Goal: Task Accomplishment & Management: Use online tool/utility

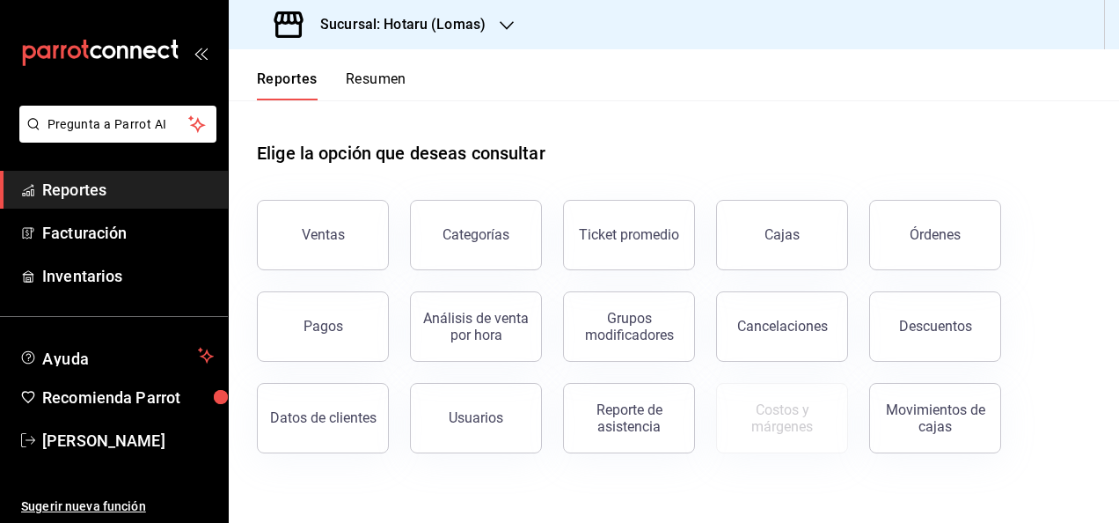
click at [506, 27] on icon "button" at bounding box center [507, 25] width 14 height 9
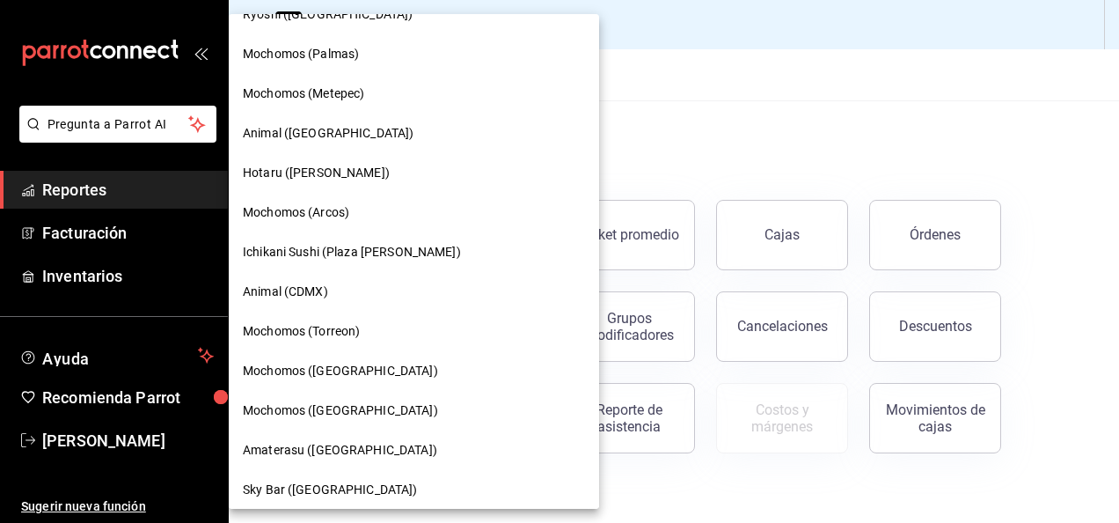
scroll to position [352, 0]
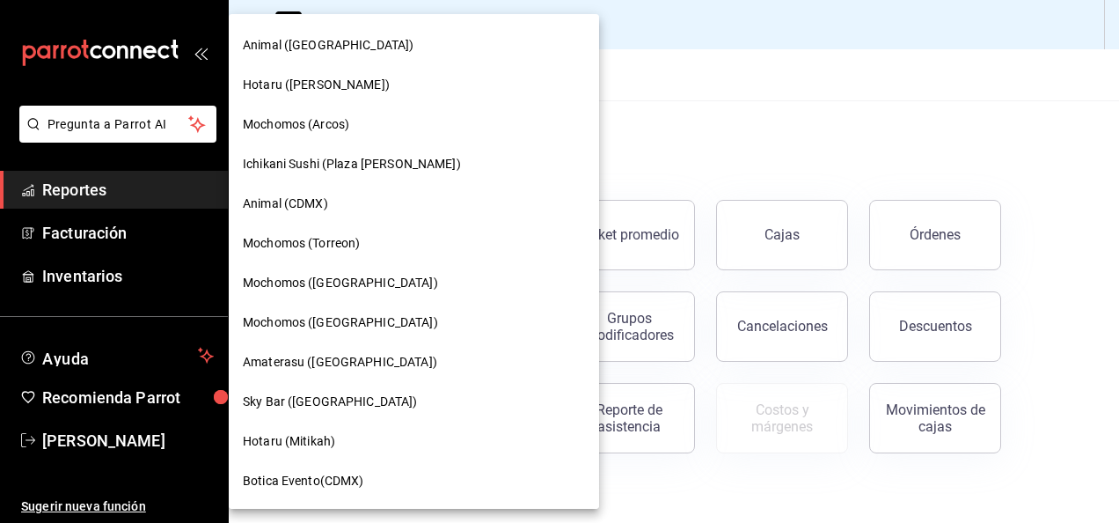
click at [392, 359] on div "Amaterasu ([GEOGRAPHIC_DATA])" at bounding box center [414, 362] width 342 height 18
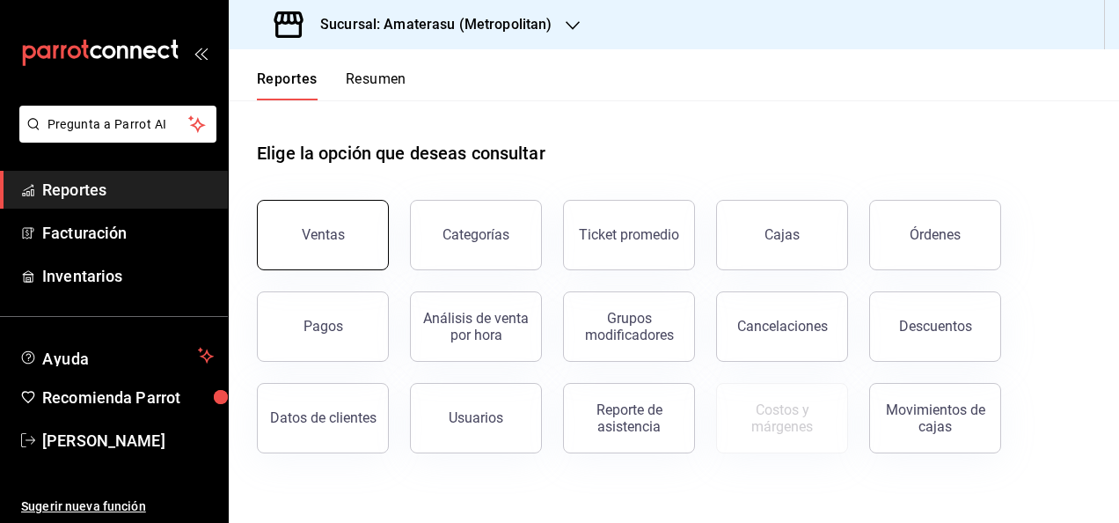
click at [335, 224] on button "Ventas" at bounding box center [323, 235] width 132 height 70
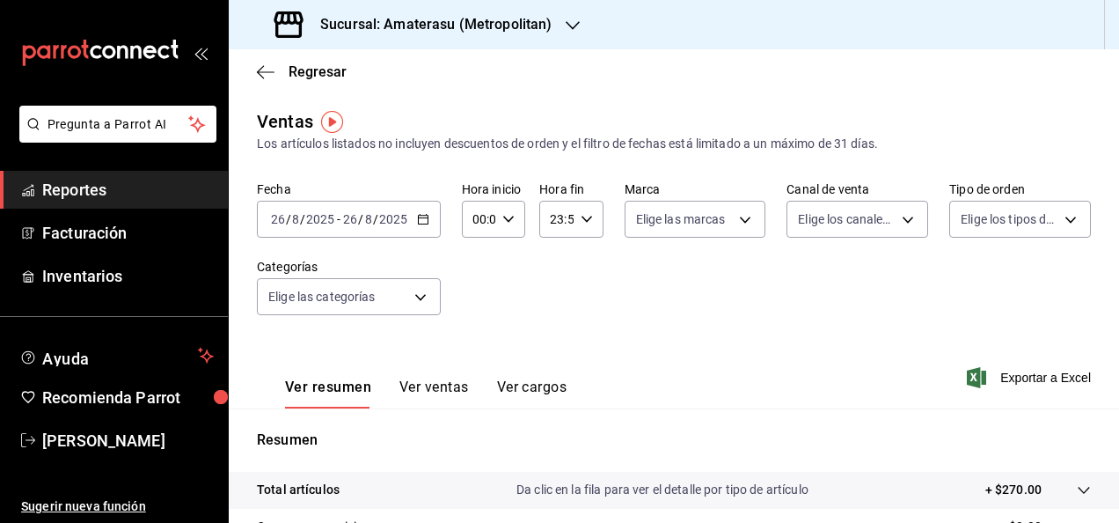
click at [423, 218] on \(Stroke\) "button" at bounding box center [423, 217] width 10 height 1
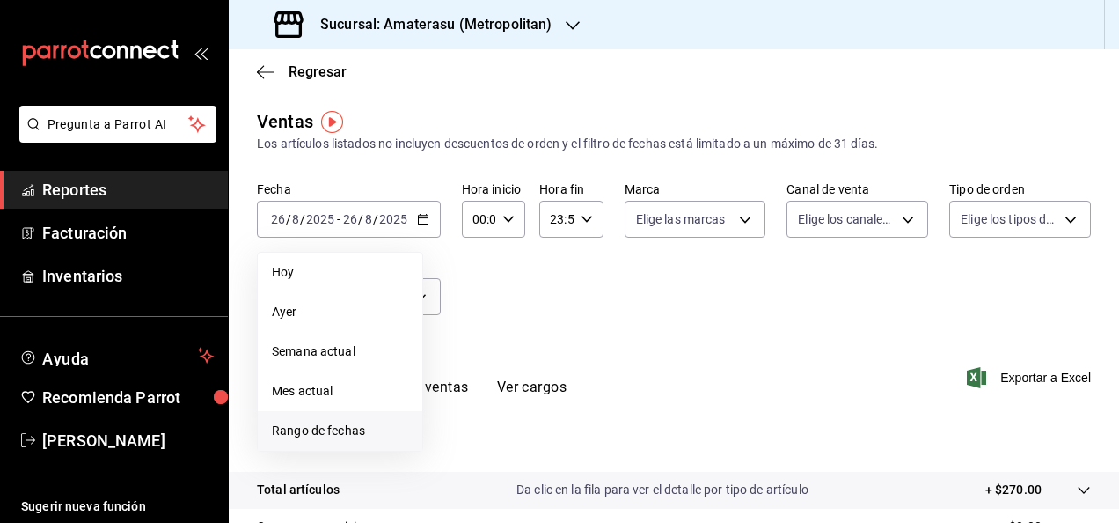
click at [318, 432] on span "Rango de fechas" at bounding box center [340, 431] width 136 height 18
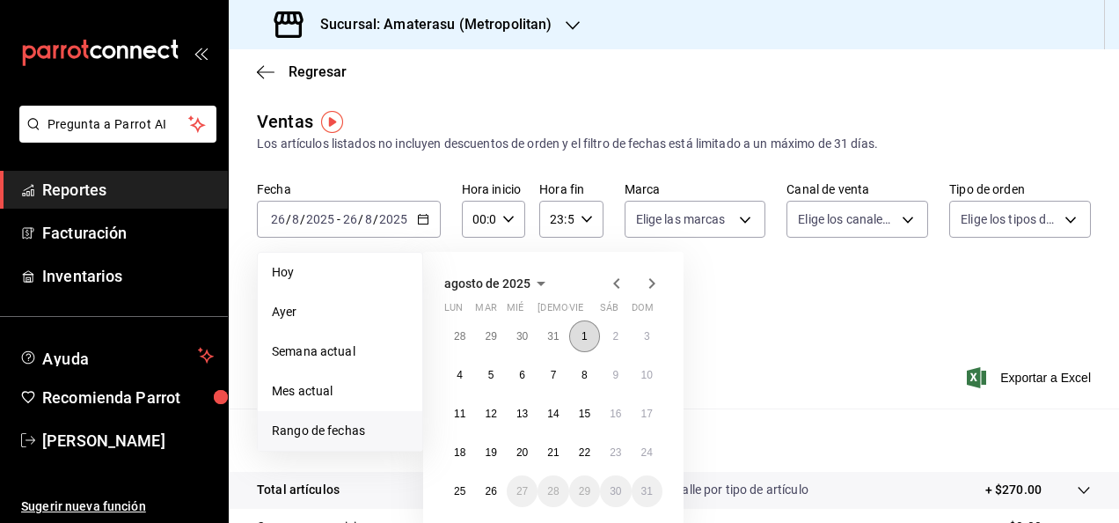
click at [588, 346] on button "1" at bounding box center [584, 336] width 31 height 32
click at [497, 483] on button "26" at bounding box center [490, 491] width 31 height 32
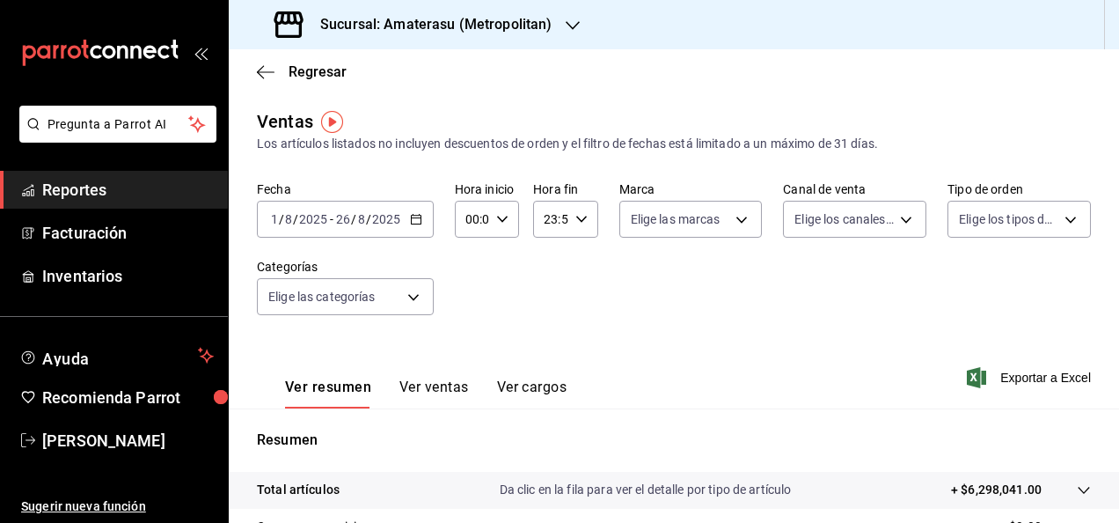
click at [501, 216] on icon "button" at bounding box center [502, 219] width 12 height 12
click at [468, 292] on span "05" at bounding box center [469, 299] width 4 height 14
type input "05:00"
click at [588, 222] on div at bounding box center [559, 261] width 1119 height 523
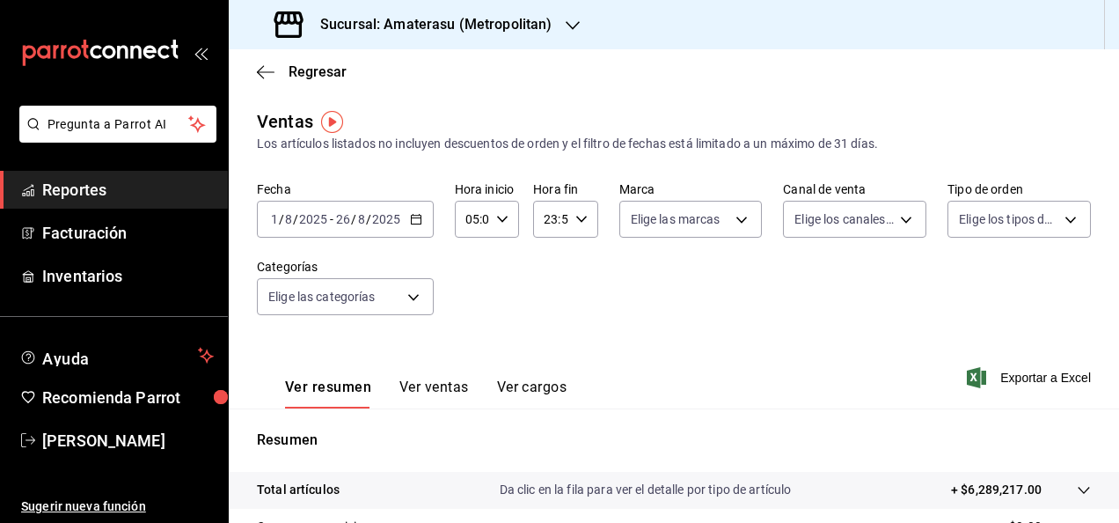
click at [575, 226] on div "23:59 Hora fin" at bounding box center [565, 219] width 64 height 37
click at [541, 313] on button "05" at bounding box center [546, 306] width 25 height 35
click at [579, 255] on button "00" at bounding box center [578, 263] width 25 height 35
type input "05:00"
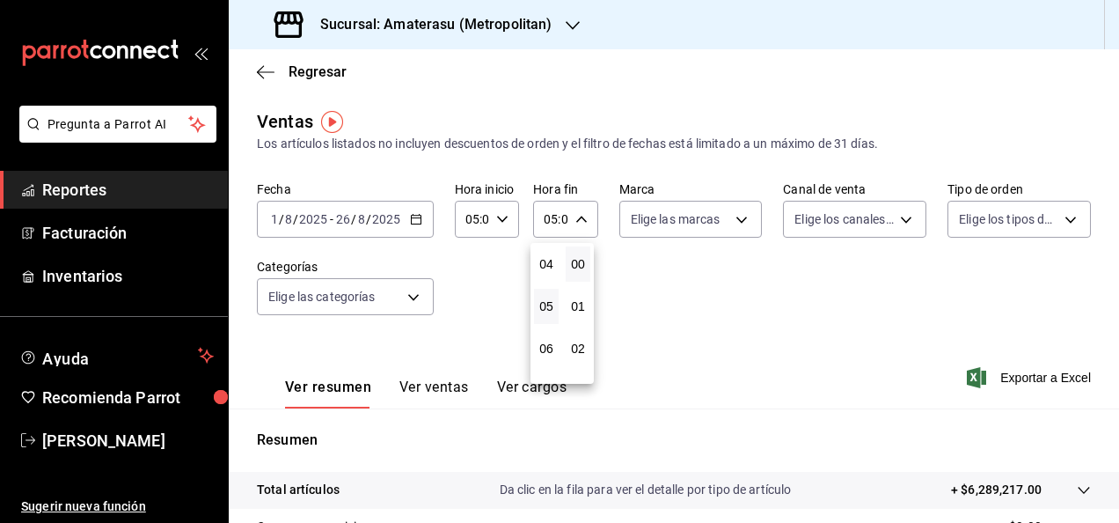
click at [579, 255] on button "00" at bounding box center [578, 263] width 25 height 35
click at [684, 269] on div at bounding box center [559, 261] width 1119 height 523
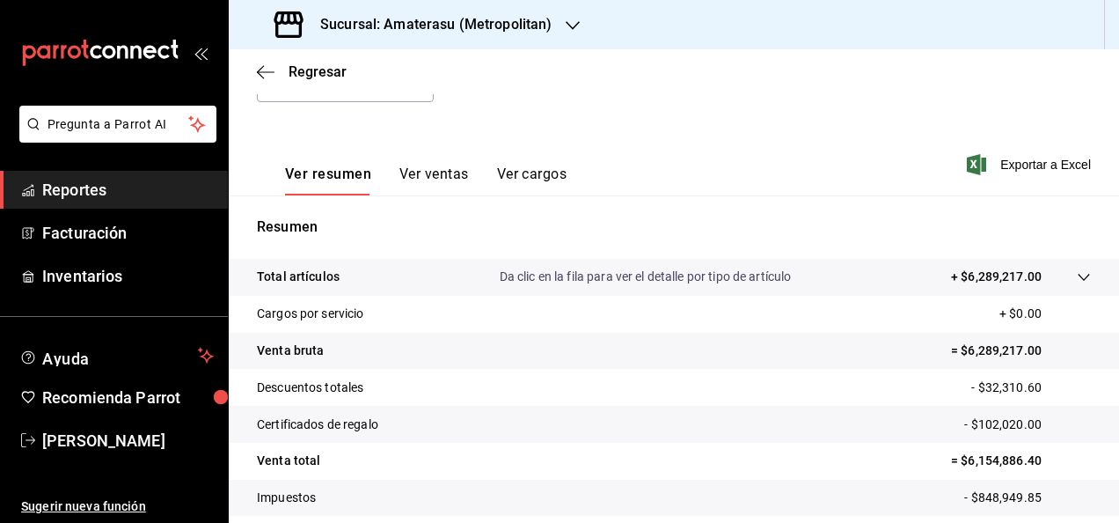
scroll to position [264, 0]
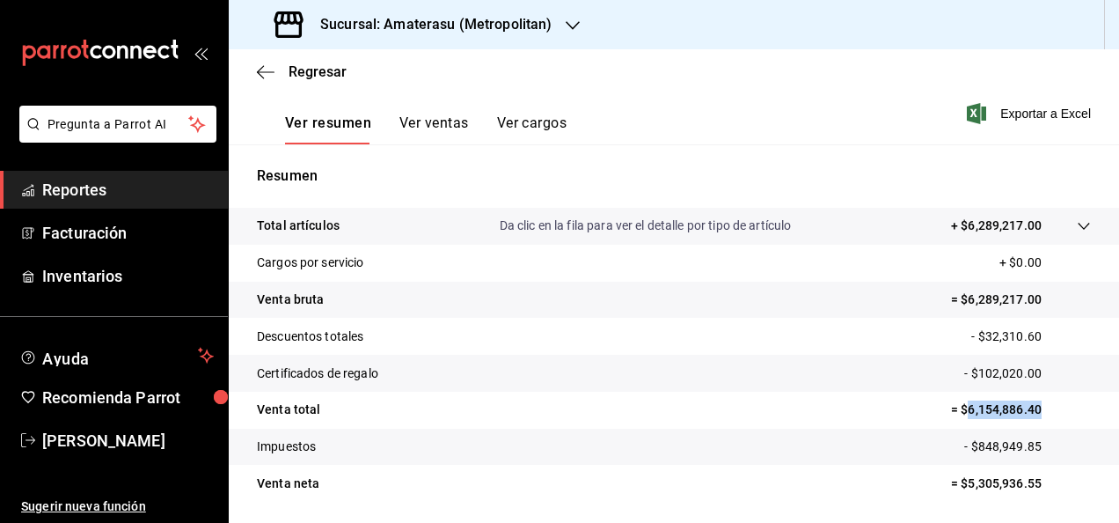
drag, startPoint x: 955, startPoint y: 405, endPoint x: 1051, endPoint y: 401, distance: 96.0
click at [1051, 401] on p "= $6,154,886.40" at bounding box center [1021, 409] width 140 height 18
copy p "6,154,886.40"
click at [151, 197] on span "Reportes" at bounding box center [128, 190] width 172 height 24
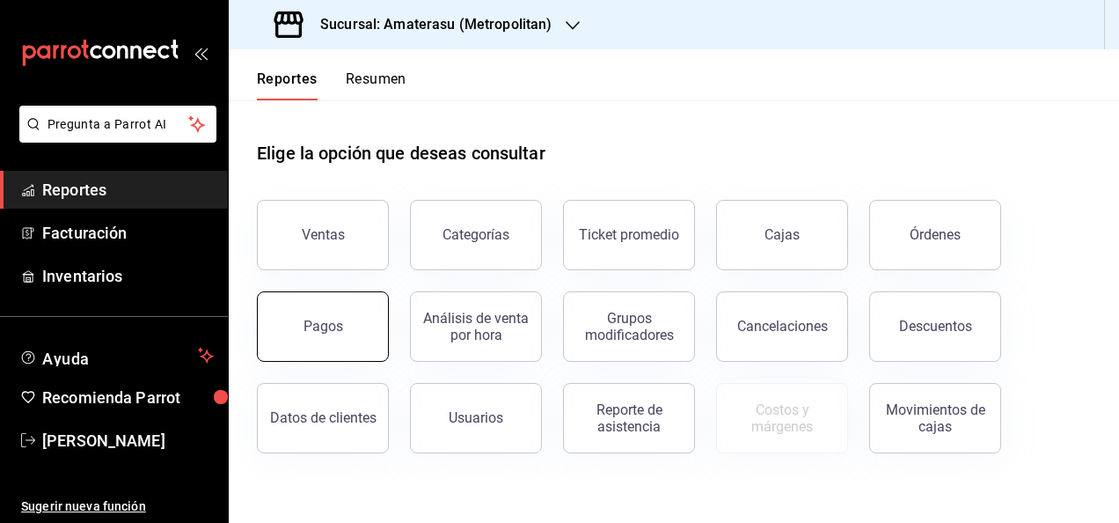
click at [363, 314] on button "Pagos" at bounding box center [323, 326] width 132 height 70
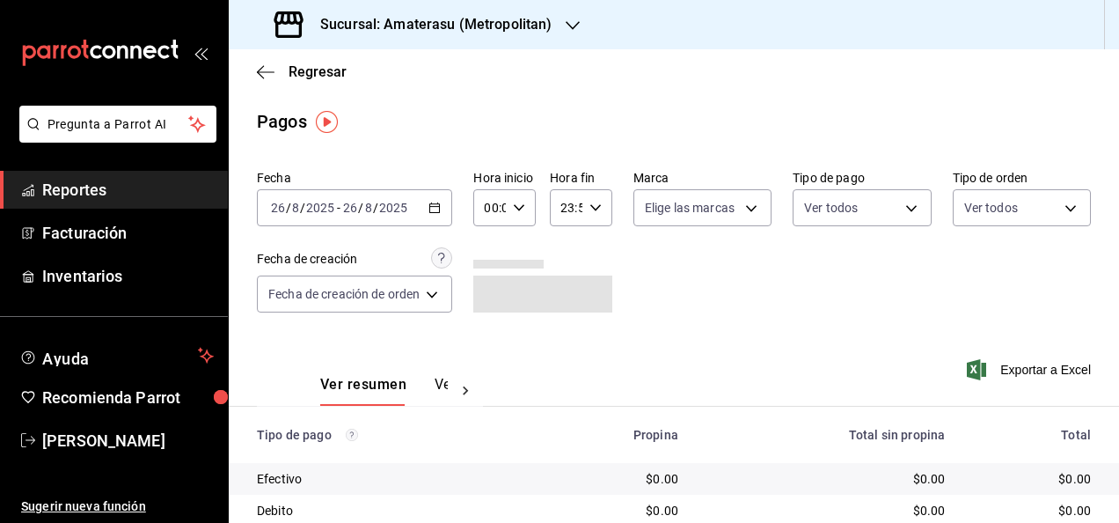
click at [435, 211] on icon "button" at bounding box center [435, 208] width 12 height 12
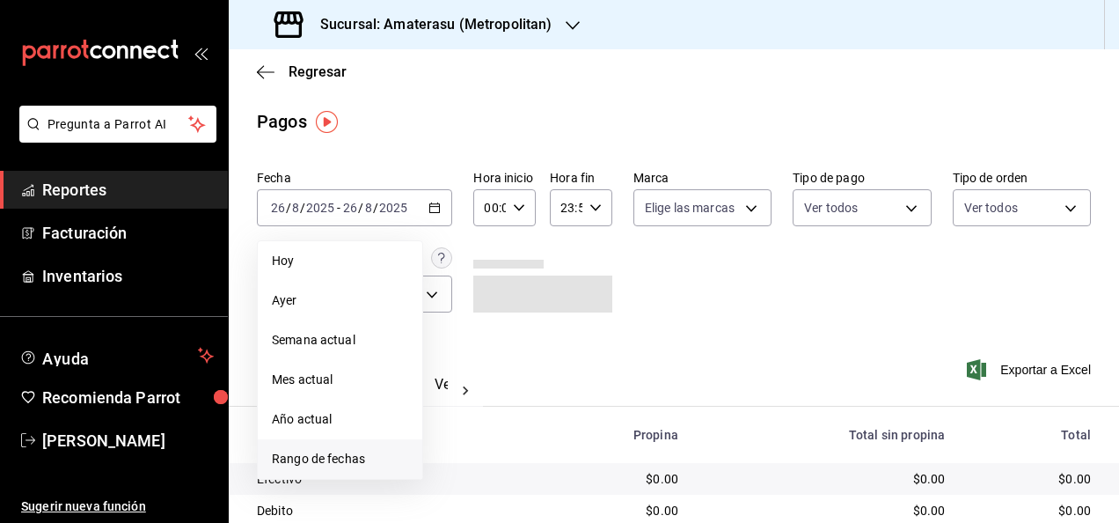
click at [352, 461] on span "Rango de fechas" at bounding box center [340, 459] width 136 height 18
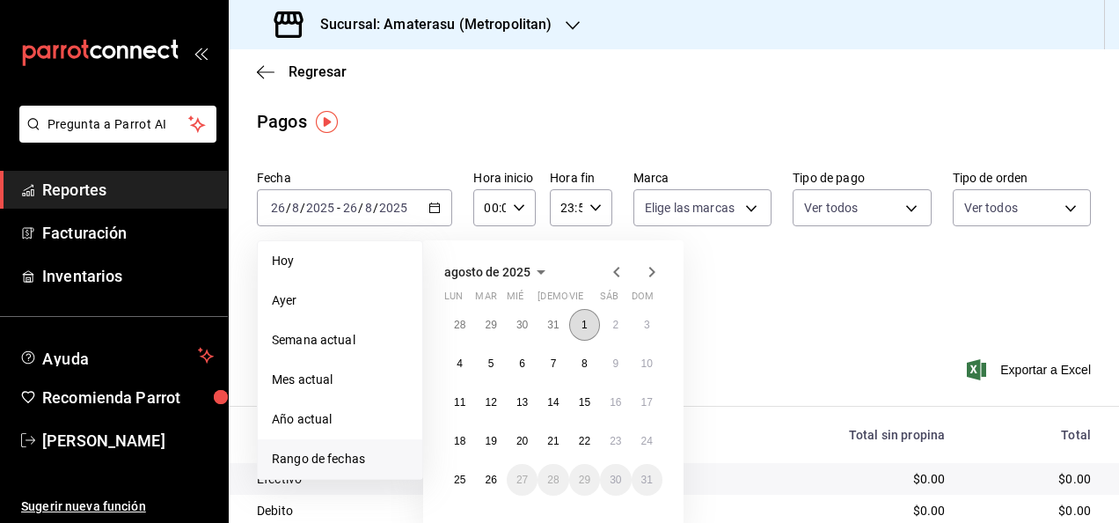
click at [576, 316] on button "1" at bounding box center [584, 325] width 31 height 32
click at [485, 484] on button "26" at bounding box center [490, 480] width 31 height 32
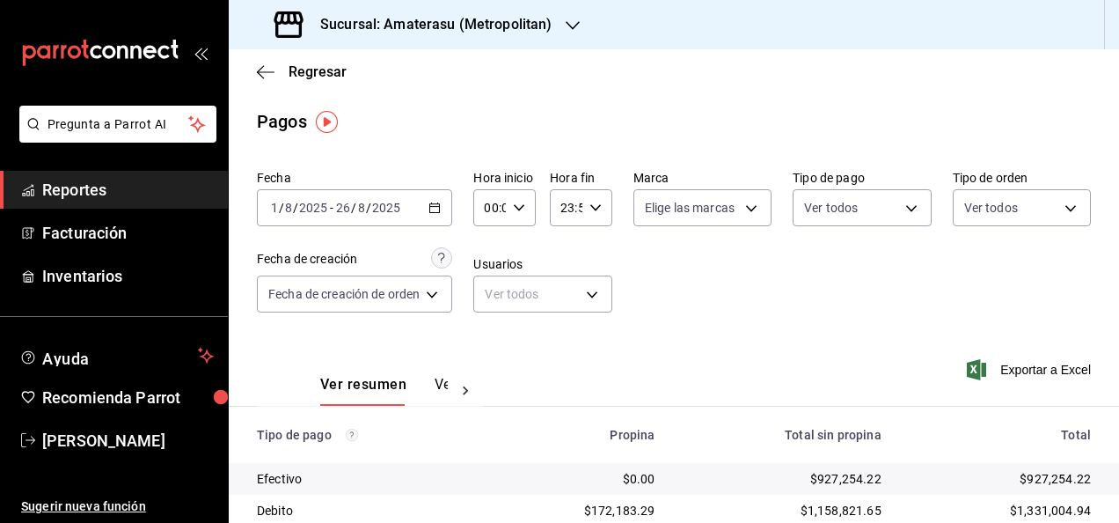
click at [528, 216] on div "00:00 Hora inicio" at bounding box center [504, 207] width 62 height 37
click at [489, 289] on span "05" at bounding box center [490, 288] width 3 height 14
type input "05:00"
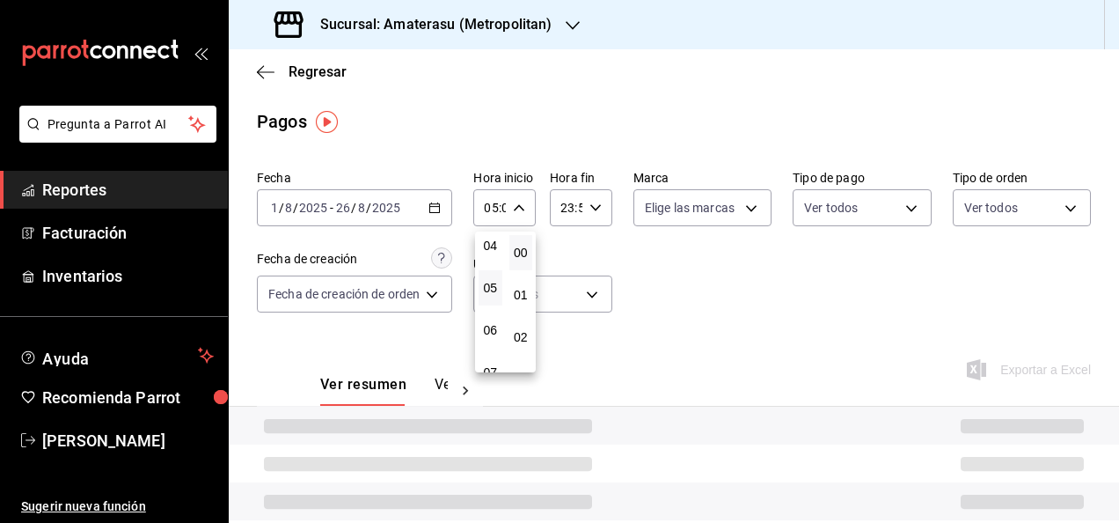
click at [592, 211] on div at bounding box center [559, 261] width 1119 height 523
click at [592, 211] on icon "button" at bounding box center [596, 208] width 12 height 12
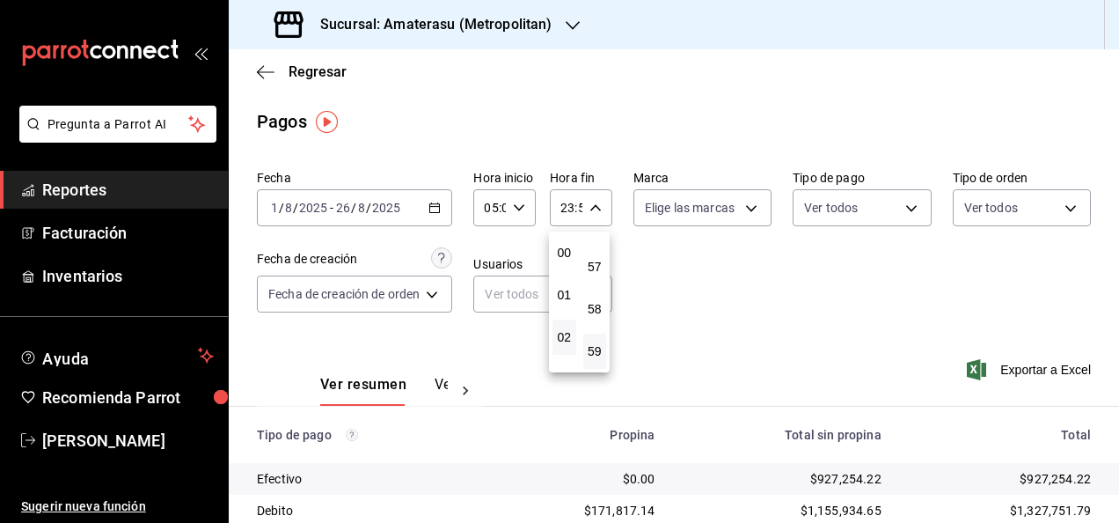
scroll to position [88, 0]
click at [569, 366] on button "05" at bounding box center [565, 375] width 24 height 35
click at [597, 249] on span "00" at bounding box center [595, 253] width 3 height 14
type input "05:00"
click at [597, 248] on span "00" at bounding box center [595, 253] width 3 height 14
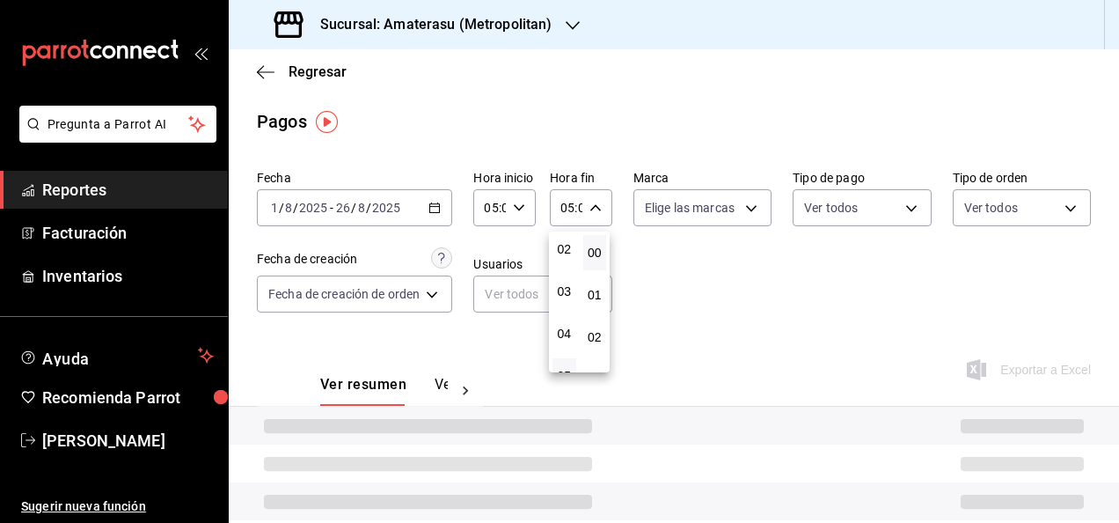
click at [708, 271] on div at bounding box center [559, 261] width 1119 height 523
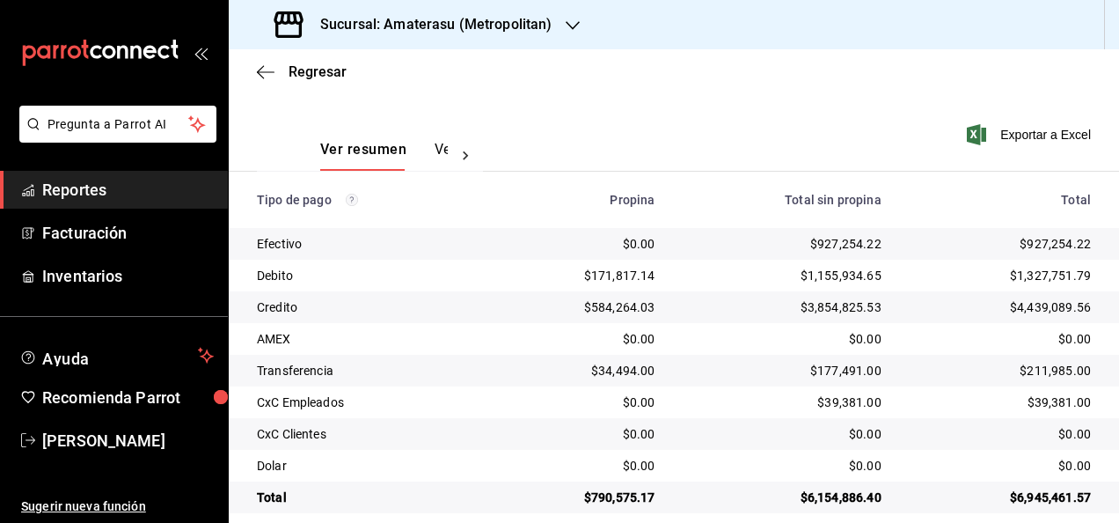
scroll to position [253, 0]
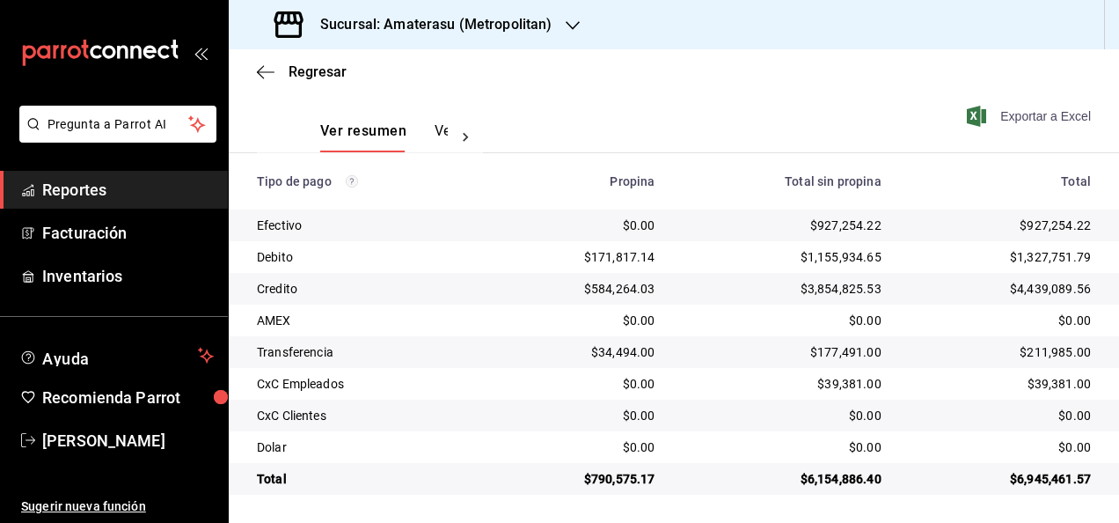
click at [1004, 122] on span "Exportar a Excel" at bounding box center [1031, 116] width 121 height 21
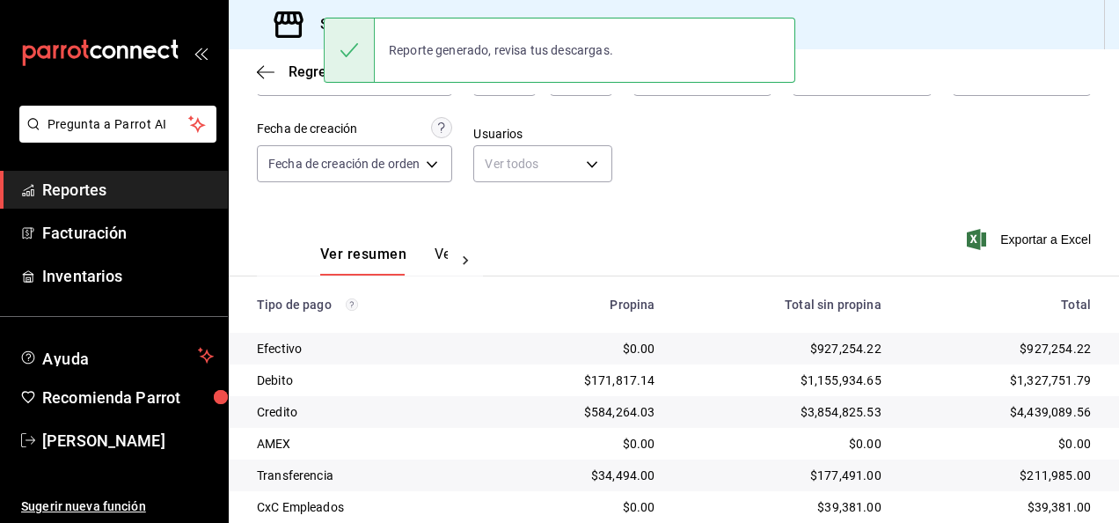
scroll to position [0, 0]
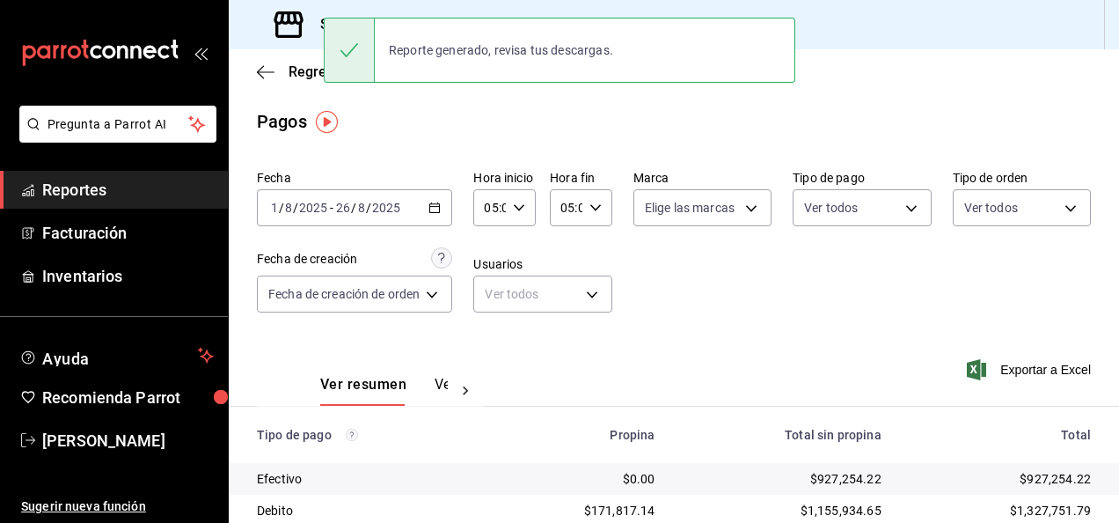
click at [128, 192] on span "Reportes" at bounding box center [128, 190] width 172 height 24
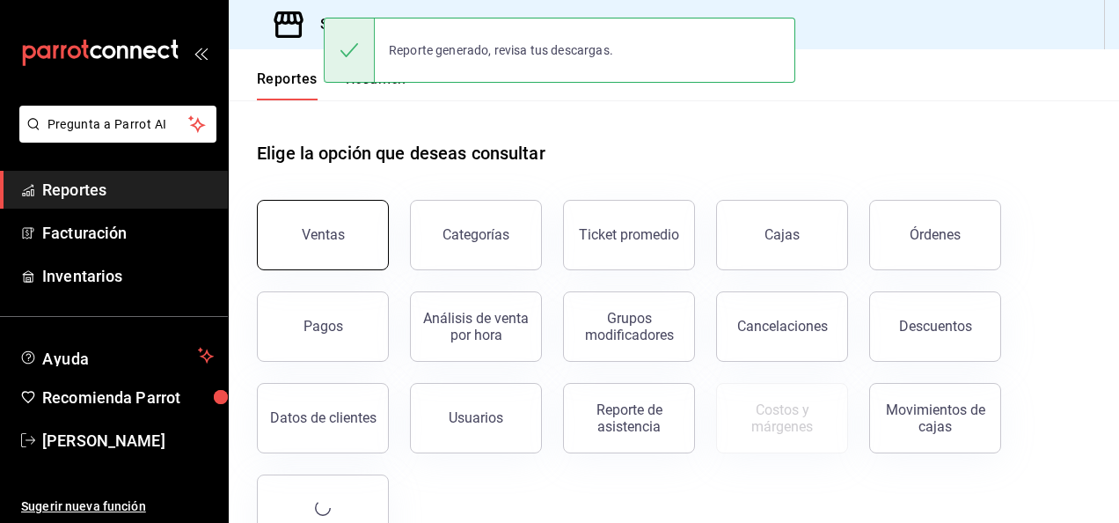
click at [360, 245] on button "Ventas" at bounding box center [323, 235] width 132 height 70
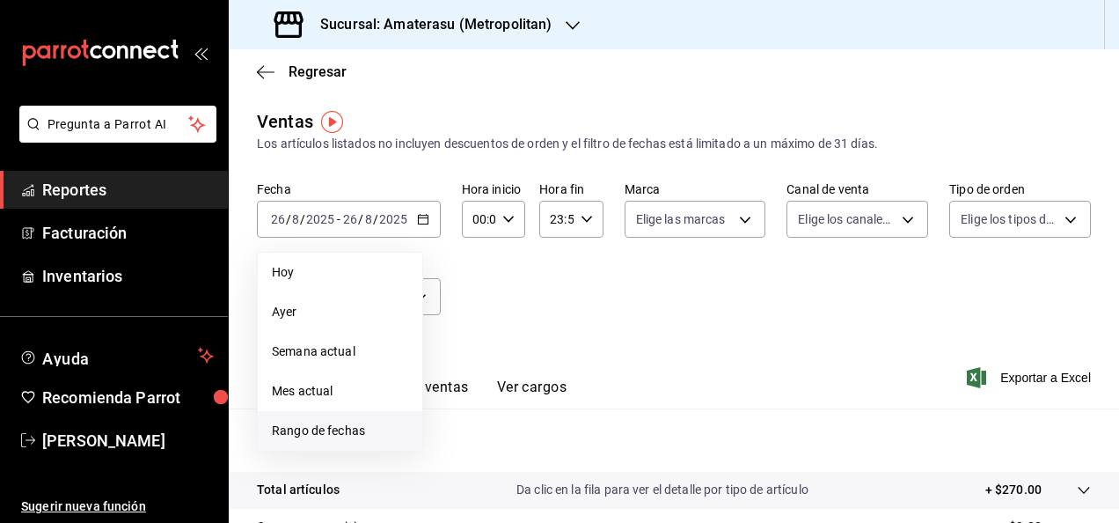
click at [361, 426] on span "Rango de fechas" at bounding box center [340, 431] width 136 height 18
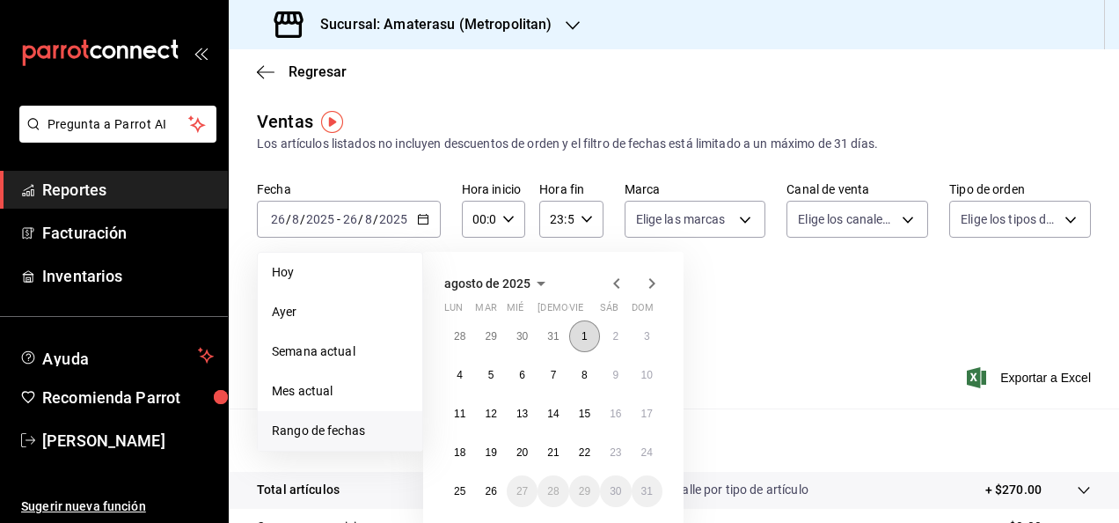
click at [580, 339] on button "1" at bounding box center [584, 336] width 31 height 32
click at [498, 483] on button "26" at bounding box center [490, 491] width 31 height 32
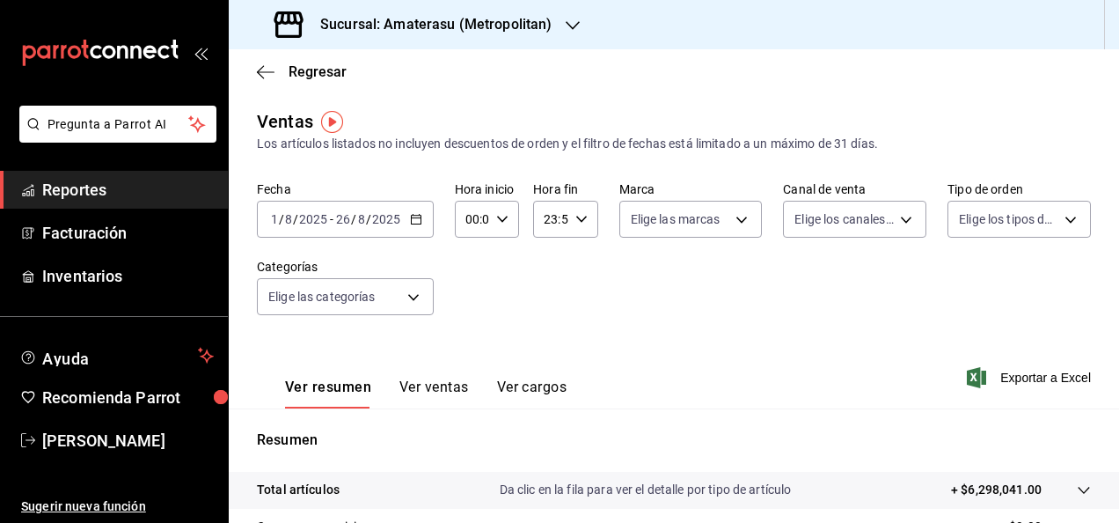
click at [508, 213] on div "00:00 Hora inicio" at bounding box center [487, 219] width 64 height 37
click at [470, 301] on span "05" at bounding box center [469, 299] width 4 height 14
type input "05:00"
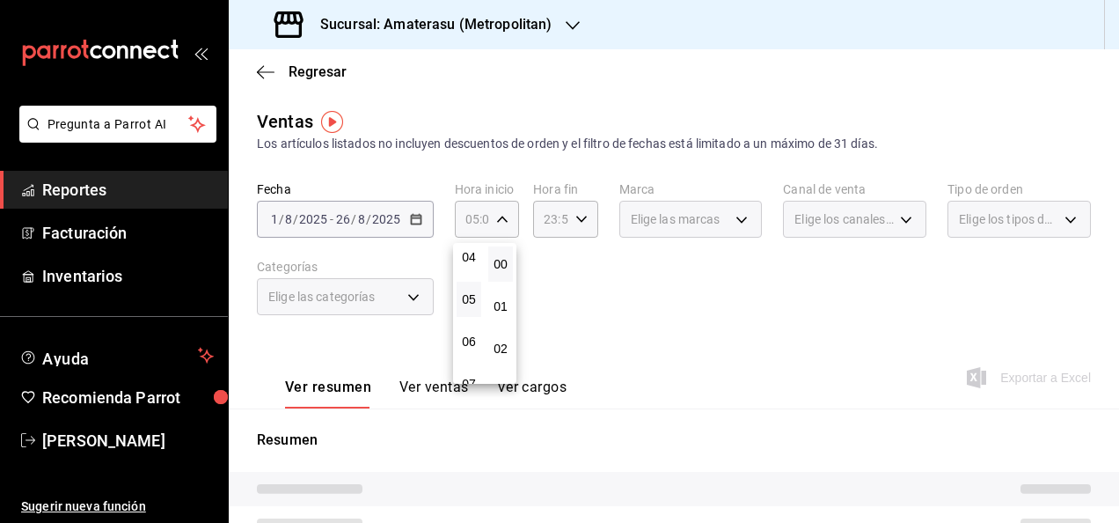
click at [576, 216] on div at bounding box center [559, 261] width 1119 height 523
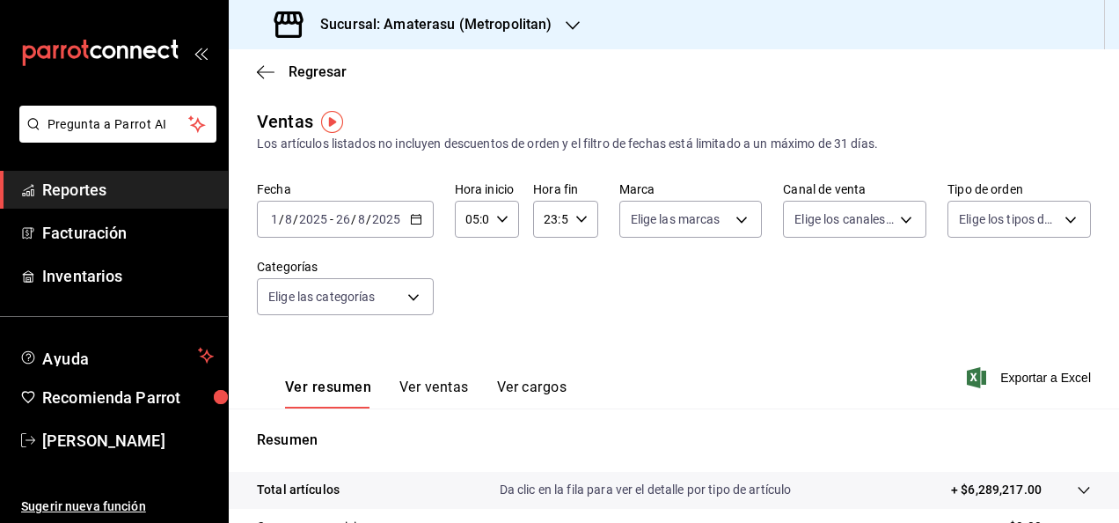
click at [576, 216] on icon "button" at bounding box center [582, 219] width 12 height 12
click at [545, 301] on span "05" at bounding box center [547, 299] width 4 height 14
click at [576, 266] on span "00" at bounding box center [578, 264] width 4 height 14
type input "05:00"
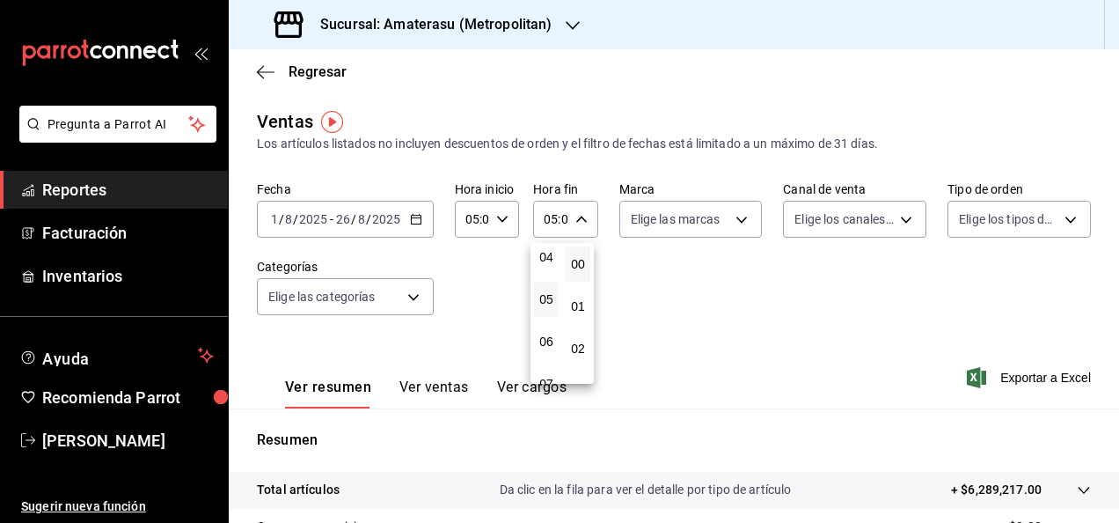
click at [632, 294] on div at bounding box center [559, 261] width 1119 height 523
click at [580, 213] on icon "button" at bounding box center [582, 219] width 12 height 12
click at [577, 262] on span "00" at bounding box center [578, 264] width 4 height 14
click at [684, 297] on div at bounding box center [559, 261] width 1119 height 523
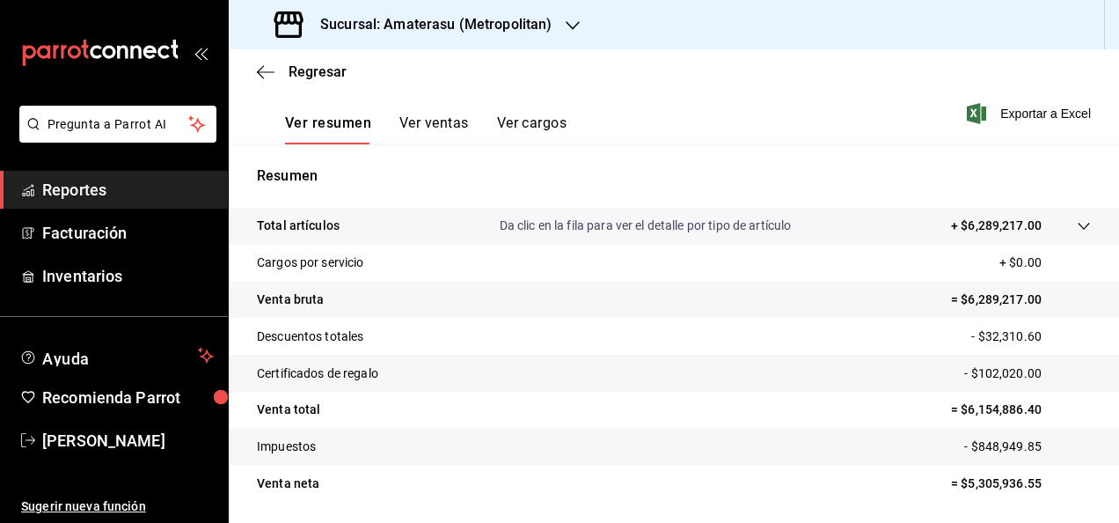
scroll to position [320, 0]
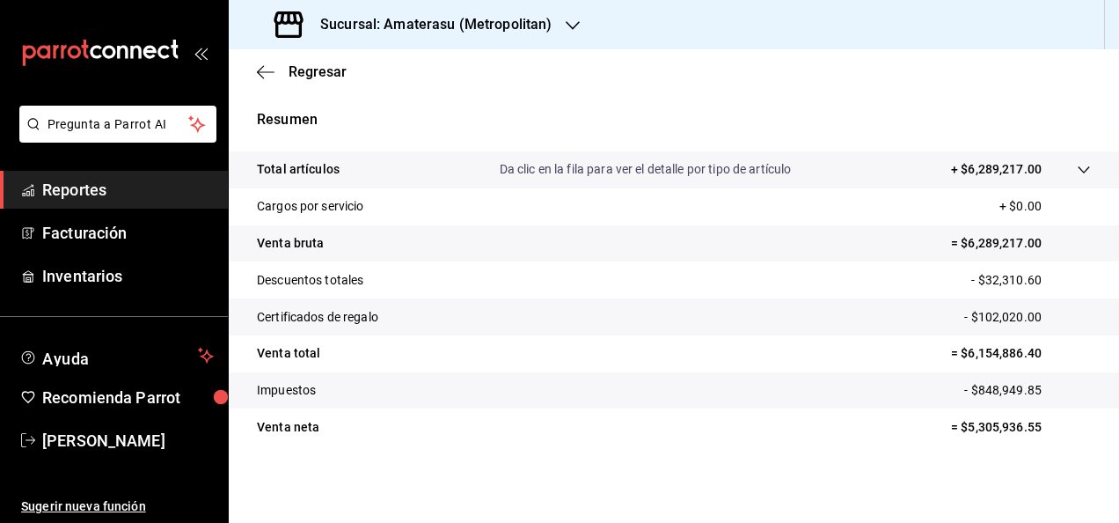
click at [76, 188] on span "Reportes" at bounding box center [128, 190] width 172 height 24
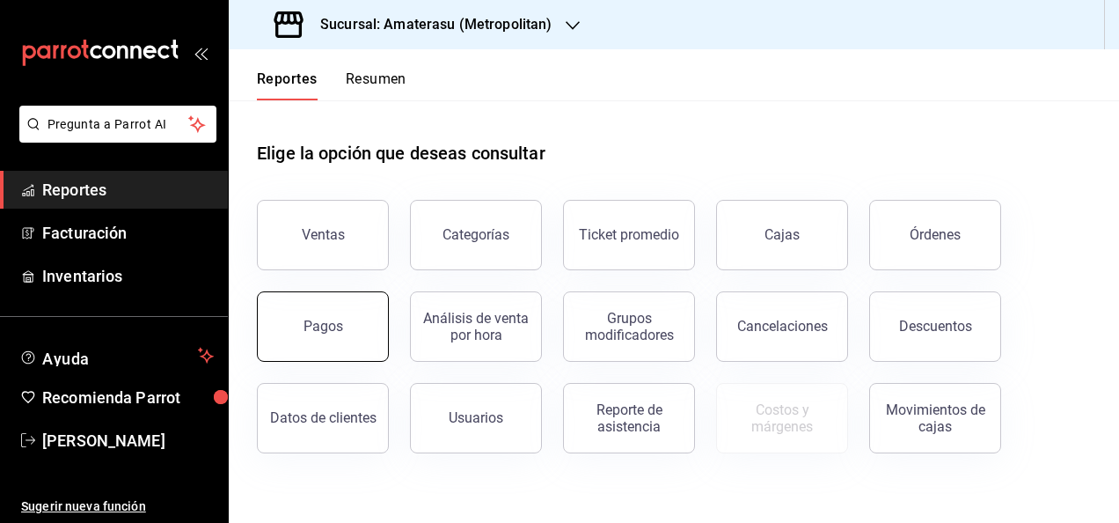
click at [302, 324] on button "Pagos" at bounding box center [323, 326] width 132 height 70
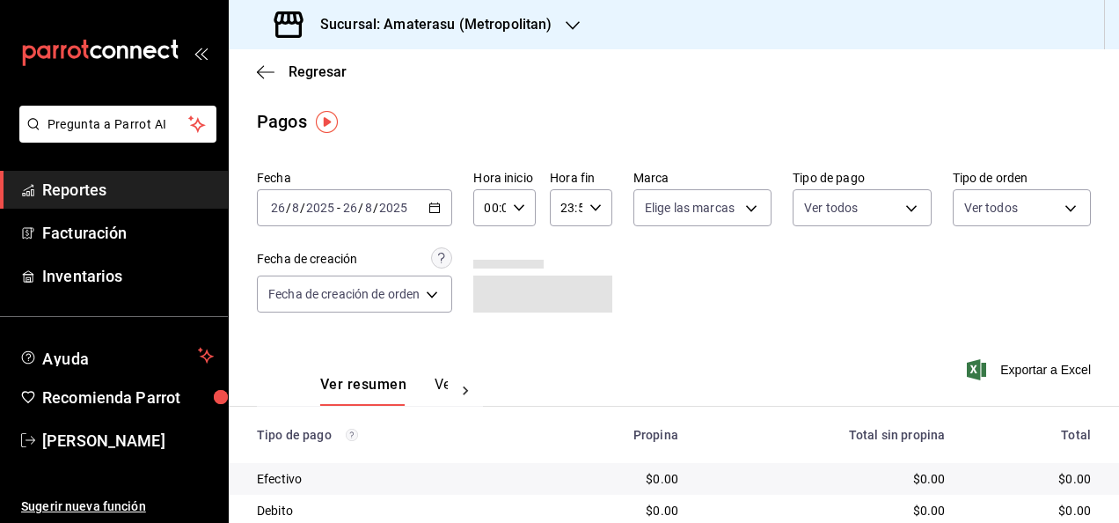
click at [438, 208] on icon "button" at bounding box center [435, 208] width 12 height 12
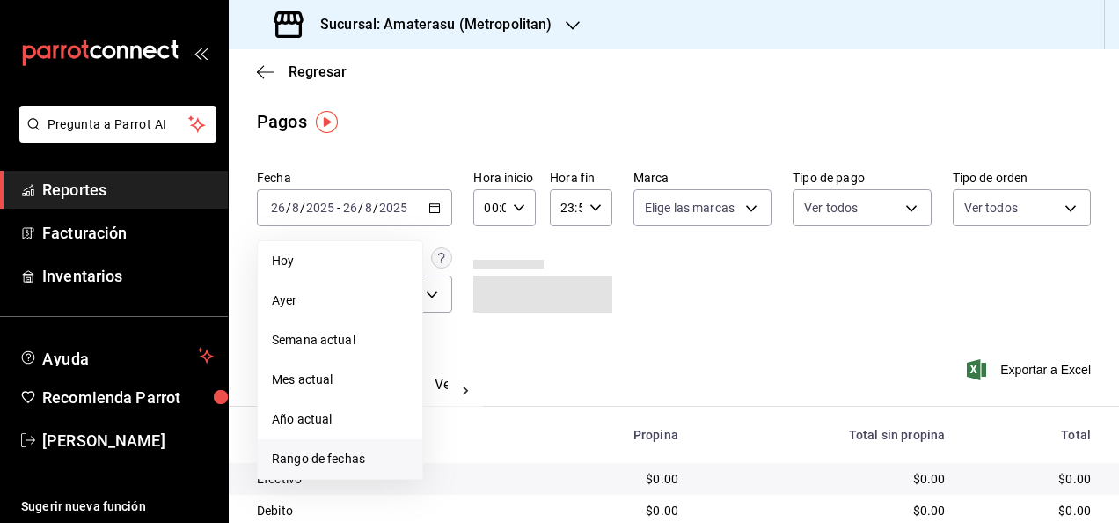
click at [356, 450] on span "Rango de fechas" at bounding box center [340, 459] width 136 height 18
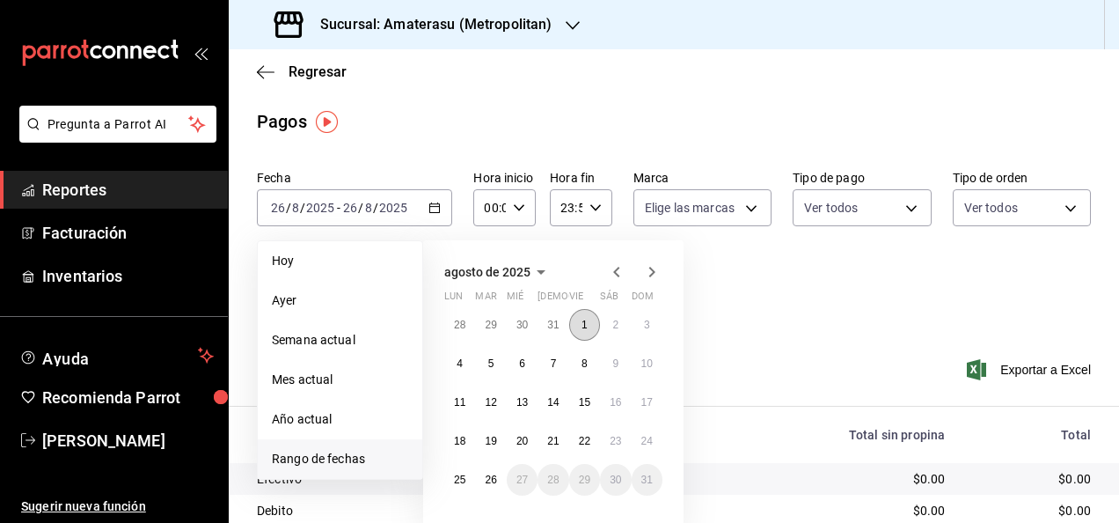
click at [588, 326] on button "1" at bounding box center [584, 325] width 31 height 32
click at [486, 473] on abbr "26" at bounding box center [490, 479] width 11 height 12
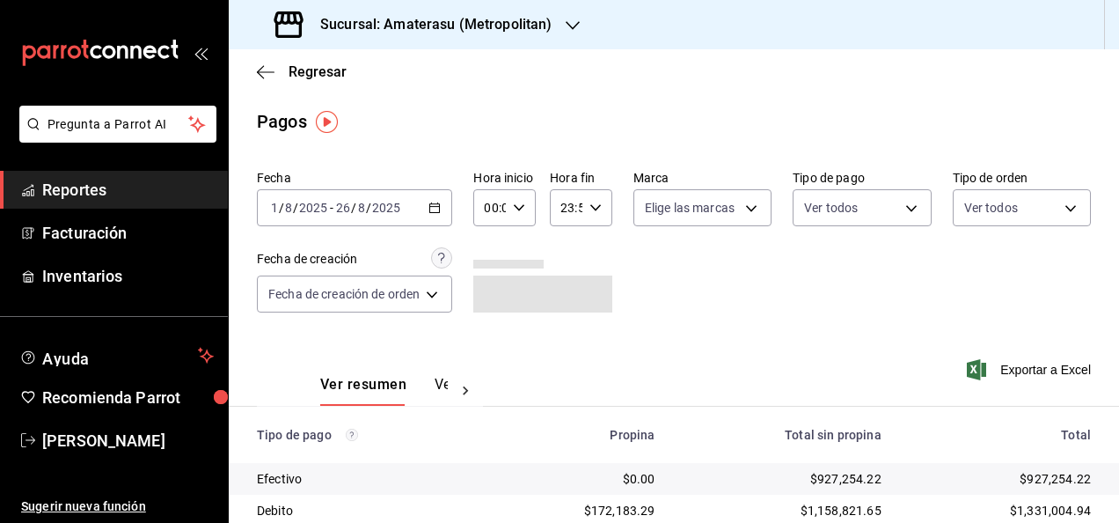
click at [528, 209] on div "00:00 Hora inicio" at bounding box center [504, 207] width 62 height 37
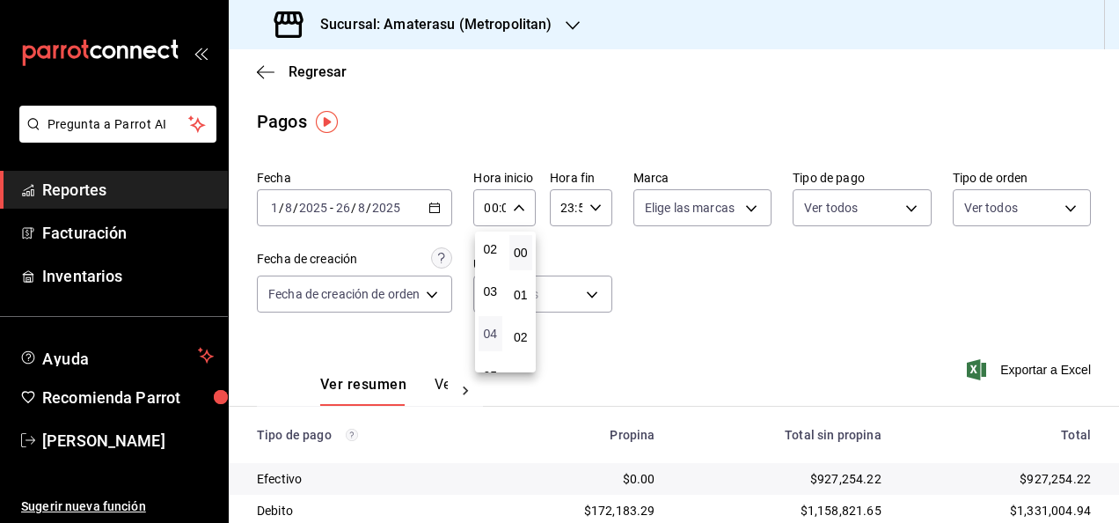
scroll to position [176, 0]
click at [499, 296] on button "05" at bounding box center [491, 287] width 24 height 35
type input "05:00"
click at [595, 208] on div at bounding box center [559, 261] width 1119 height 523
click at [595, 208] on \(Stroke\) "button" at bounding box center [595, 207] width 11 height 6
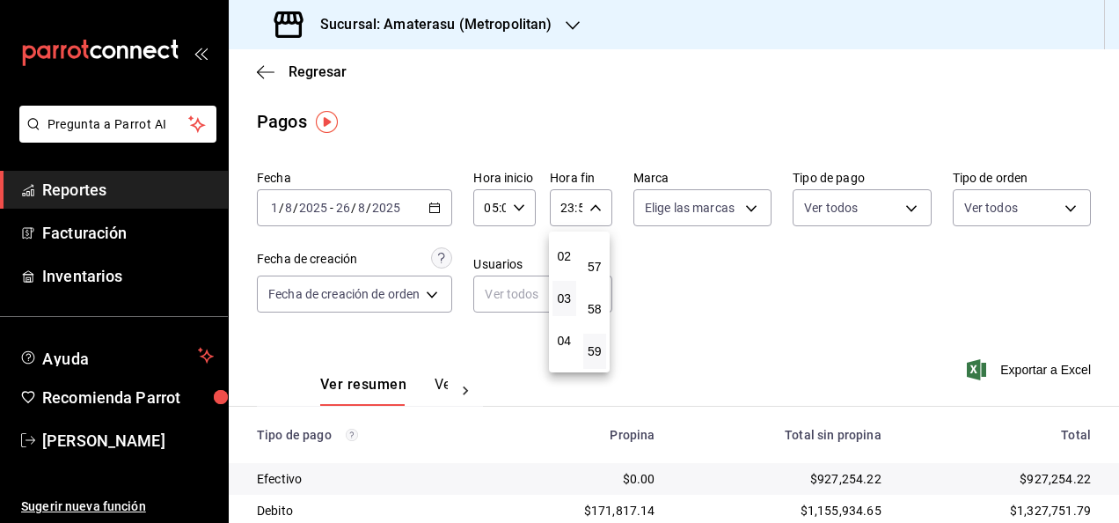
scroll to position [169, 0]
drag, startPoint x: 567, startPoint y: 296, endPoint x: 593, endPoint y: 290, distance: 26.9
click at [566, 296] on span "05" at bounding box center [564, 295] width 3 height 14
click at [597, 248] on span "00" at bounding box center [595, 253] width 3 height 14
type input "05:00"
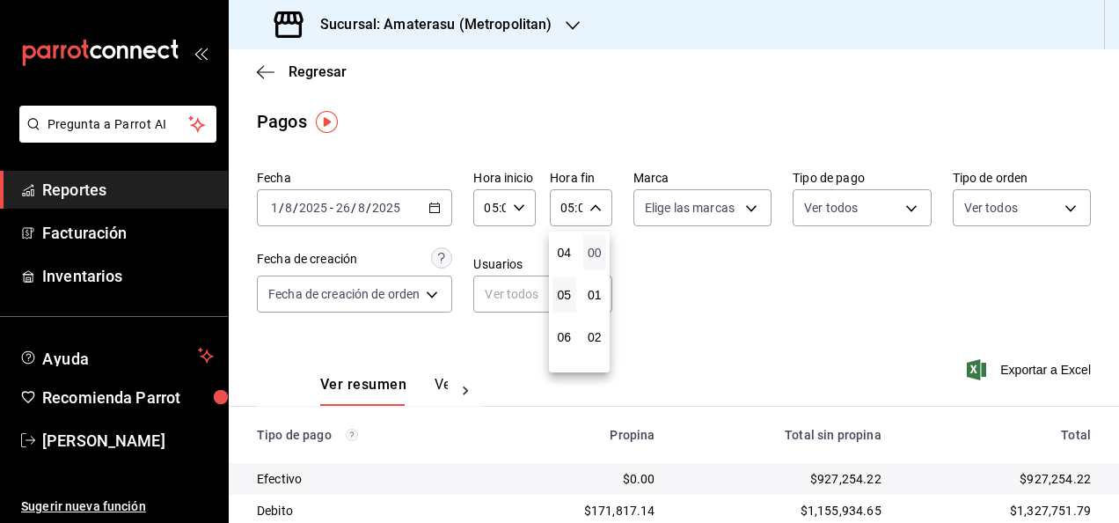
click at [595, 252] on span "00" at bounding box center [595, 253] width 3 height 14
click at [737, 286] on div at bounding box center [559, 261] width 1119 height 523
click at [524, 208] on icon "button" at bounding box center [519, 208] width 12 height 12
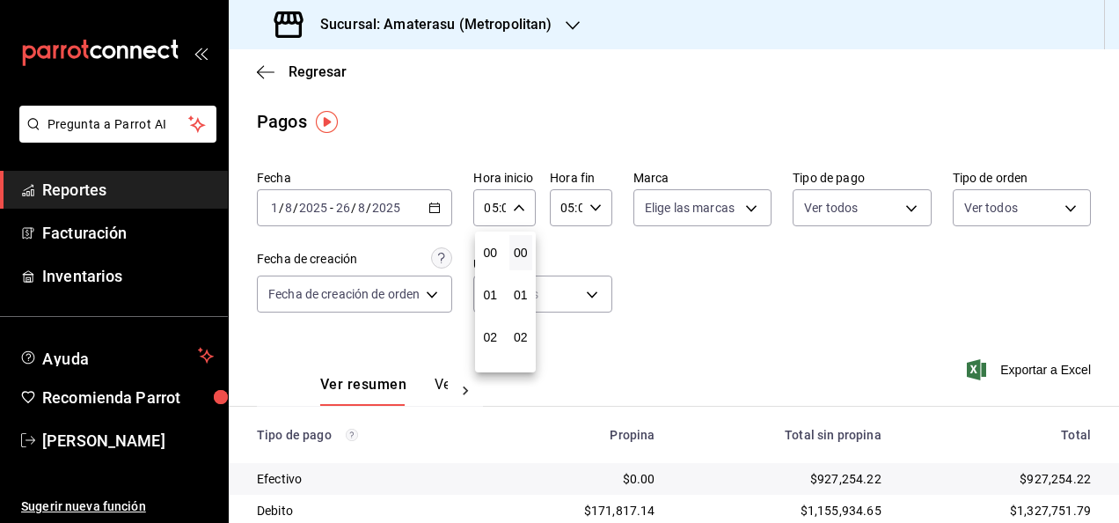
scroll to position [211, 0]
click at [435, 203] on div at bounding box center [559, 261] width 1119 height 523
click at [440, 205] on icon "button" at bounding box center [435, 208] width 12 height 12
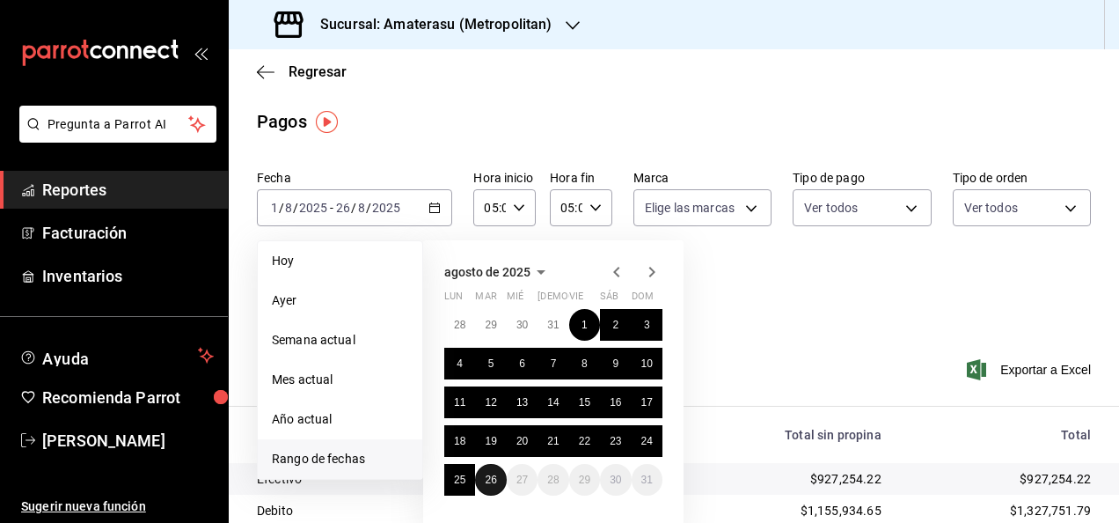
click at [486, 477] on abbr "26" at bounding box center [490, 479] width 11 height 12
type input "00:00"
type input "23:59"
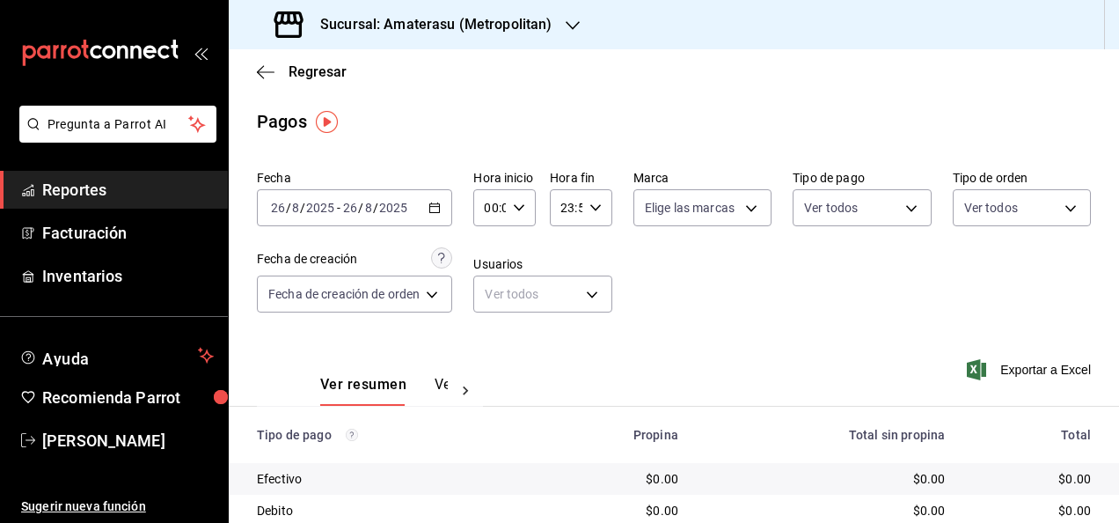
click at [520, 205] on icon "button" at bounding box center [519, 208] width 12 height 12
drag, startPoint x: 493, startPoint y: 298, endPoint x: 560, endPoint y: 246, distance: 84.7
click at [493, 298] on button "05" at bounding box center [491, 287] width 24 height 35
type input "05:00"
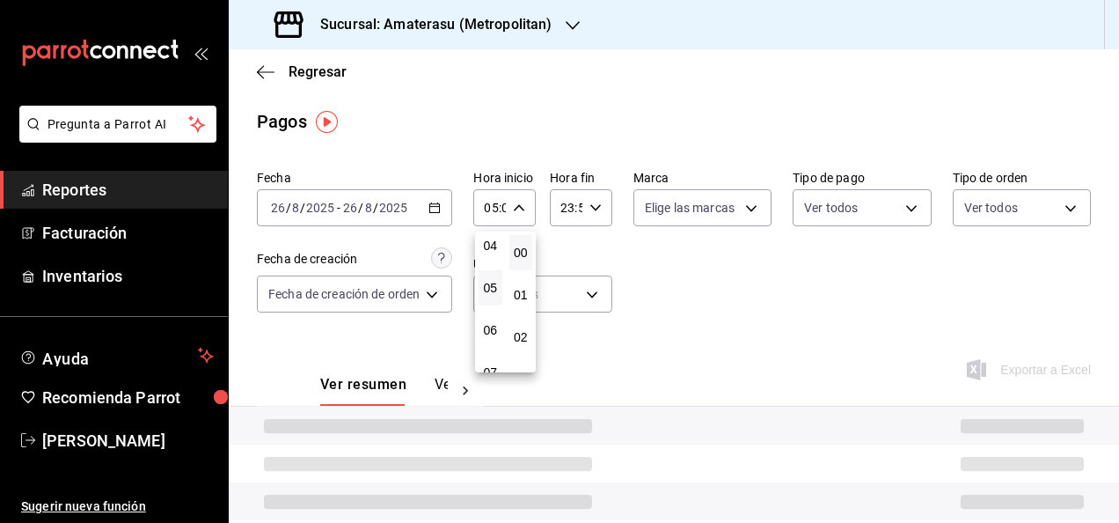
click at [597, 201] on div at bounding box center [559, 261] width 1119 height 523
click at [593, 204] on icon "button" at bounding box center [596, 208] width 12 height 12
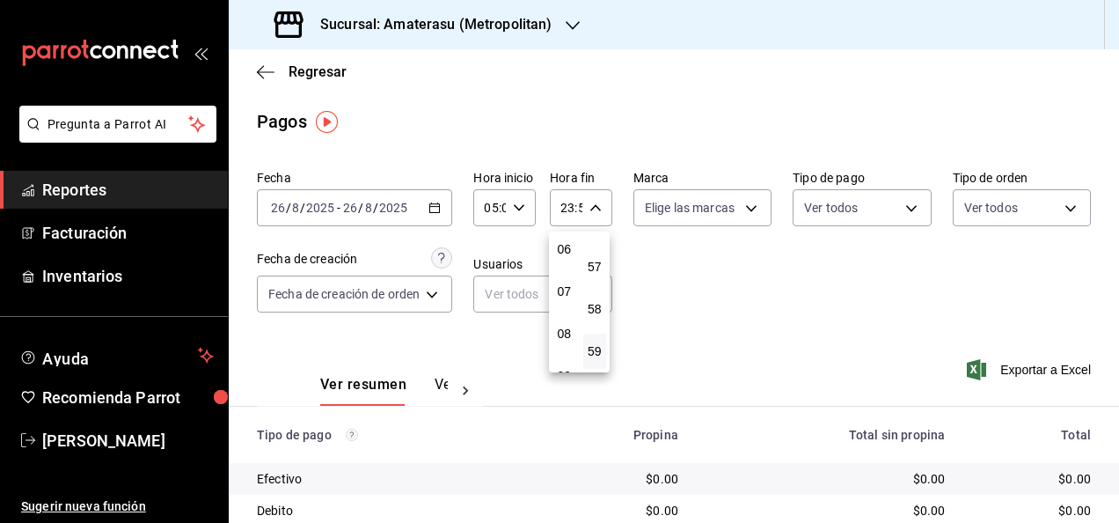
scroll to position [169, 0]
click at [563, 294] on span "05" at bounding box center [564, 295] width 3 height 14
click at [597, 251] on span "00" at bounding box center [595, 253] width 3 height 14
type input "05:00"
click at [597, 250] on span "00" at bounding box center [595, 253] width 3 height 14
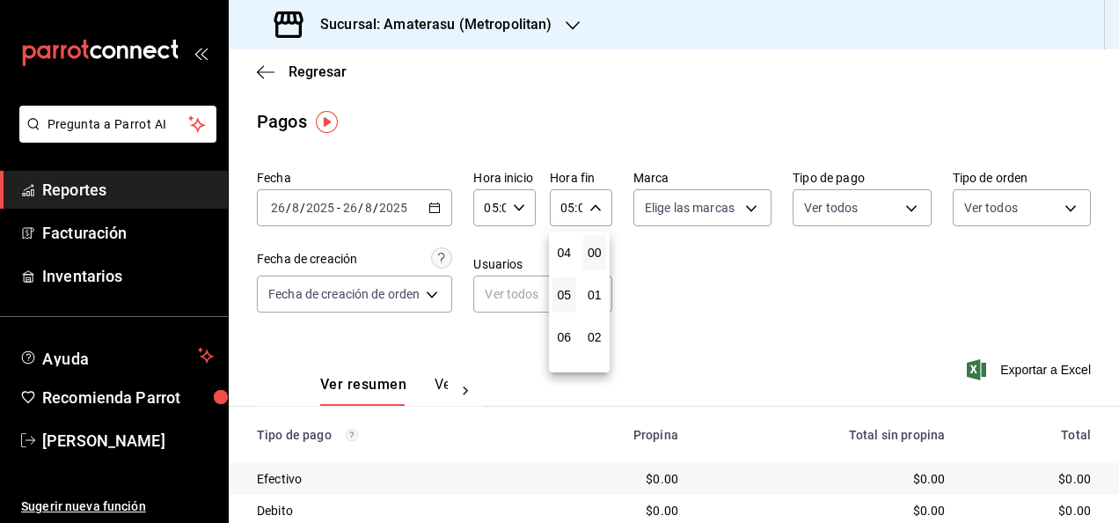
click at [774, 295] on div at bounding box center [559, 261] width 1119 height 523
click at [441, 213] on div "[DATE] [DATE] - [DATE] [DATE]" at bounding box center [354, 207] width 195 height 37
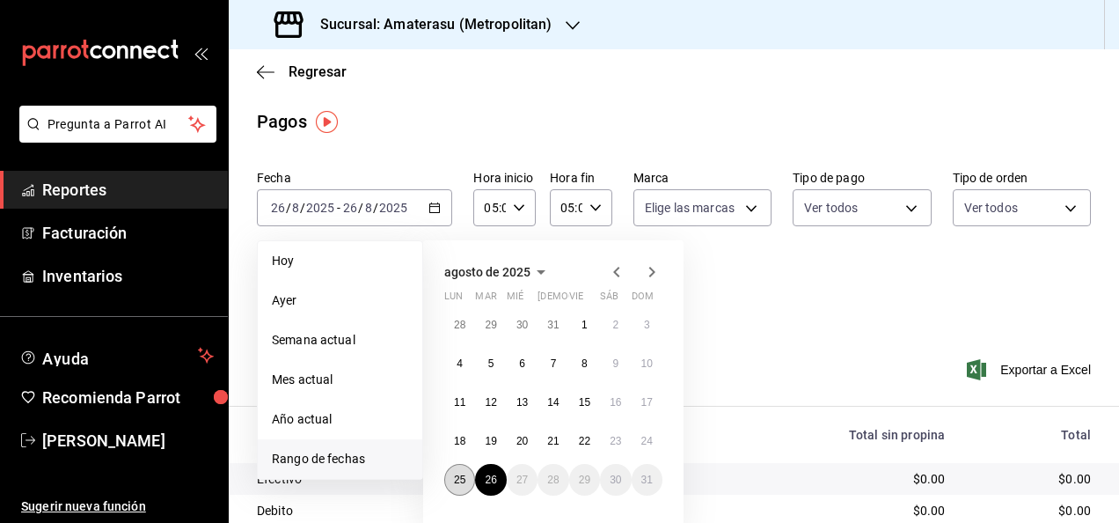
click at [471, 472] on button "25" at bounding box center [459, 480] width 31 height 32
click at [491, 476] on abbr "26" at bounding box center [490, 479] width 11 height 12
type input "00:00"
type input "23:59"
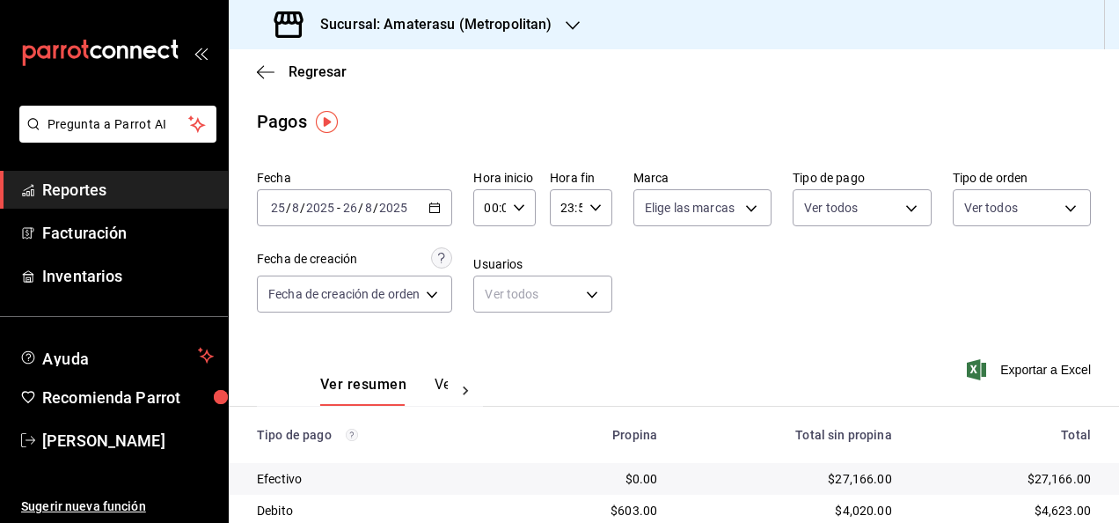
click at [526, 208] on div "00:00 Hora inicio" at bounding box center [504, 207] width 62 height 37
click at [500, 293] on button "05" at bounding box center [491, 287] width 24 height 35
type input "05:00"
click at [595, 202] on div at bounding box center [559, 261] width 1119 height 523
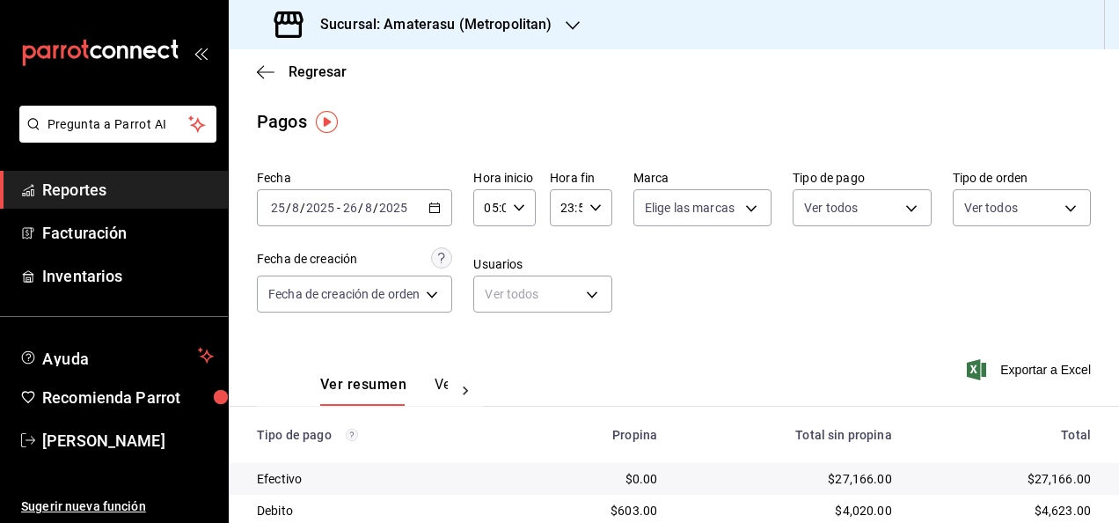
click at [592, 204] on icon "button" at bounding box center [596, 208] width 12 height 12
click at [566, 291] on span "05" at bounding box center [564, 288] width 3 height 14
click at [597, 246] on span "00" at bounding box center [595, 253] width 3 height 14
type input "05:00"
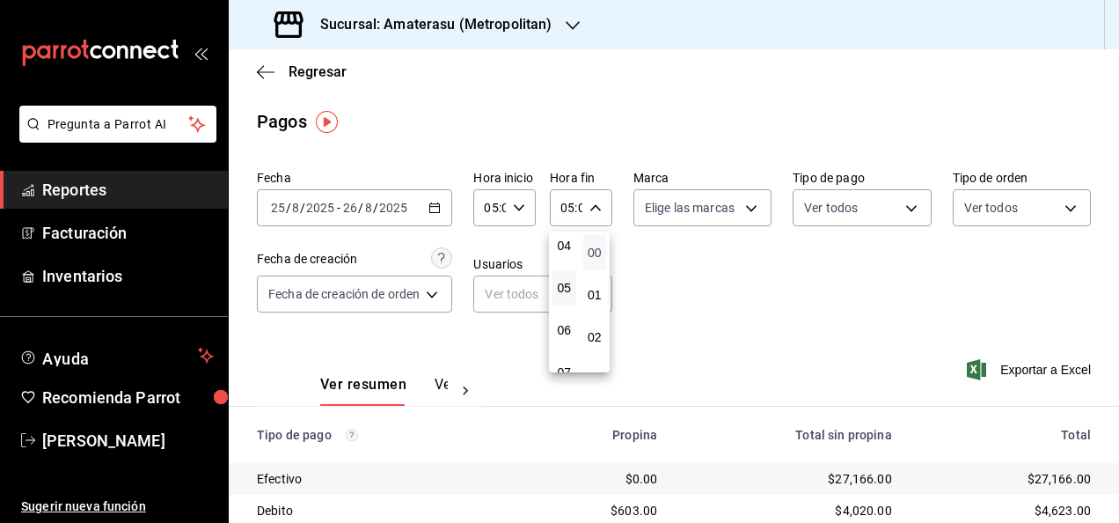
click at [597, 246] on span "00" at bounding box center [595, 253] width 3 height 14
click at [1007, 371] on div at bounding box center [559, 261] width 1119 height 523
click at [1005, 369] on span "Exportar a Excel" at bounding box center [1031, 369] width 121 height 21
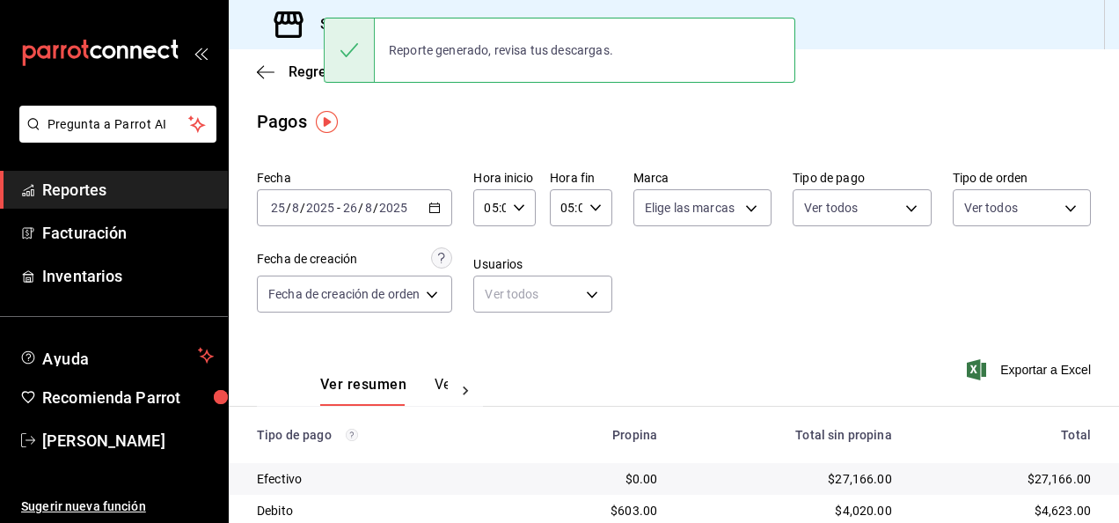
click at [434, 202] on icon "button" at bounding box center [435, 208] width 12 height 12
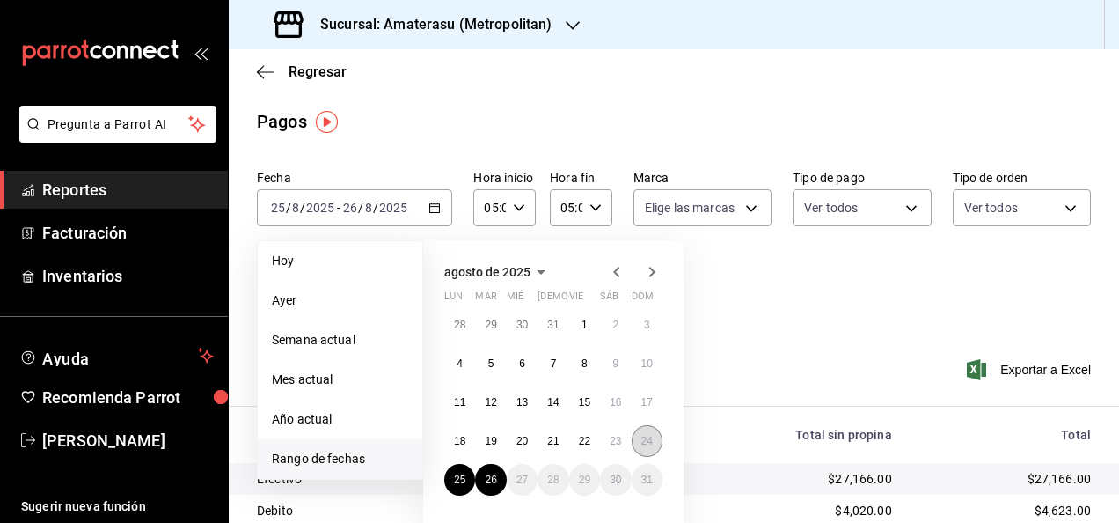
click at [642, 443] on abbr "24" at bounding box center [647, 441] width 11 height 12
click at [486, 480] on abbr "26" at bounding box center [490, 479] width 11 height 12
type input "00:00"
type input "23:59"
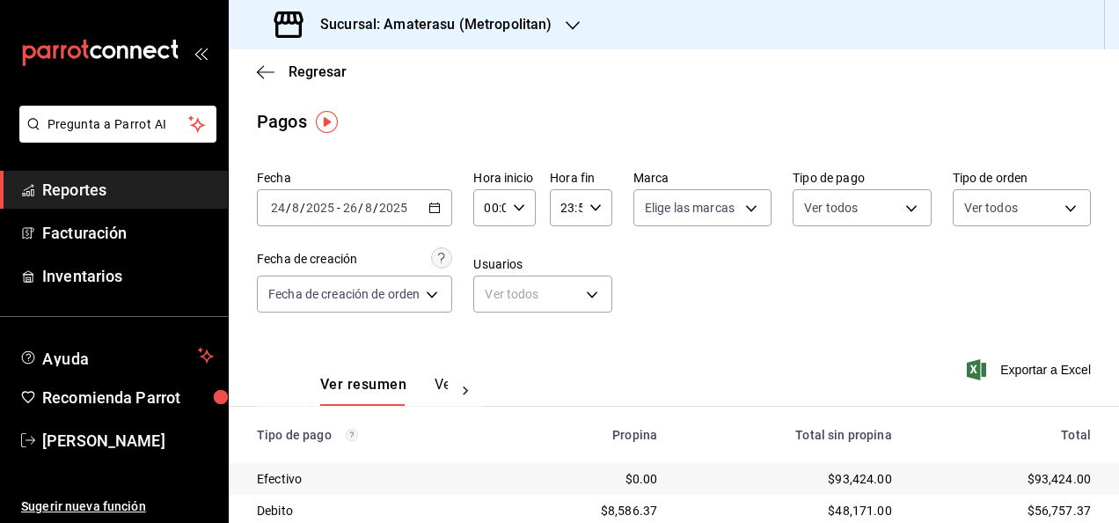
click at [522, 208] on icon "button" at bounding box center [519, 208] width 12 height 12
click at [491, 290] on span "05" at bounding box center [490, 288] width 3 height 14
type input "05:00"
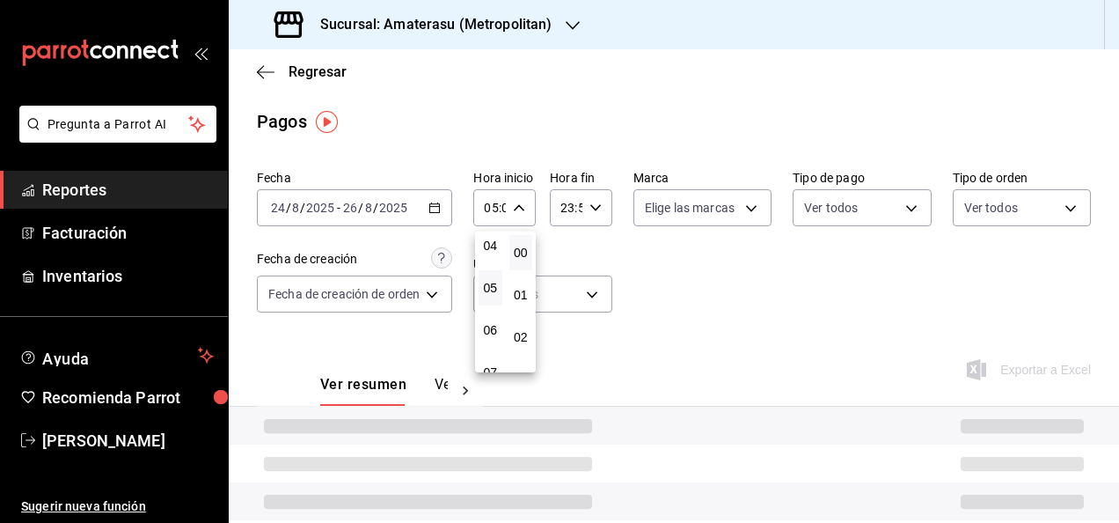
click at [592, 204] on div at bounding box center [559, 261] width 1119 height 523
click at [591, 209] on icon "button" at bounding box center [596, 208] width 12 height 12
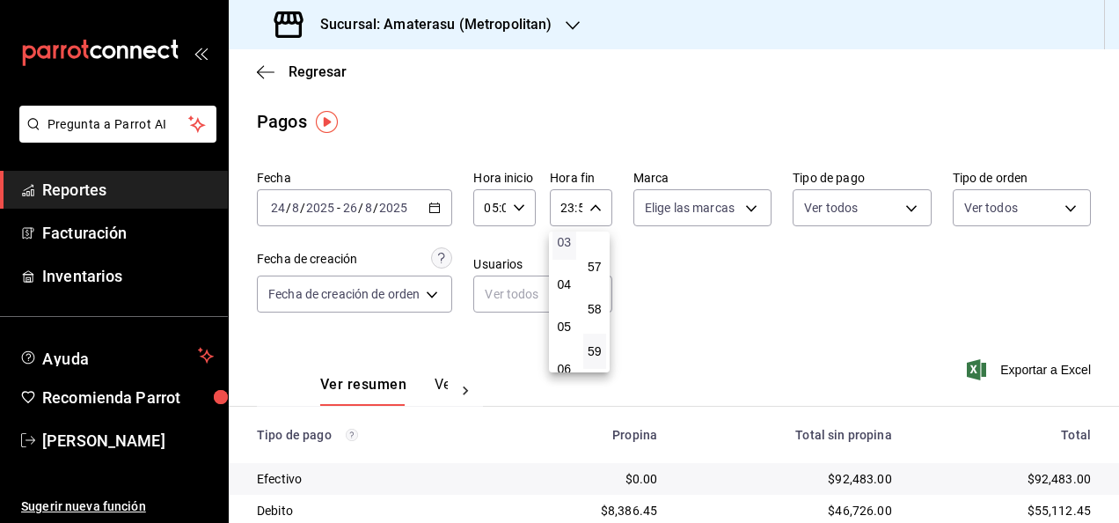
scroll to position [176, 0]
click at [566, 291] on span "05" at bounding box center [564, 288] width 3 height 14
click at [594, 252] on span "00" at bounding box center [595, 253] width 3 height 14
type input "05:00"
click at [667, 266] on div at bounding box center [559, 261] width 1119 height 523
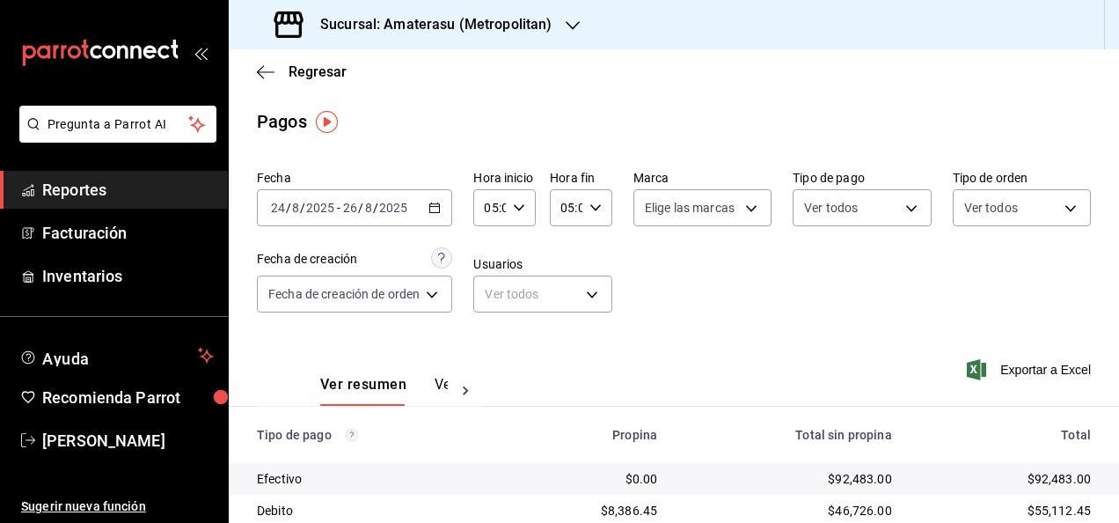
click at [601, 206] on div "05:00 Hora fin" at bounding box center [581, 207] width 62 height 37
click at [592, 260] on button "00" at bounding box center [595, 252] width 24 height 35
click at [739, 317] on div at bounding box center [559, 261] width 1119 height 523
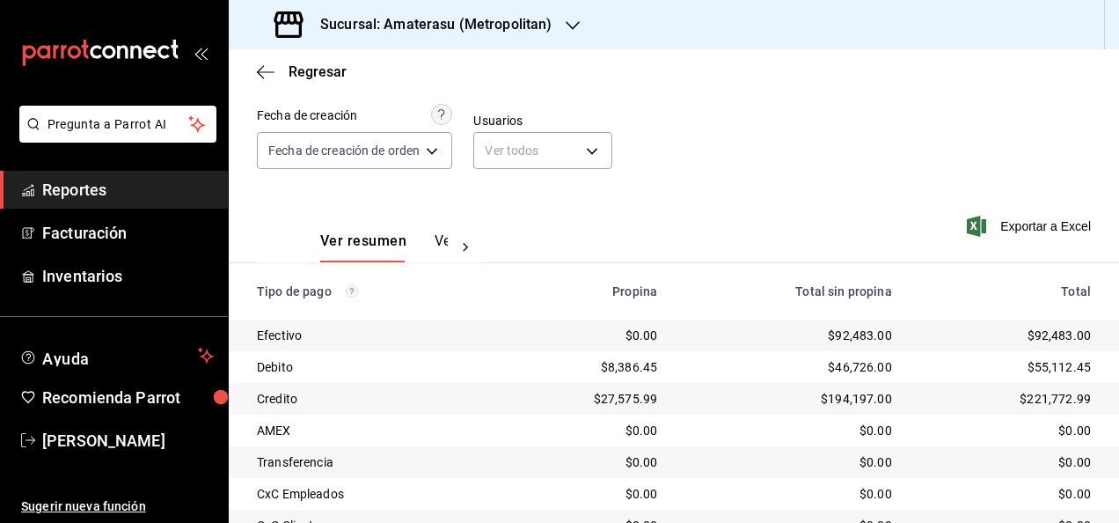
scroll to position [253, 0]
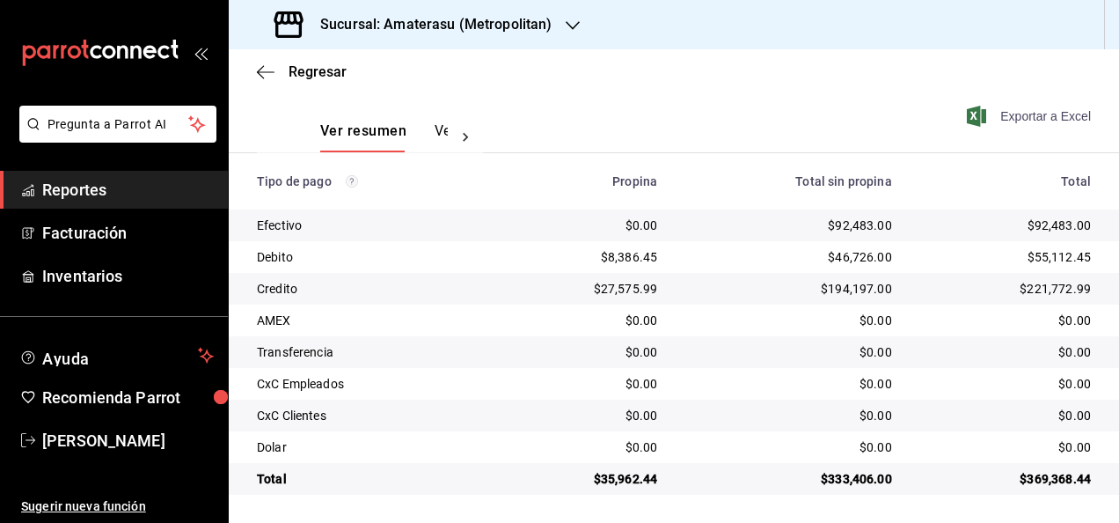
click at [1047, 116] on span "Exportar a Excel" at bounding box center [1031, 116] width 121 height 21
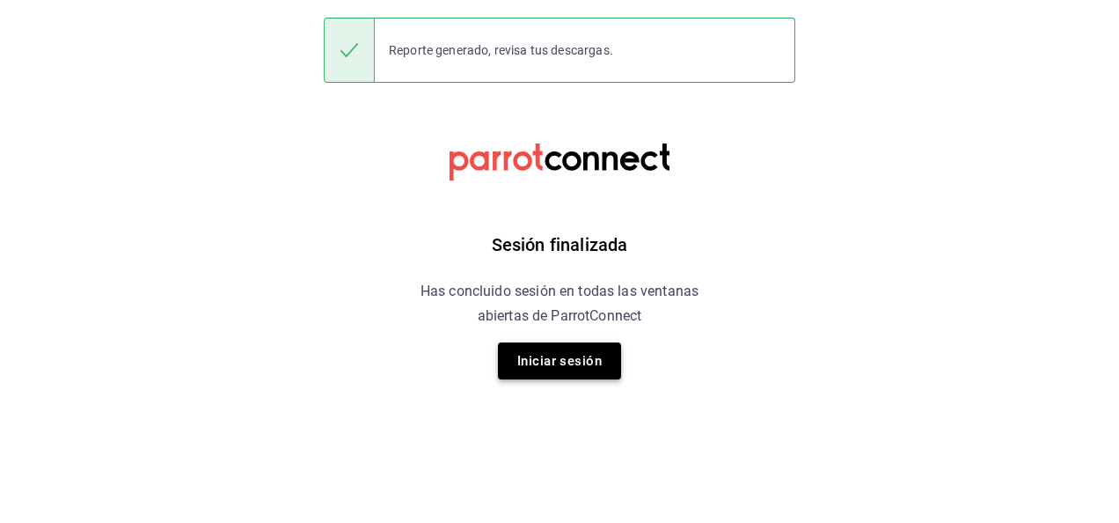
click at [574, 373] on button "Iniciar sesión" at bounding box center [559, 360] width 123 height 37
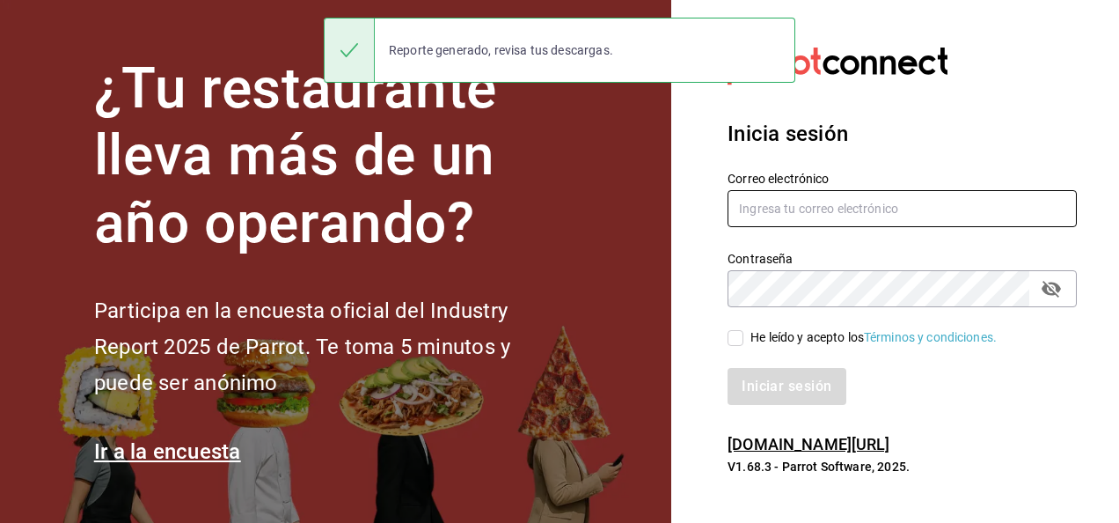
type input "[PERSON_NAME][EMAIL_ADDRESS][PERSON_NAME][DOMAIN_NAME]"
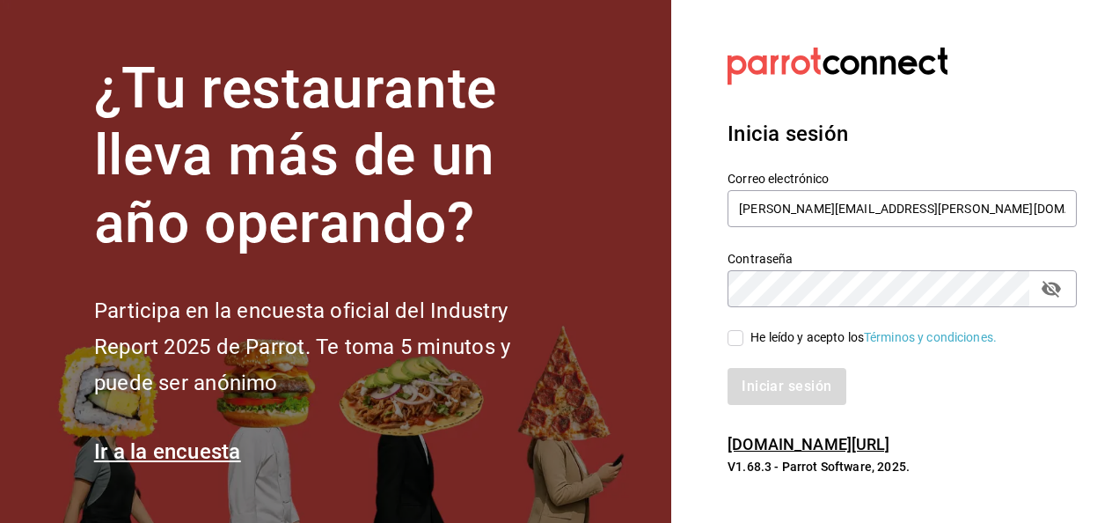
click at [734, 341] on input "He leído y acepto los Términos y condiciones." at bounding box center [736, 338] width 16 height 16
checkbox input "true"
click at [756, 370] on button "Iniciar sesión" at bounding box center [788, 386] width 120 height 37
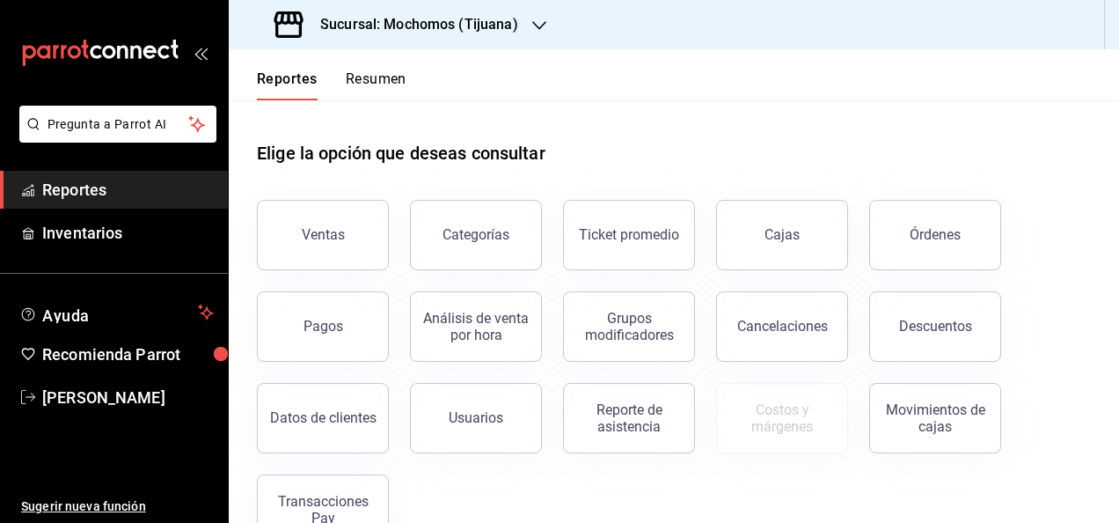
click at [532, 21] on icon "button" at bounding box center [539, 25] width 14 height 14
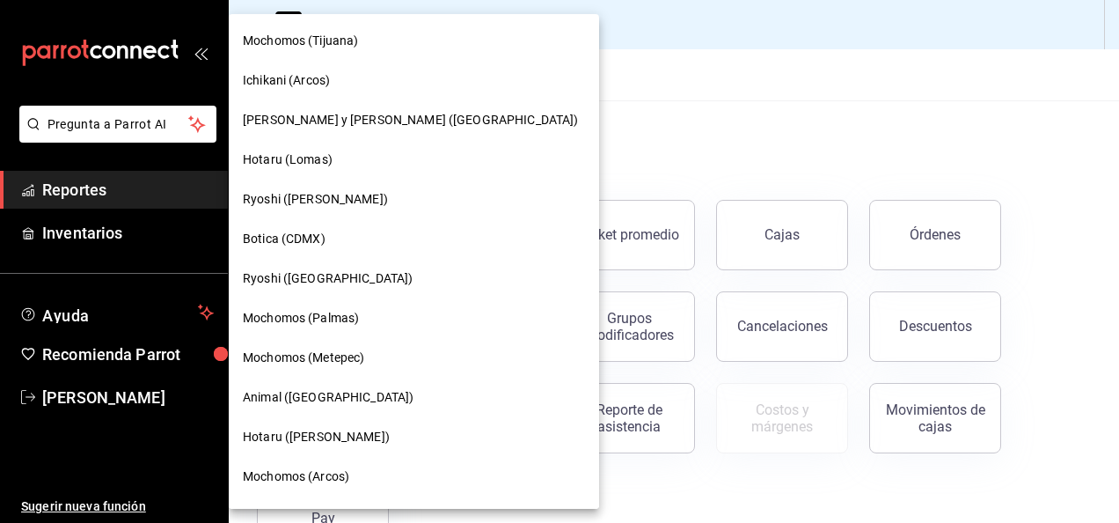
click at [354, 165] on div "Hotaru (Lomas)" at bounding box center [414, 159] width 342 height 18
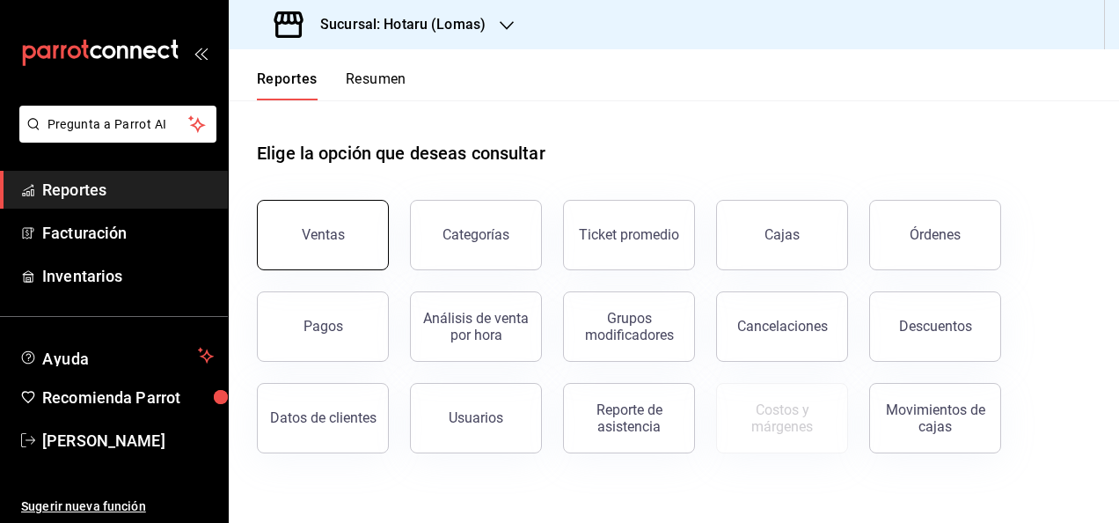
click at [347, 231] on button "Ventas" at bounding box center [323, 235] width 132 height 70
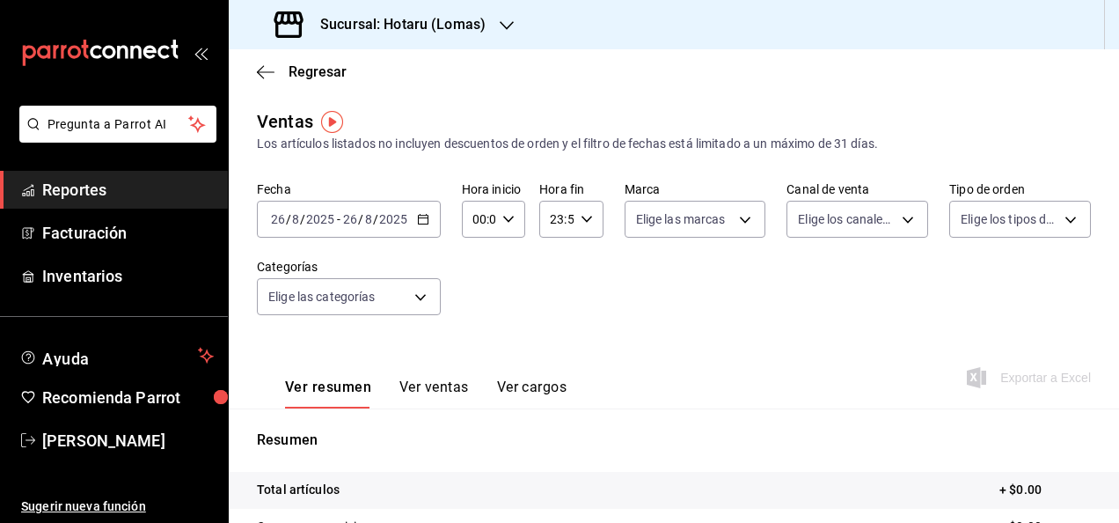
click at [422, 223] on icon "button" at bounding box center [423, 219] width 12 height 12
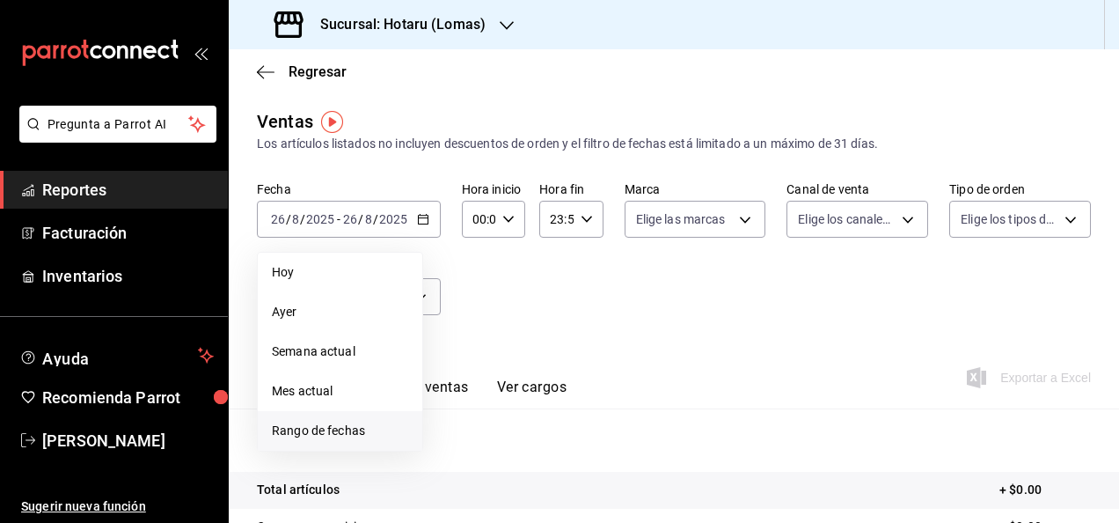
click at [368, 428] on span "Rango de fechas" at bounding box center [340, 431] width 136 height 18
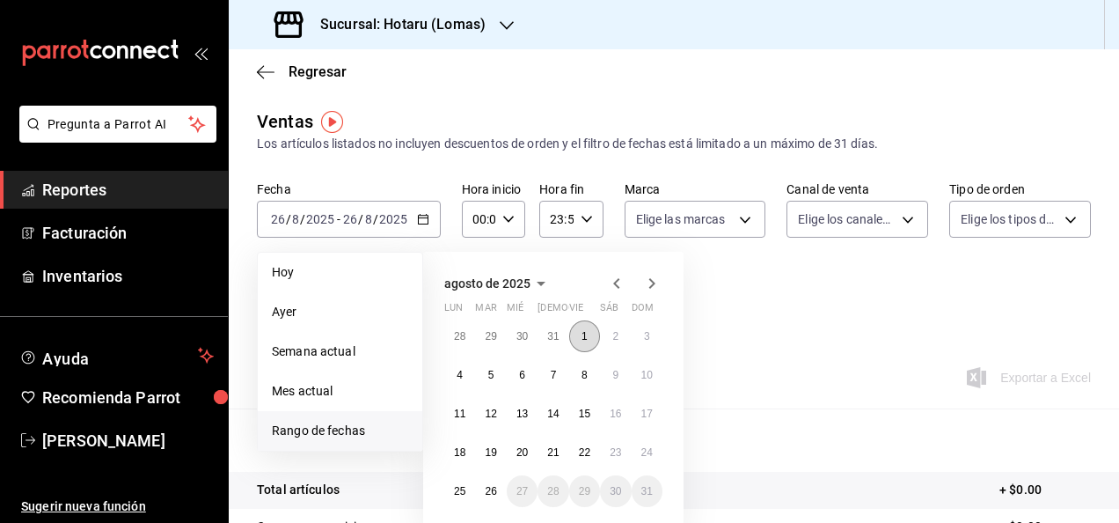
click at [589, 334] on button "1" at bounding box center [584, 336] width 31 height 32
click at [488, 494] on abbr "26" at bounding box center [490, 491] width 11 height 12
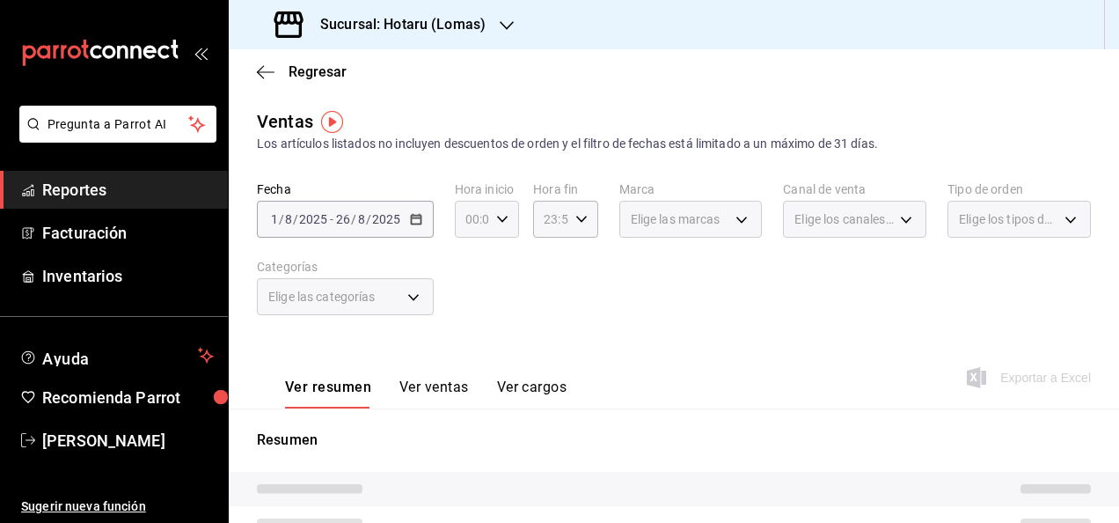
click at [507, 217] on div "00:00 Hora inicio" at bounding box center [487, 219] width 64 height 37
click at [507, 217] on div at bounding box center [559, 261] width 1119 height 523
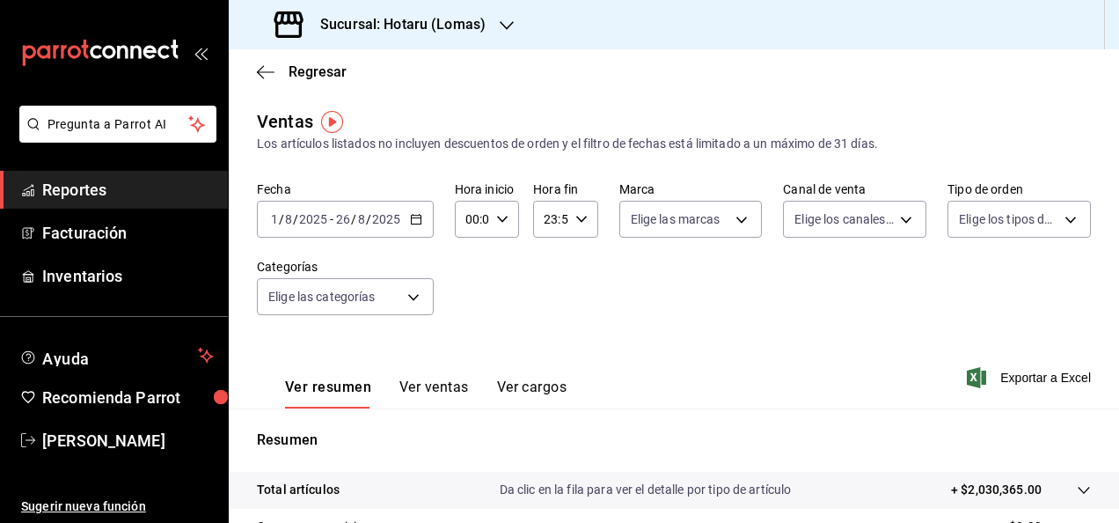
click at [496, 223] on icon "button" at bounding box center [502, 219] width 12 height 12
click at [467, 297] on span "05" at bounding box center [469, 299] width 4 height 14
type input "05:00"
click at [576, 223] on div at bounding box center [559, 261] width 1119 height 523
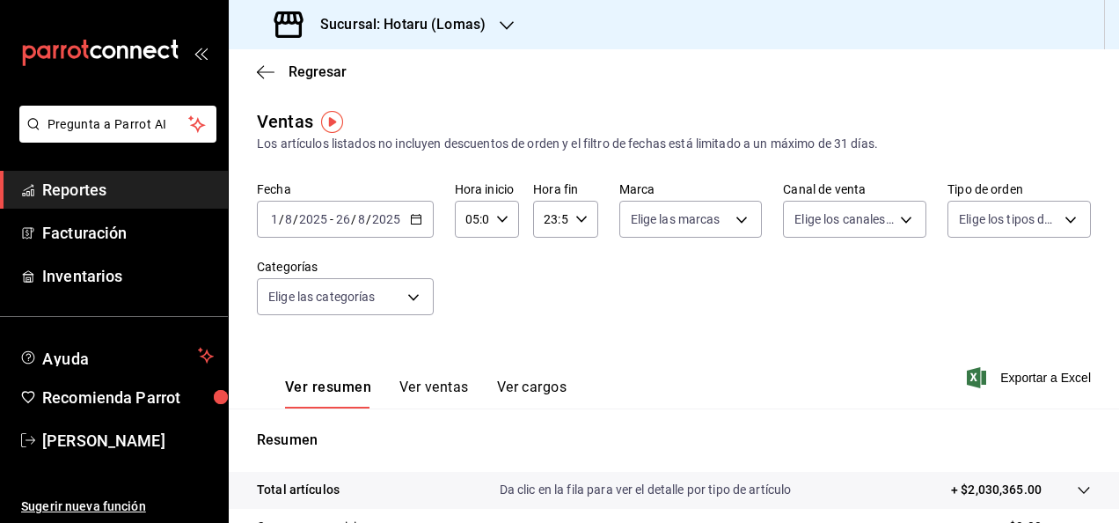
click at [580, 220] on icon "button" at bounding box center [582, 219] width 12 height 12
click at [545, 303] on span "05" at bounding box center [547, 306] width 4 height 14
click at [585, 265] on button "00" at bounding box center [578, 263] width 25 height 35
type input "05:00"
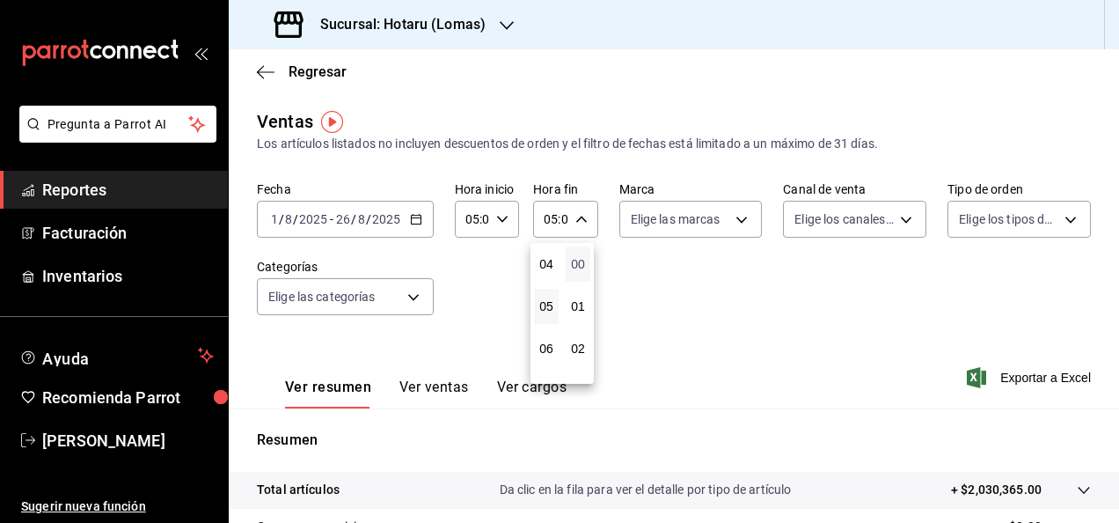
click at [580, 263] on span "00" at bounding box center [578, 264] width 4 height 14
click at [730, 297] on div at bounding box center [559, 261] width 1119 height 523
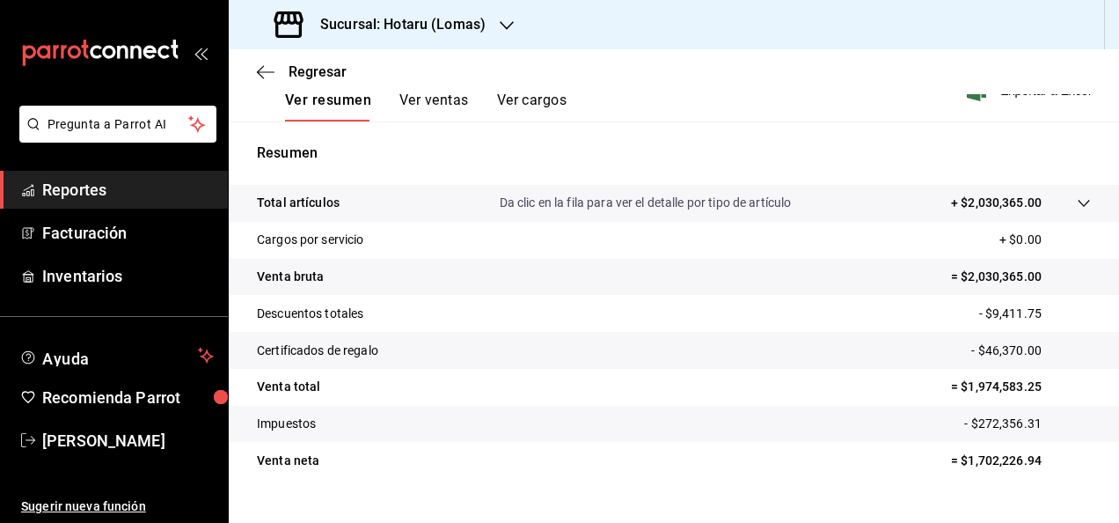
scroll to position [320, 0]
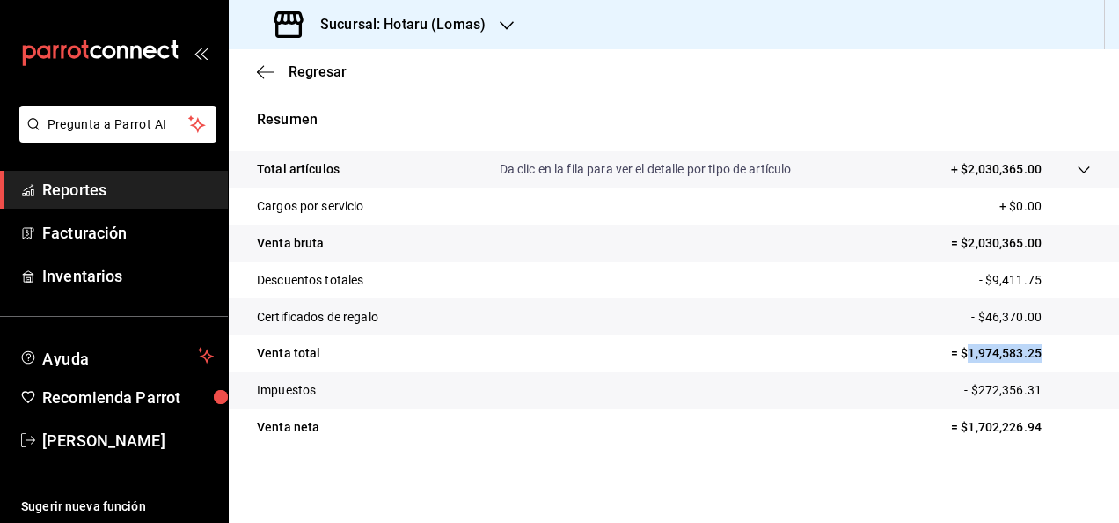
drag, startPoint x: 956, startPoint y: 353, endPoint x: 1037, endPoint y: 346, distance: 81.3
click at [1037, 346] on p "= $1,974,583.25" at bounding box center [1021, 353] width 140 height 18
copy p "1,974,583.25"
click at [141, 193] on span "Reportes" at bounding box center [128, 190] width 172 height 24
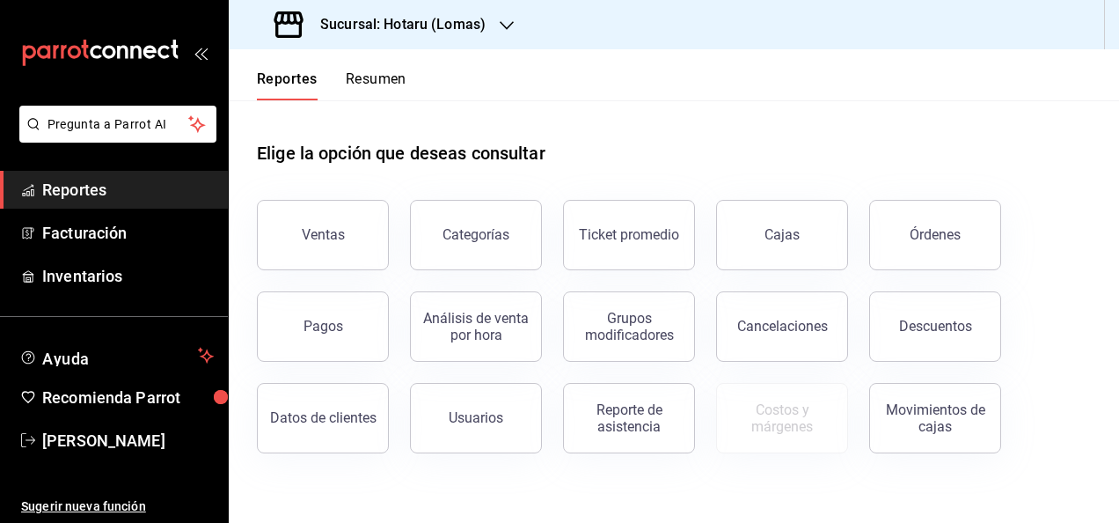
click at [501, 28] on icon "button" at bounding box center [507, 25] width 14 height 14
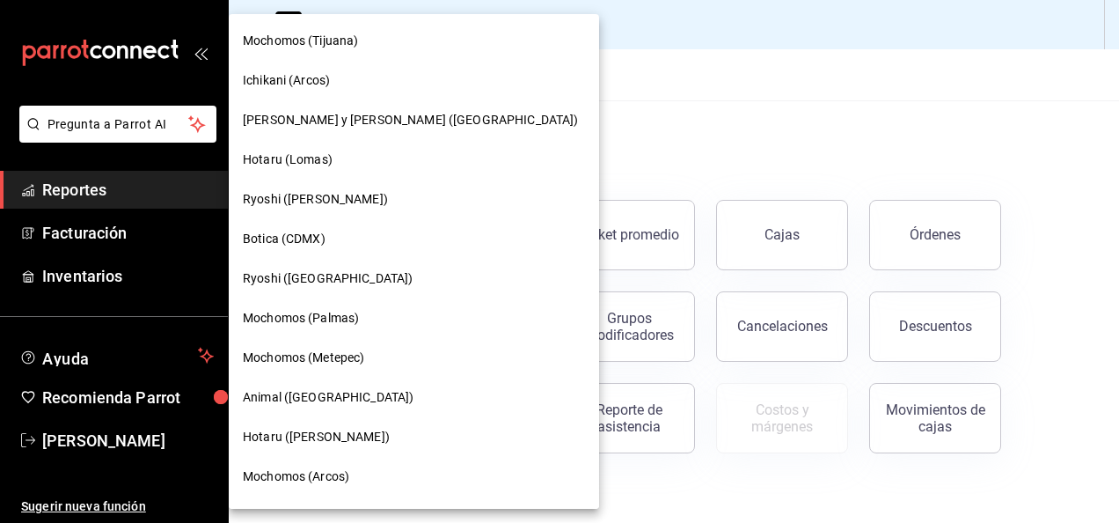
drag, startPoint x: 576, startPoint y: 90, endPoint x: 570, endPoint y: 98, distance: 10.0
click at [577, 90] on div at bounding box center [559, 261] width 1119 height 523
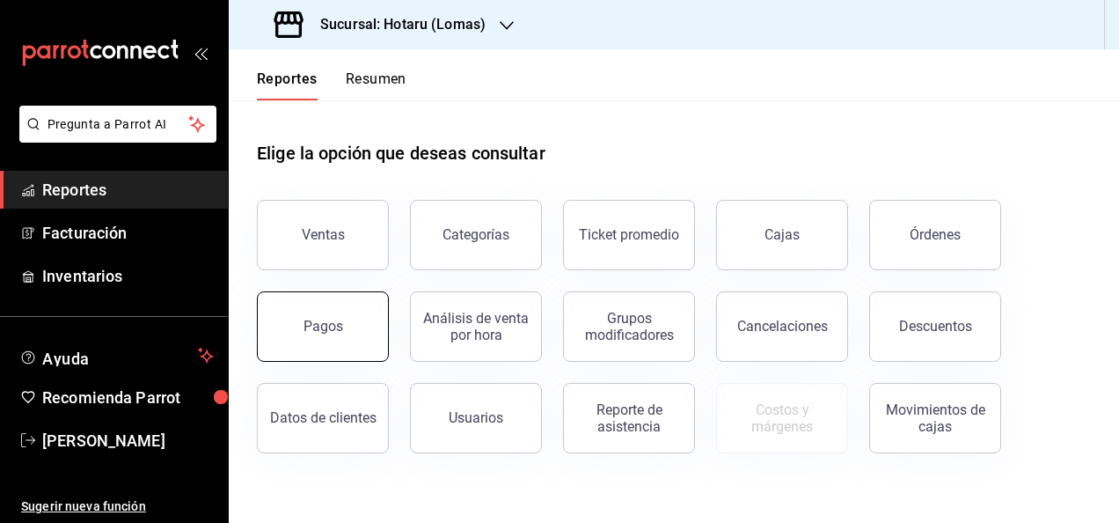
click at [313, 336] on button "Pagos" at bounding box center [323, 326] width 132 height 70
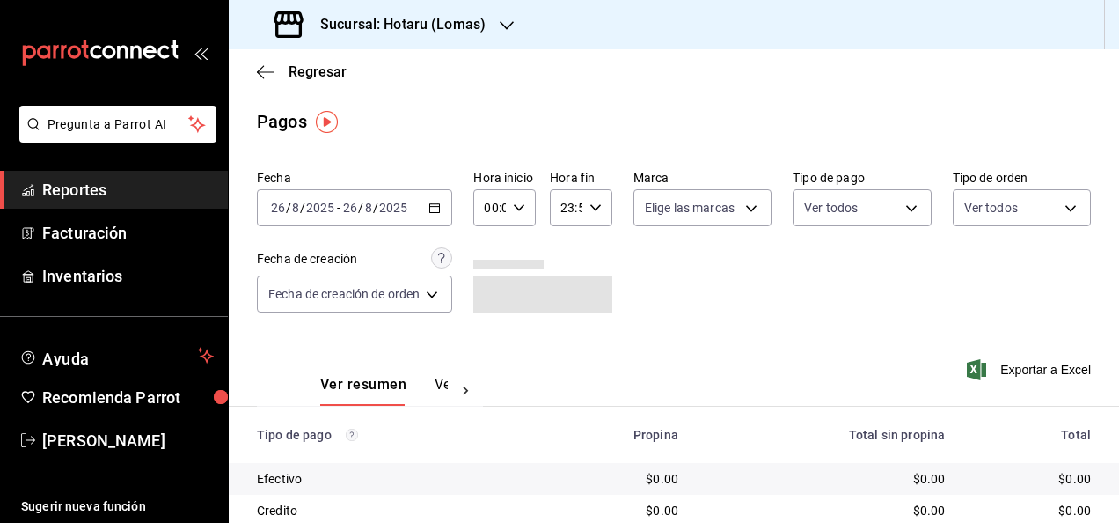
click at [436, 213] on \(Stroke\) "button" at bounding box center [434, 208] width 11 height 10
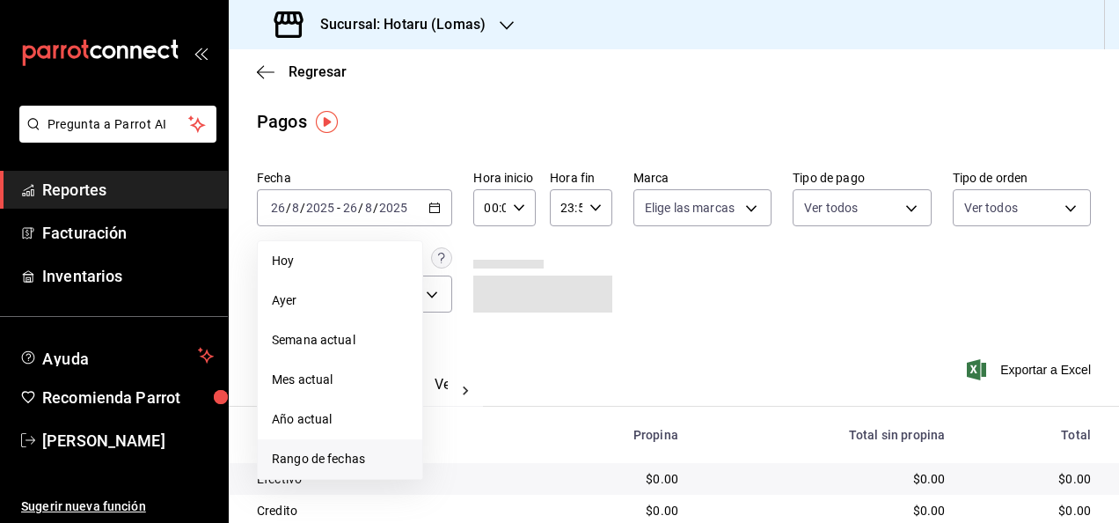
click at [334, 468] on li "Rango de fechas" at bounding box center [340, 459] width 165 height 40
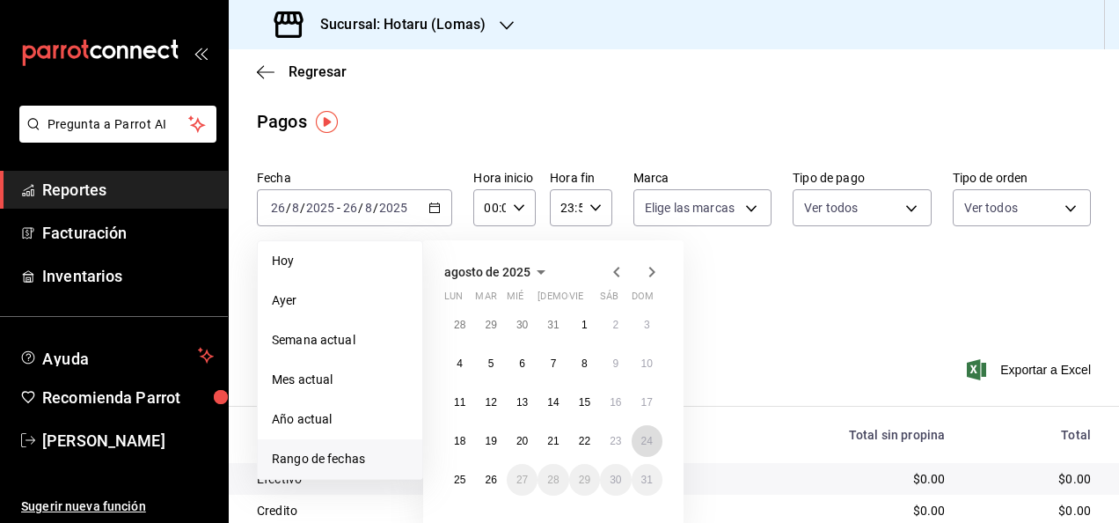
click at [647, 433] on button "24" at bounding box center [647, 441] width 31 height 32
click at [495, 480] on abbr "26" at bounding box center [490, 479] width 11 height 12
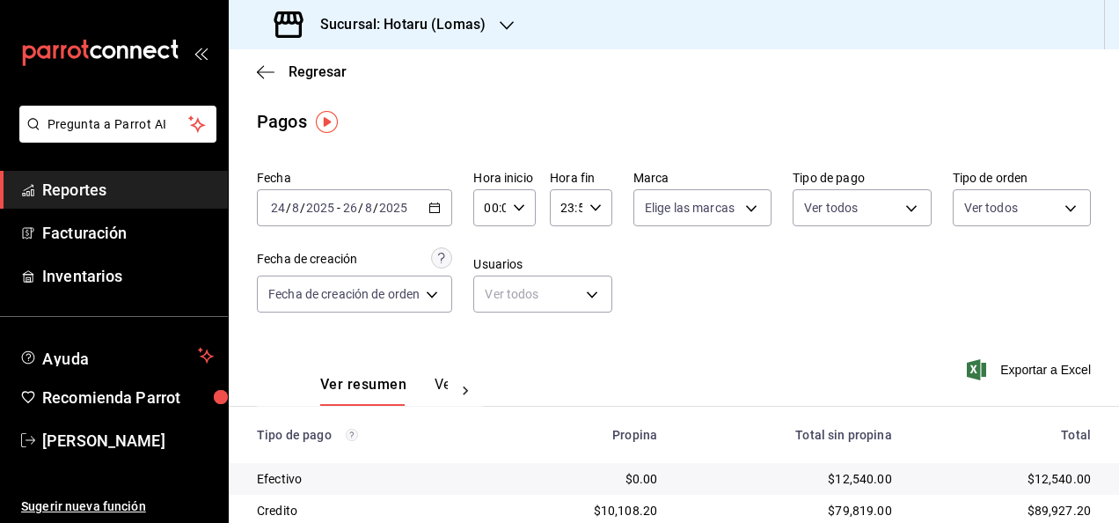
click at [516, 209] on icon "button" at bounding box center [519, 208] width 12 height 12
click at [489, 289] on span "05" at bounding box center [490, 288] width 3 height 14
type input "05:00"
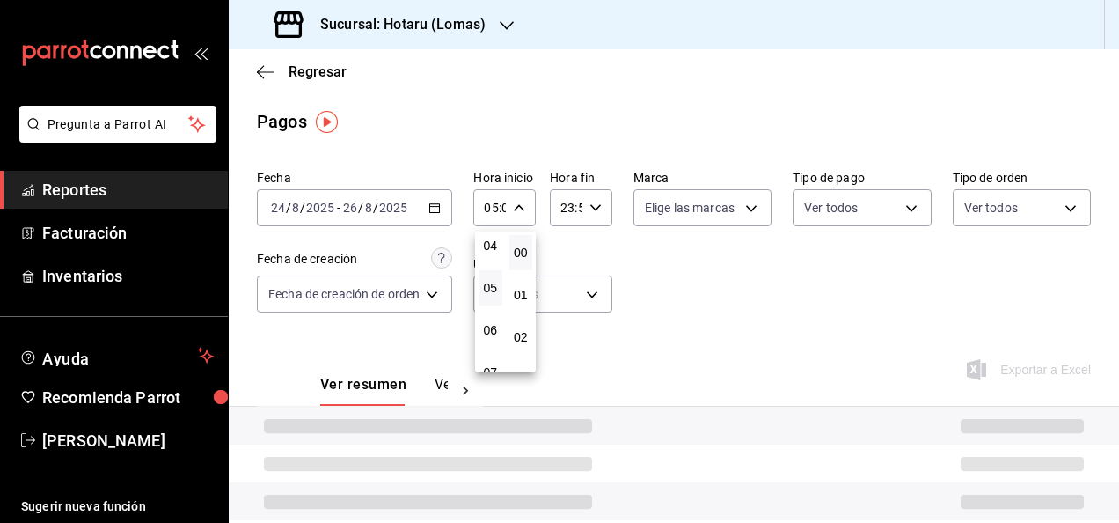
click at [600, 204] on div at bounding box center [559, 261] width 1119 height 523
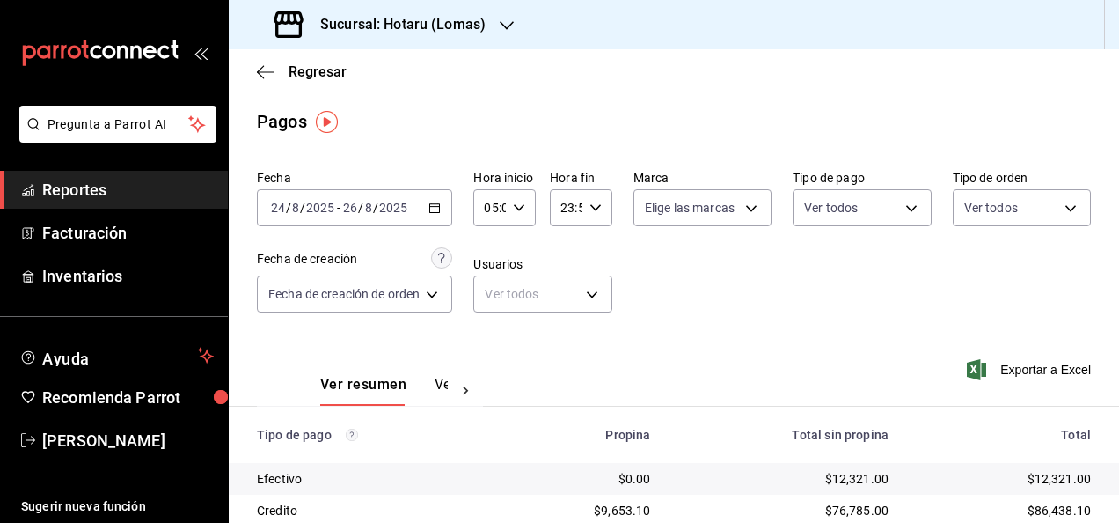
click at [596, 207] on \(Stroke\) "button" at bounding box center [595, 207] width 11 height 6
click at [566, 289] on span "05" at bounding box center [564, 288] width 3 height 14
click at [597, 252] on span "00" at bounding box center [595, 253] width 3 height 14
type input "05:00"
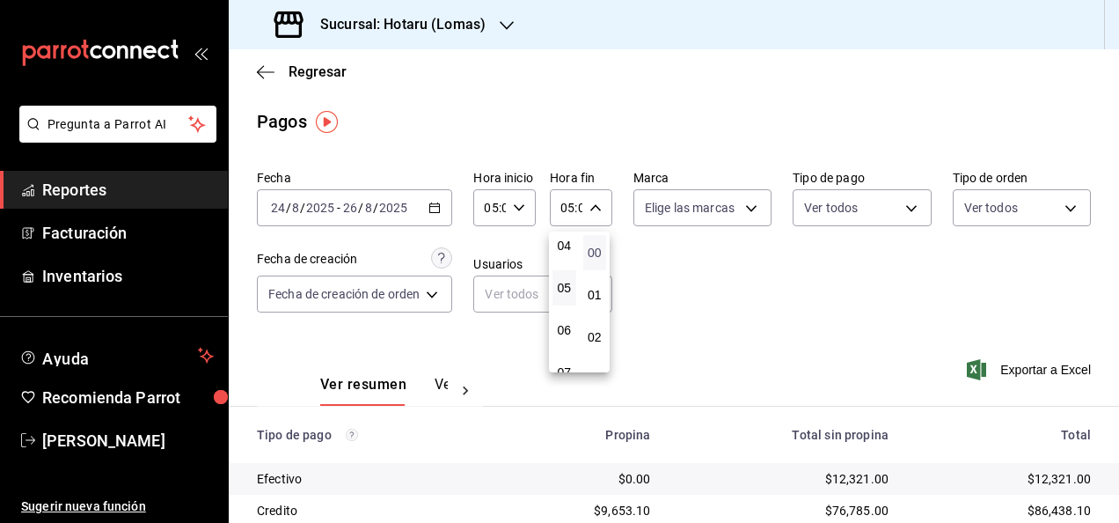
click at [597, 252] on span "00" at bounding box center [595, 253] width 3 height 14
click at [679, 261] on div at bounding box center [559, 261] width 1119 height 523
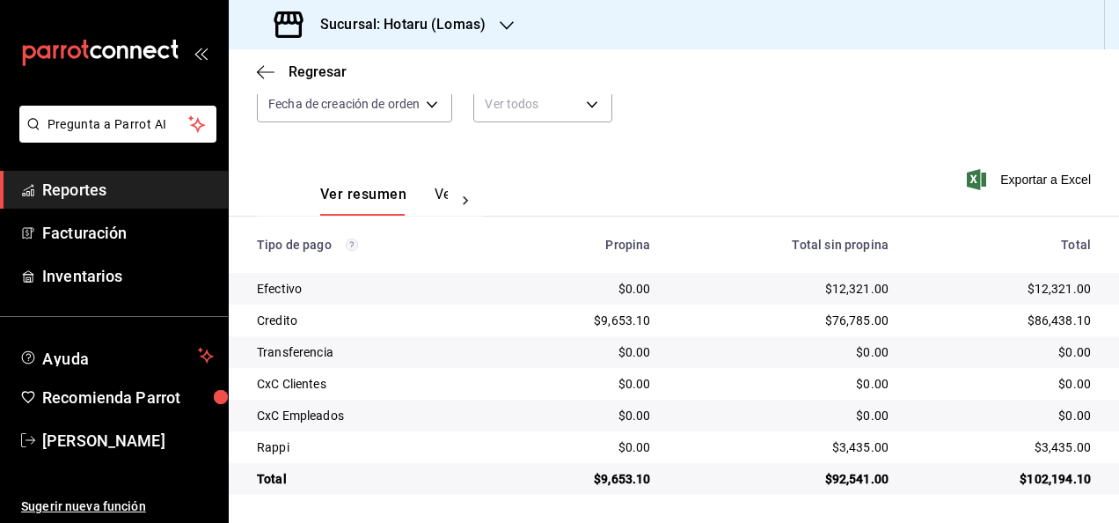
scroll to position [190, 0]
click at [1028, 177] on span "Exportar a Excel" at bounding box center [1031, 179] width 121 height 21
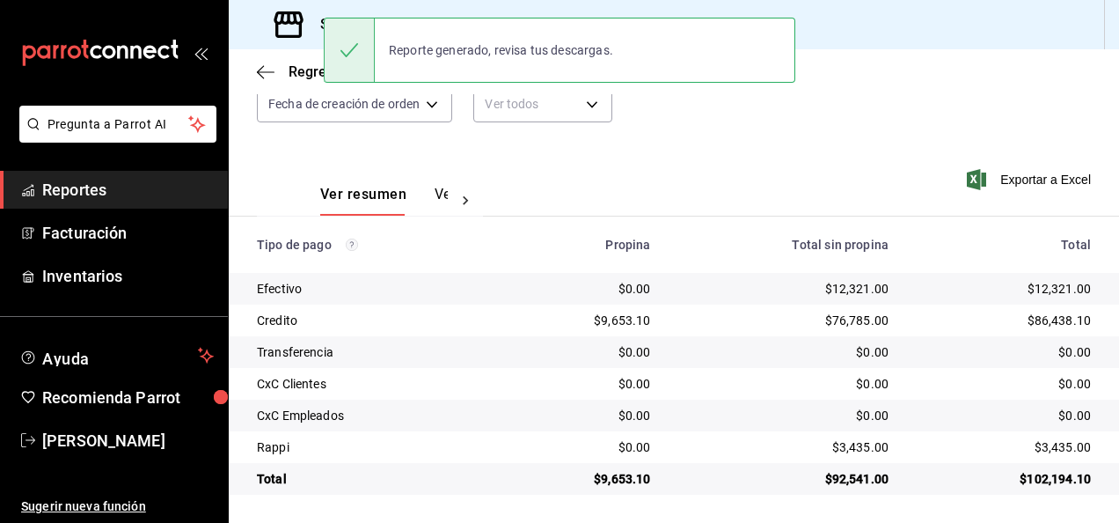
click at [573, 178] on div "Ver resumen Ver pagos Exportar a Excel" at bounding box center [674, 189] width 891 height 93
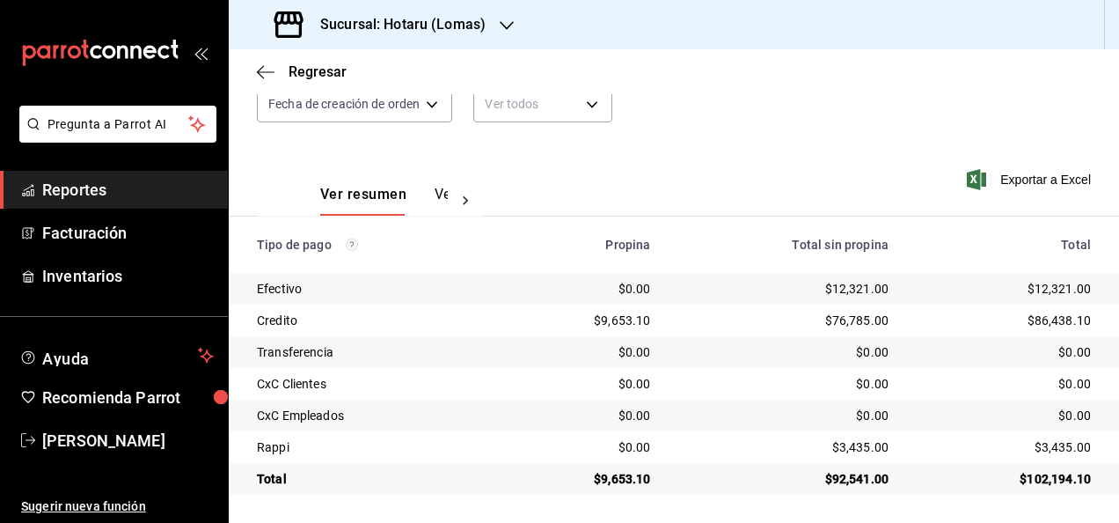
click at [505, 33] on div at bounding box center [507, 25] width 14 height 18
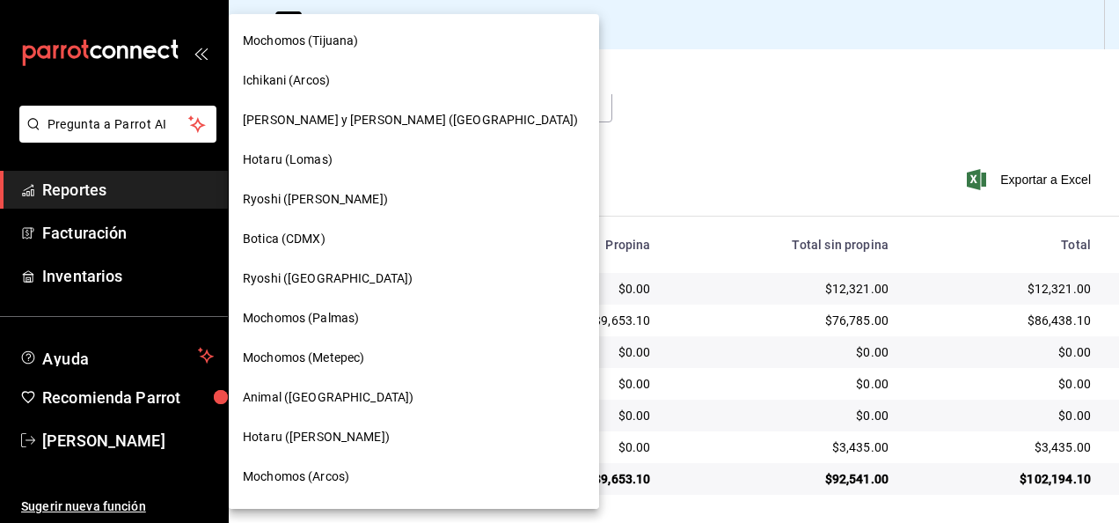
click at [327, 438] on div "Hotaru ([PERSON_NAME])" at bounding box center [414, 437] width 342 height 18
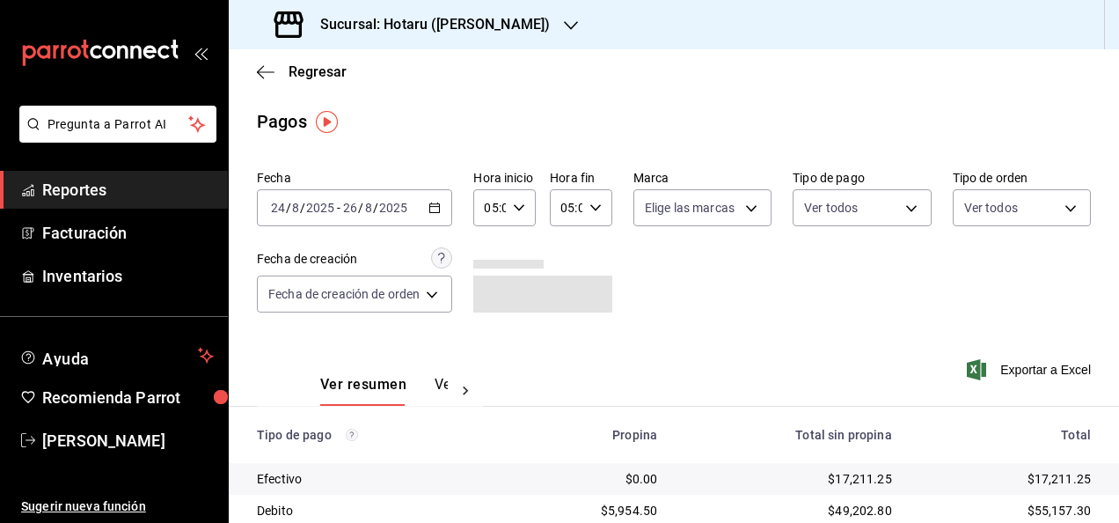
click at [130, 192] on span "Reportes" at bounding box center [128, 190] width 172 height 24
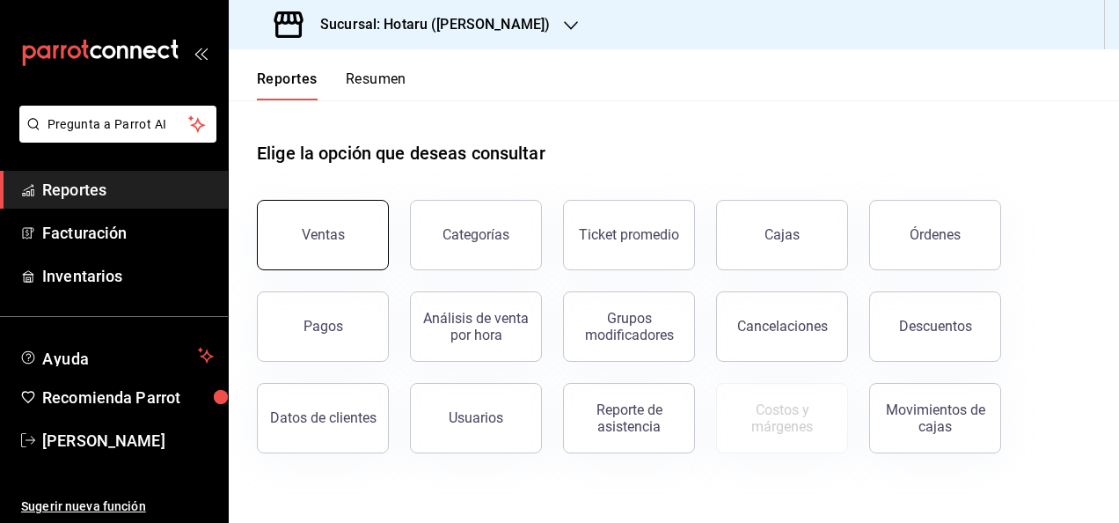
click at [343, 246] on button "Ventas" at bounding box center [323, 235] width 132 height 70
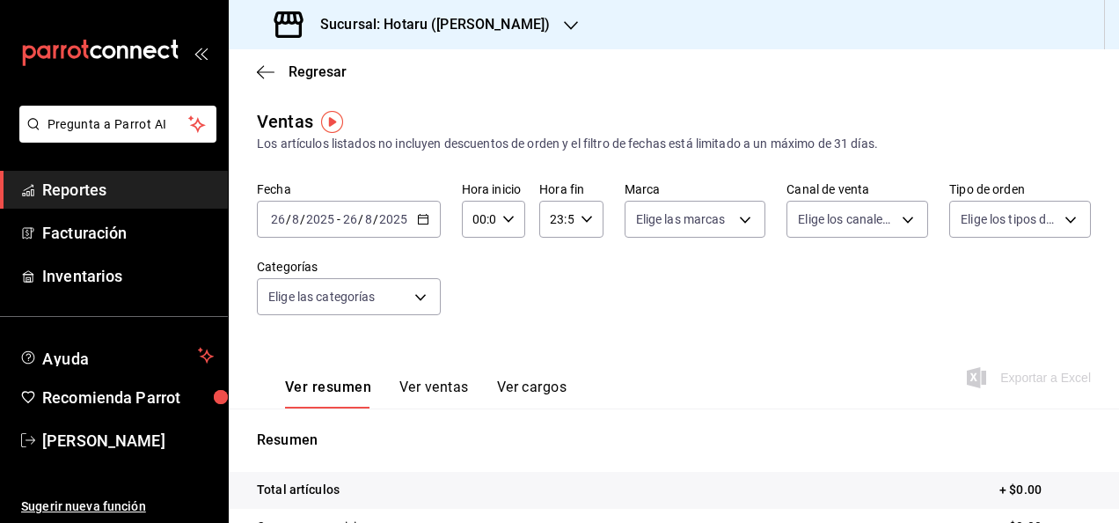
click at [419, 217] on icon "button" at bounding box center [423, 219] width 12 height 12
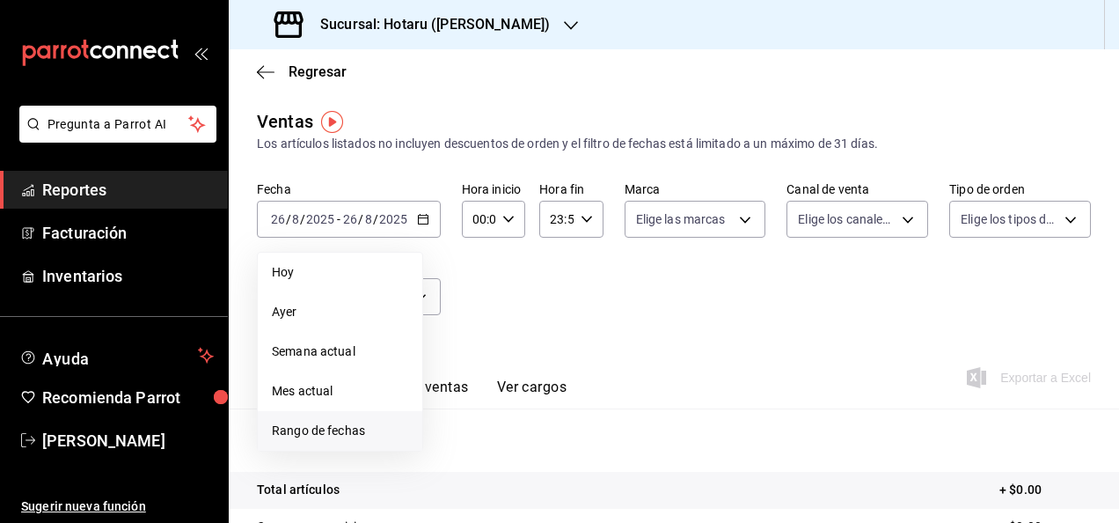
click at [354, 422] on span "Rango de fechas" at bounding box center [340, 431] width 136 height 18
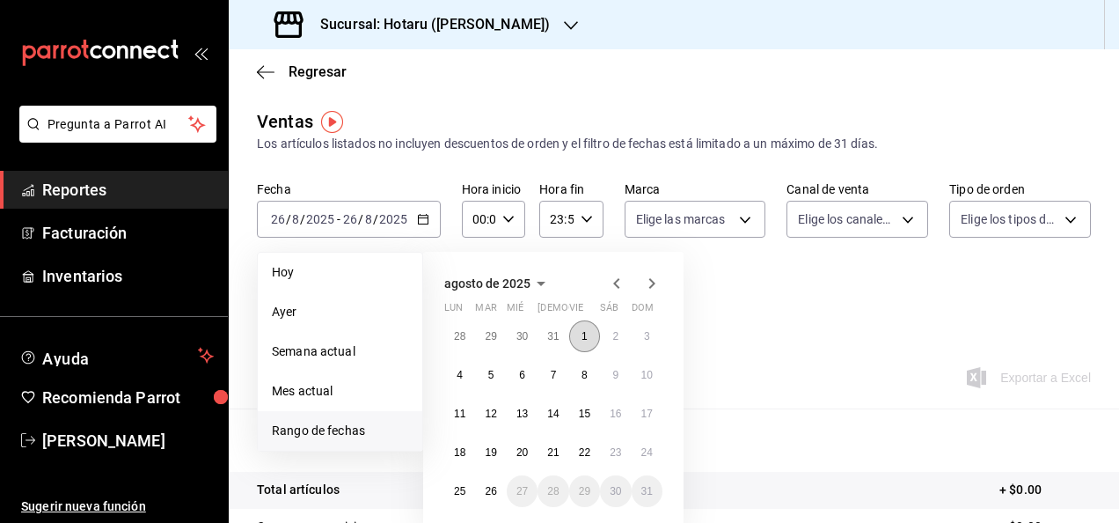
click at [595, 334] on button "1" at bounding box center [584, 336] width 31 height 32
click at [498, 491] on button "26" at bounding box center [490, 491] width 31 height 32
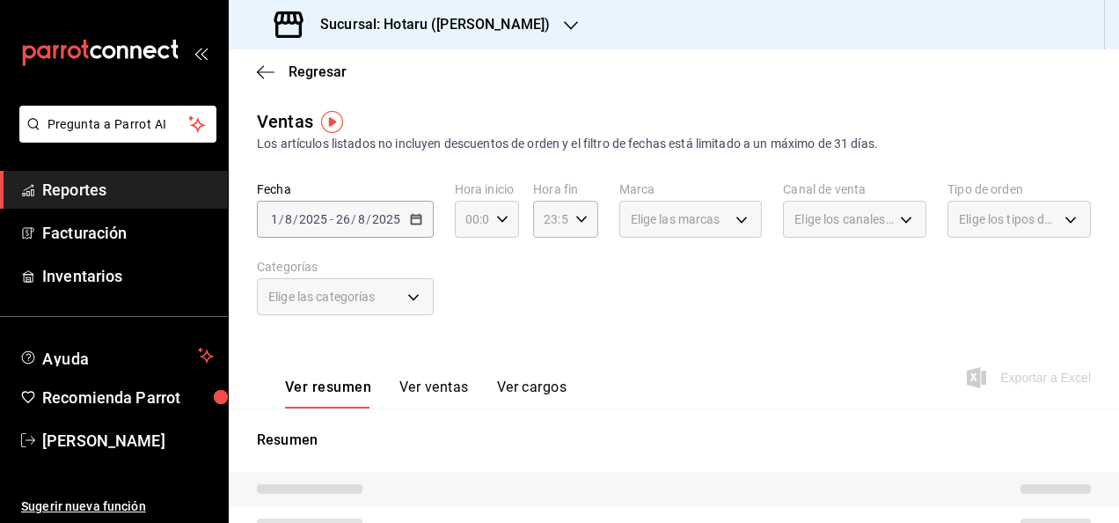
click at [498, 220] on \(Stroke\) "button" at bounding box center [502, 219] width 11 height 6
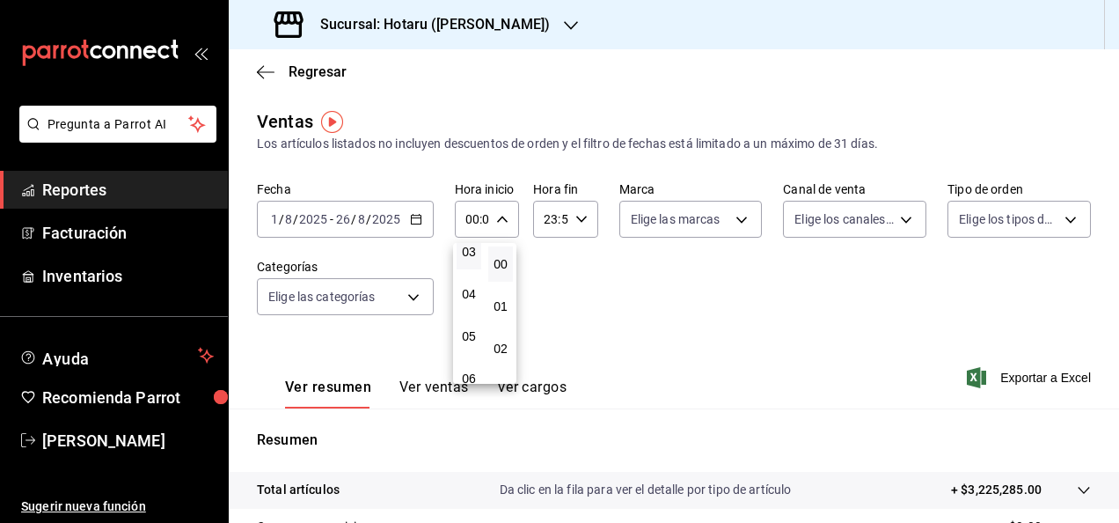
scroll to position [176, 0]
click at [468, 303] on span "05" at bounding box center [469, 299] width 4 height 14
type input "05:00"
click at [581, 217] on div at bounding box center [559, 261] width 1119 height 523
click at [581, 217] on \(Stroke\) "button" at bounding box center [581, 219] width 11 height 6
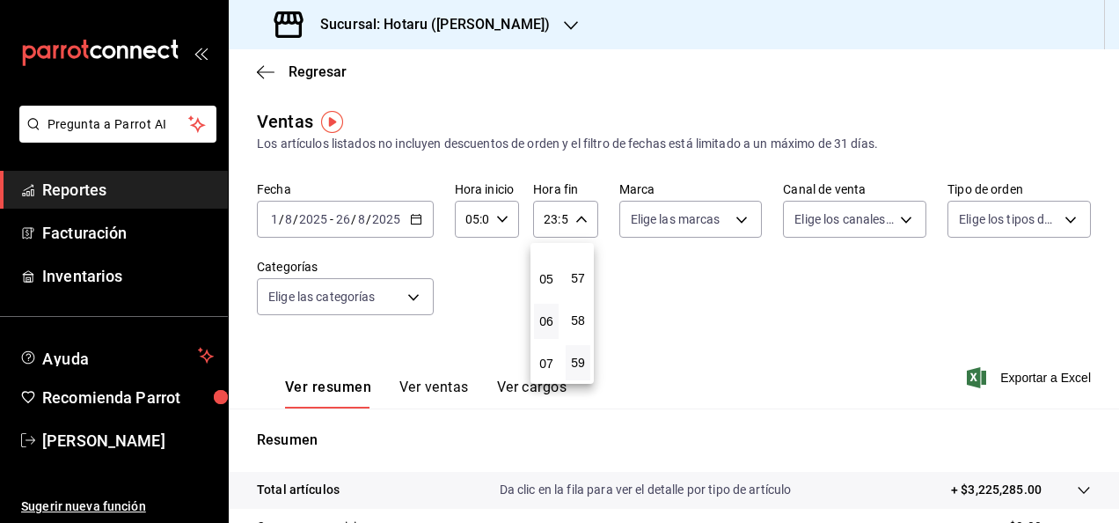
scroll to position [169, 0]
click at [548, 308] on span "05" at bounding box center [547, 306] width 4 height 14
click at [580, 267] on span "00" at bounding box center [578, 264] width 4 height 14
type input "05:00"
click at [580, 267] on span "00" at bounding box center [578, 264] width 4 height 14
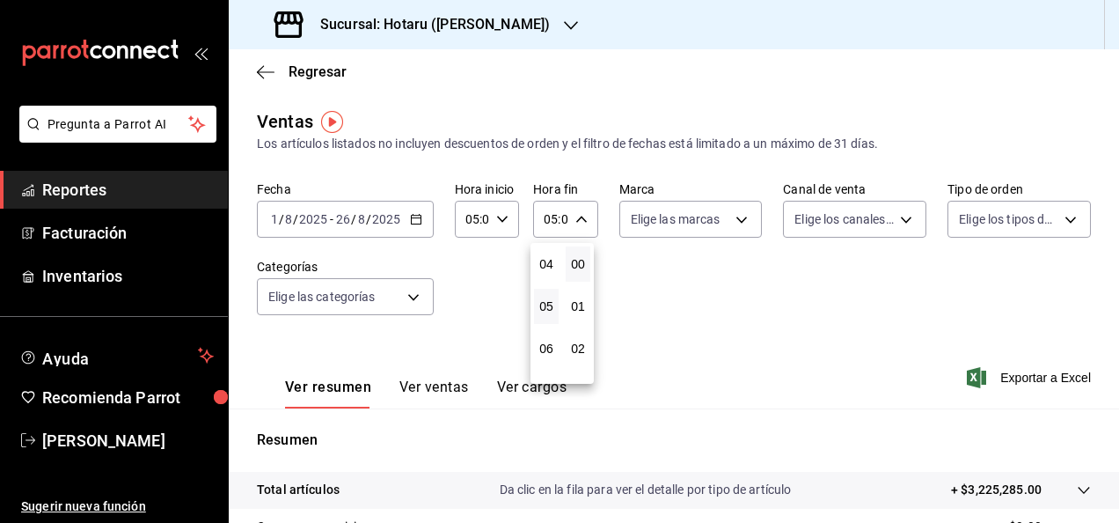
click at [662, 273] on div at bounding box center [559, 261] width 1119 height 523
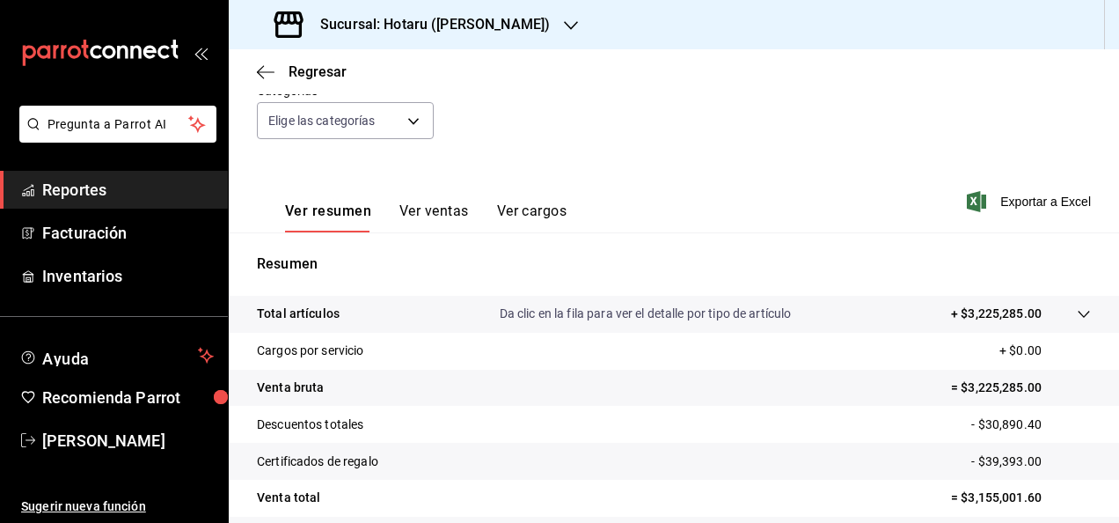
scroll to position [264, 0]
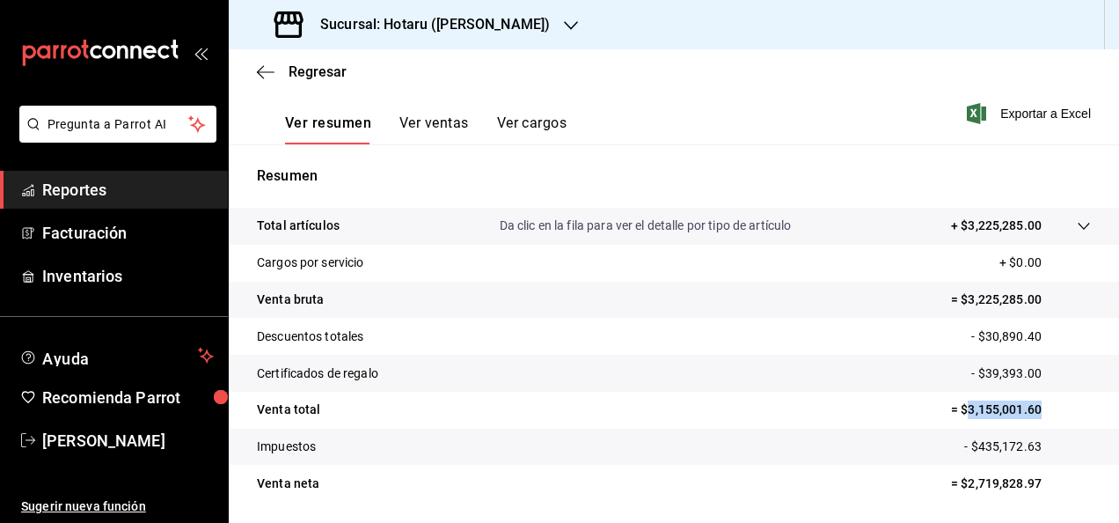
drag, startPoint x: 954, startPoint y: 412, endPoint x: 1039, endPoint y: 401, distance: 86.0
click at [1039, 401] on p "= $3,155,001.60" at bounding box center [1021, 409] width 140 height 18
copy p "3,155,001.60"
click at [120, 181] on span "Reportes" at bounding box center [128, 190] width 172 height 24
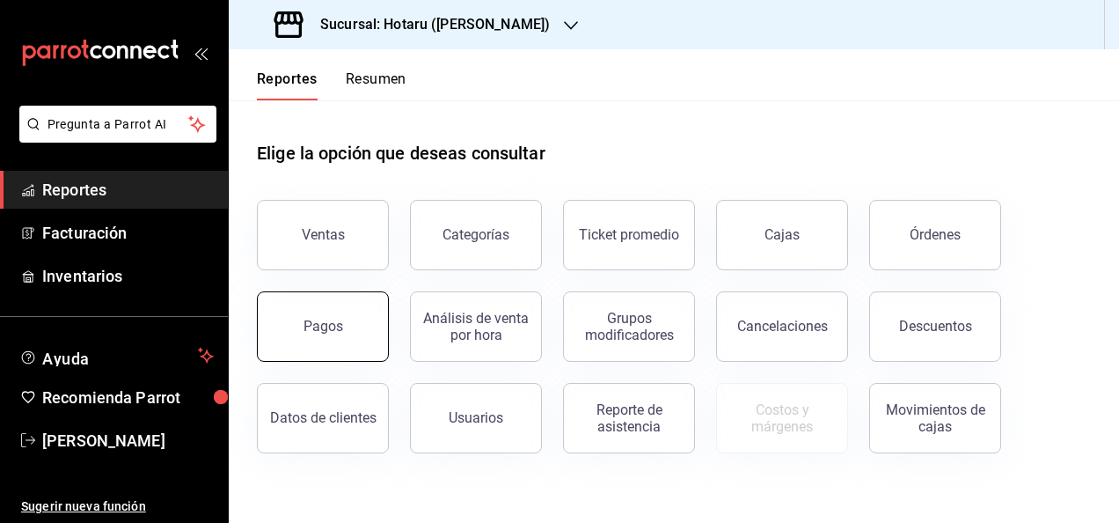
click at [283, 312] on button "Pagos" at bounding box center [323, 326] width 132 height 70
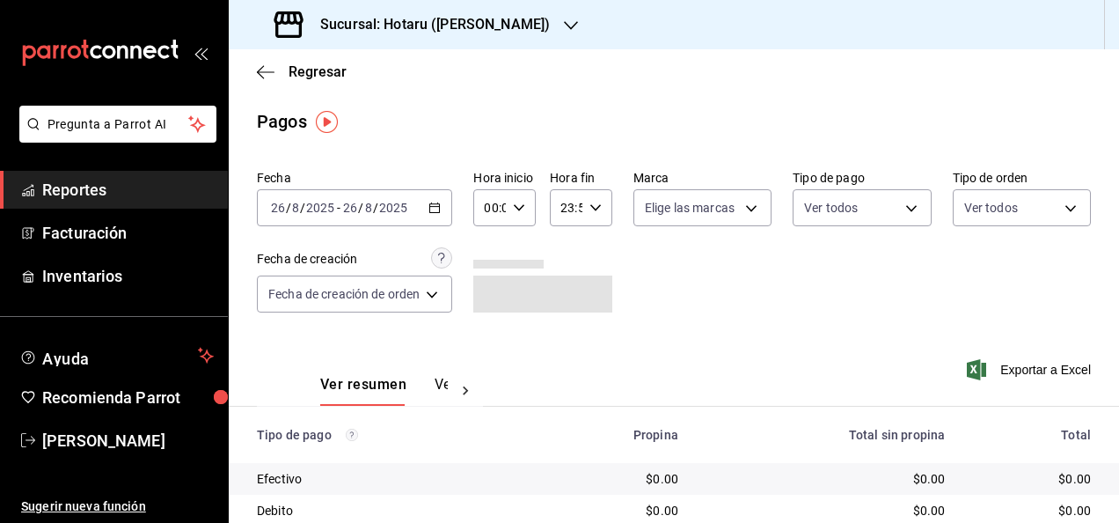
click at [437, 206] on icon "button" at bounding box center [435, 208] width 12 height 12
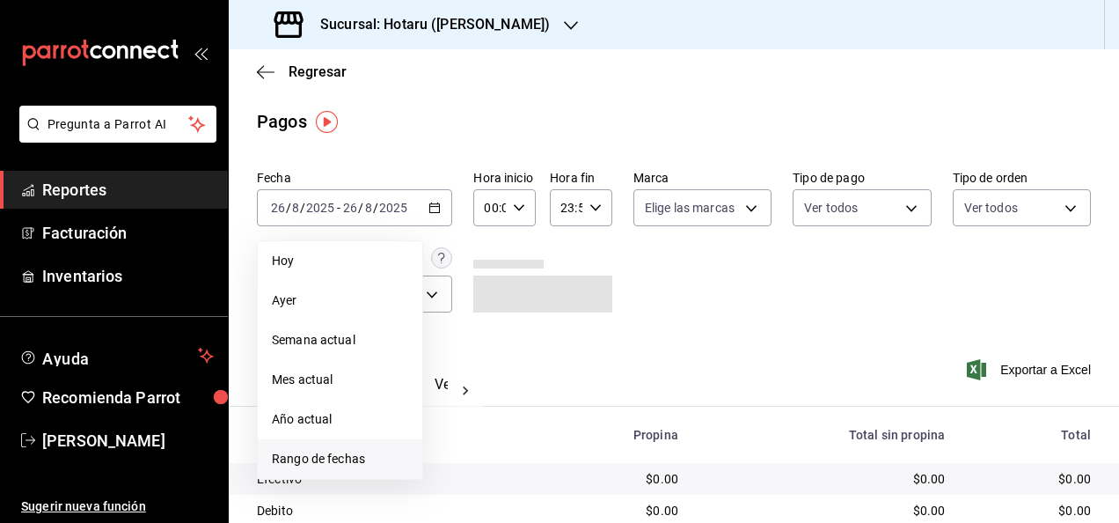
click at [294, 455] on span "Rango de fechas" at bounding box center [340, 459] width 136 height 18
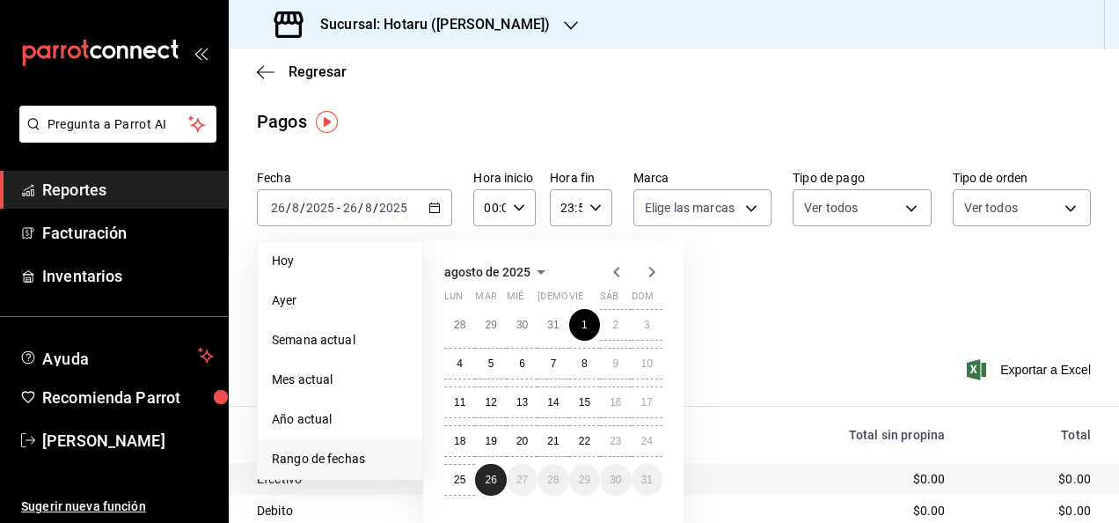
click at [482, 482] on button "26" at bounding box center [490, 480] width 31 height 32
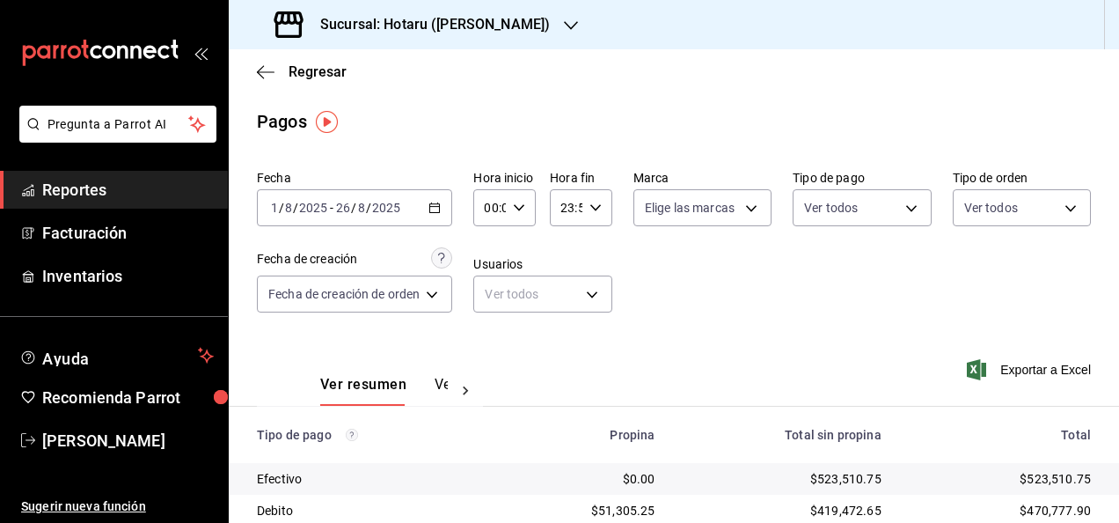
click at [440, 211] on icon "button" at bounding box center [435, 208] width 12 height 12
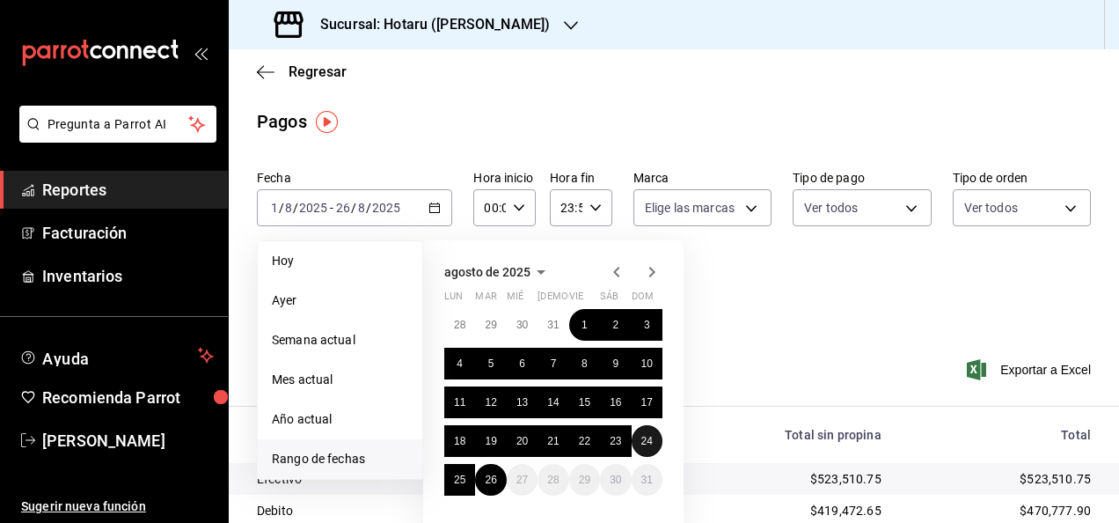
click at [635, 436] on button "24" at bounding box center [647, 441] width 31 height 32
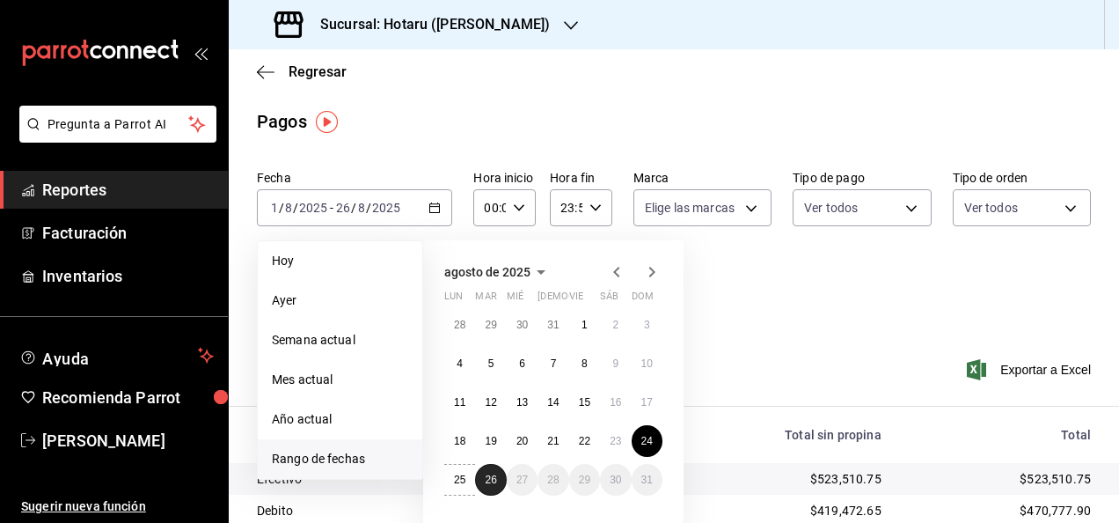
click at [482, 473] on button "26" at bounding box center [490, 480] width 31 height 32
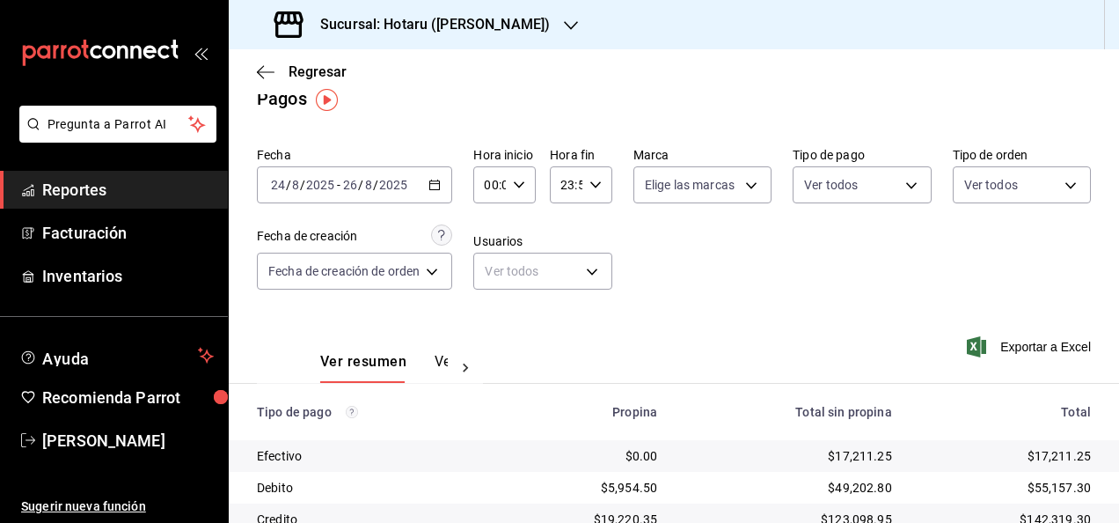
scroll to position [21, 0]
click at [982, 354] on span "Exportar a Excel" at bounding box center [1031, 348] width 121 height 21
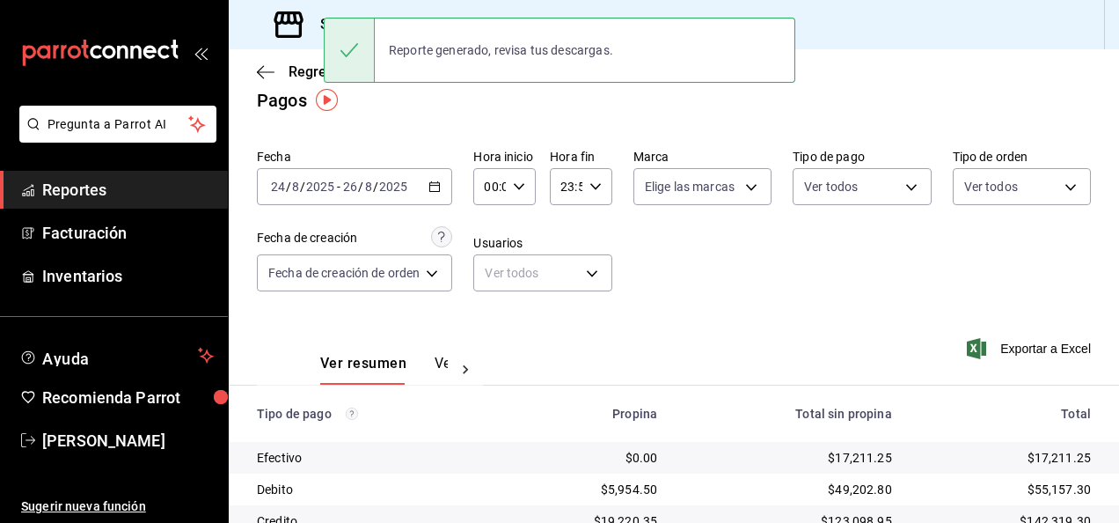
click at [546, 93] on div "Regresar" at bounding box center [674, 71] width 891 height 45
click at [539, 12] on div "Reporte generado, revisa tus descargas." at bounding box center [560, 50] width 472 height 76
click at [760, 123] on main "Regresar Pagos Fecha 2025-08-24 24 / 8 / 2025 - 2025-08-26 26 / 8 / 2025 Hora i…" at bounding box center [674, 407] width 891 height 759
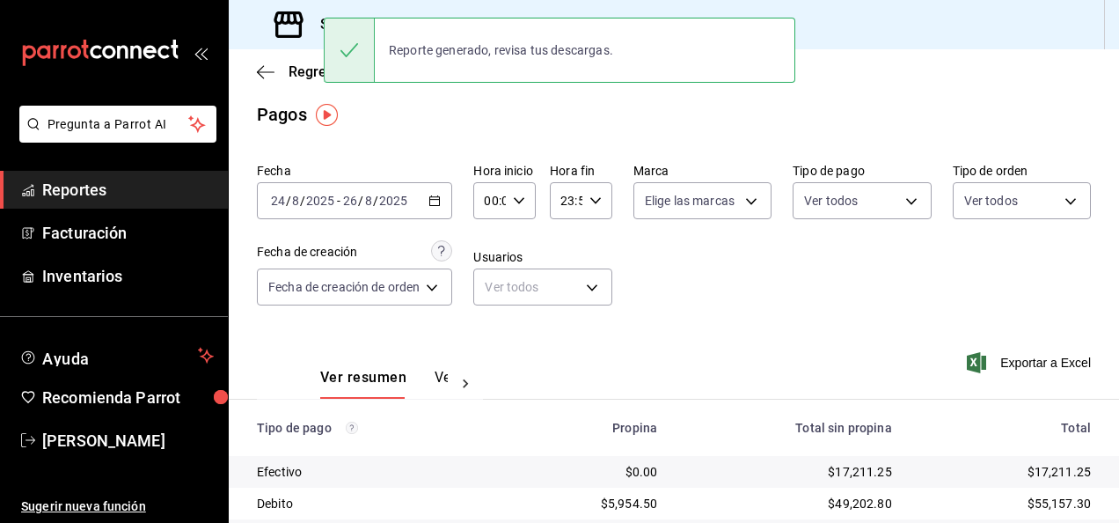
scroll to position [0, 0]
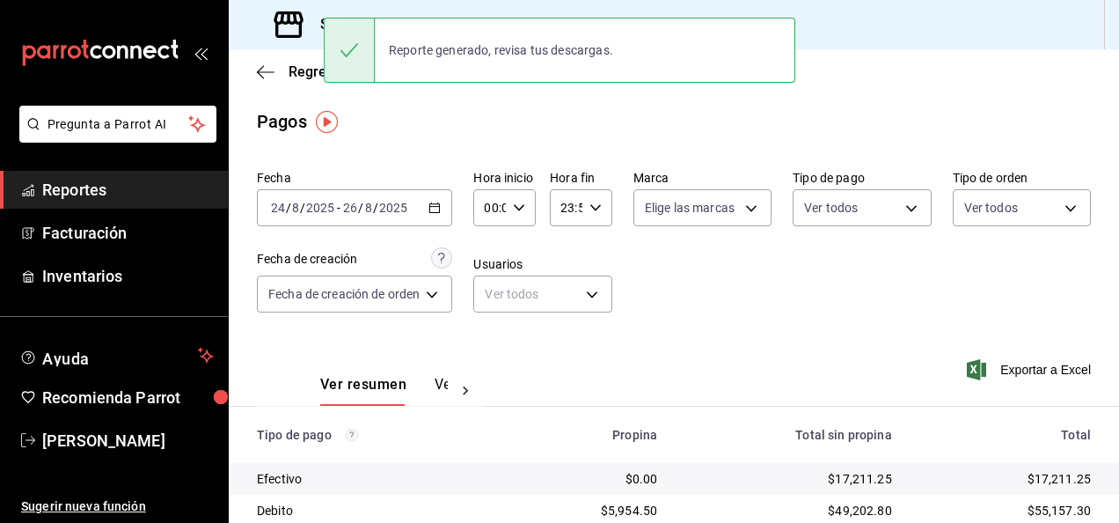
click at [699, 150] on main "Regresar Pagos Fecha 2025-08-24 24 / 8 / 2025 - 2025-08-26 26 / 8 / 2025 Hora i…" at bounding box center [674, 428] width 891 height 759
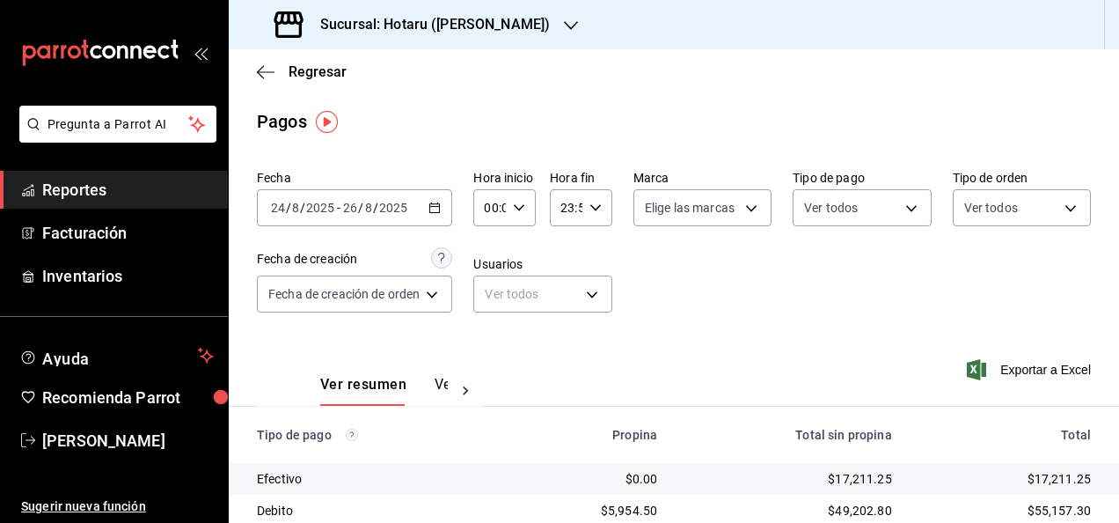
click at [564, 26] on icon "button" at bounding box center [571, 25] width 14 height 14
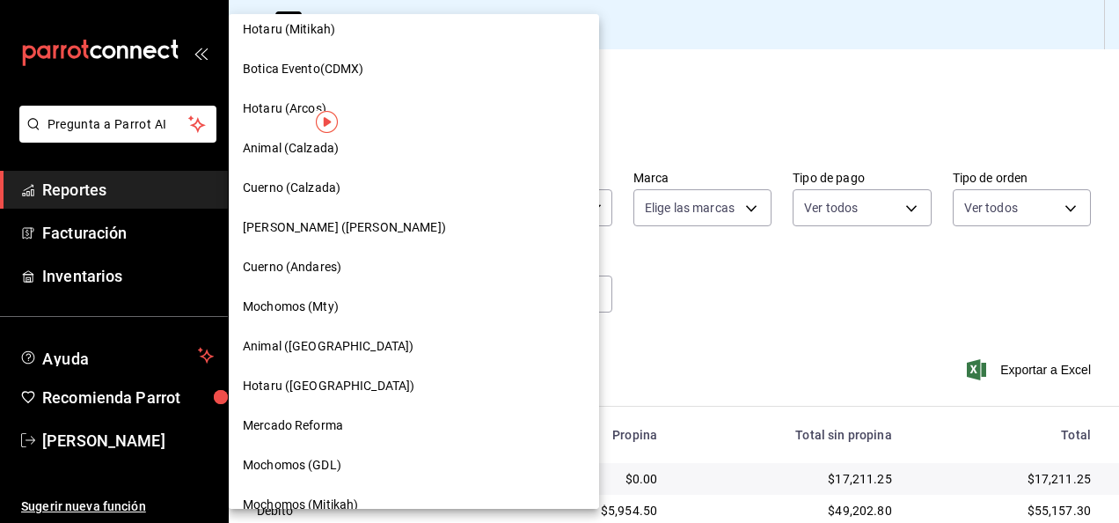
scroll to position [792, 0]
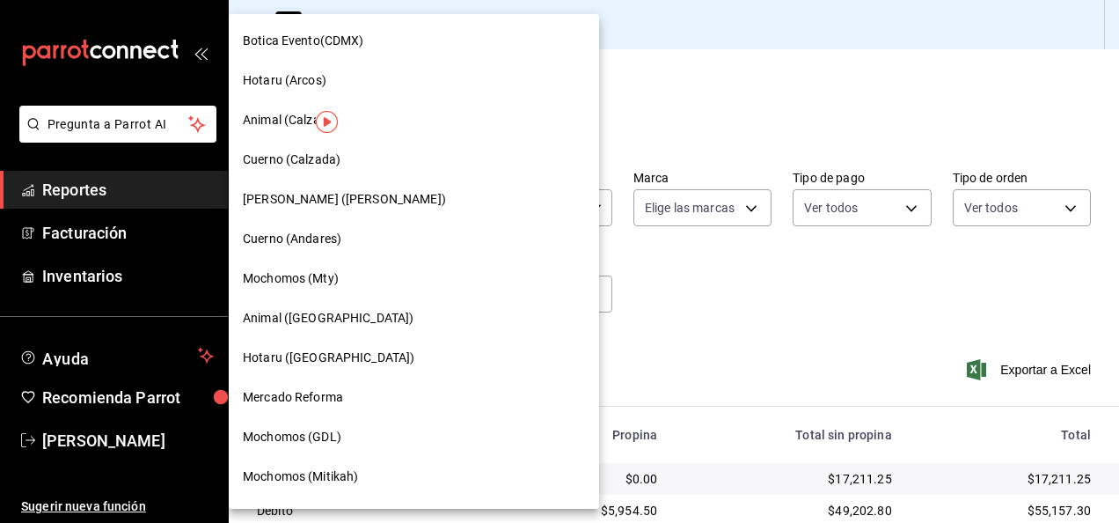
click at [360, 356] on div "Hotaru ([GEOGRAPHIC_DATA])" at bounding box center [414, 357] width 342 height 18
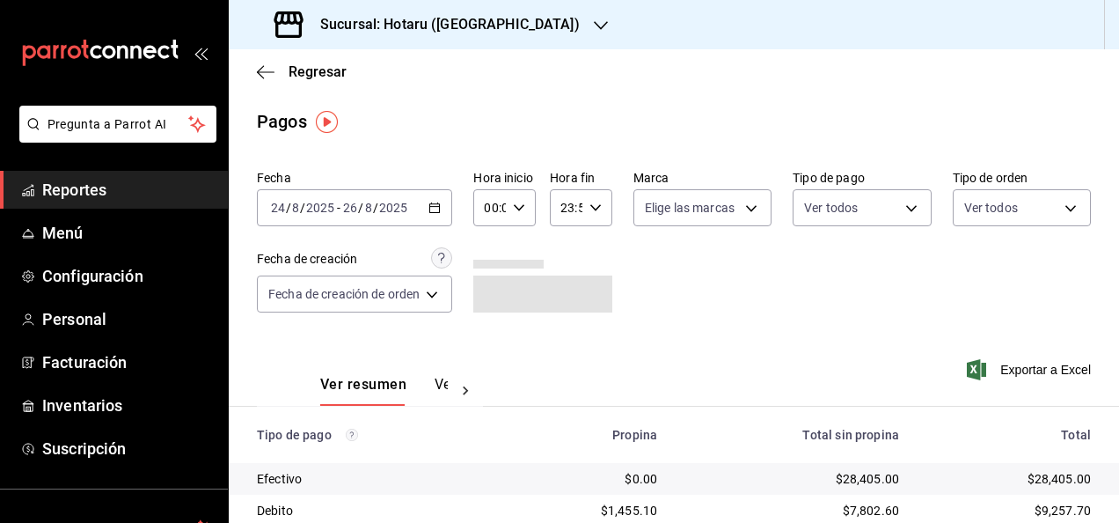
click at [144, 197] on span "Reportes" at bounding box center [128, 190] width 172 height 24
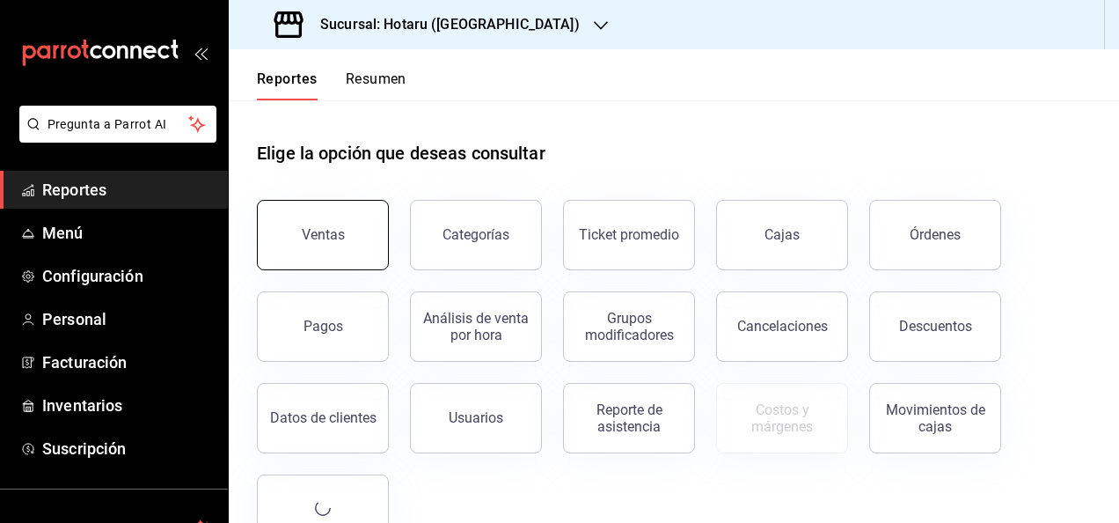
click at [325, 231] on div "Ventas" at bounding box center [323, 234] width 43 height 17
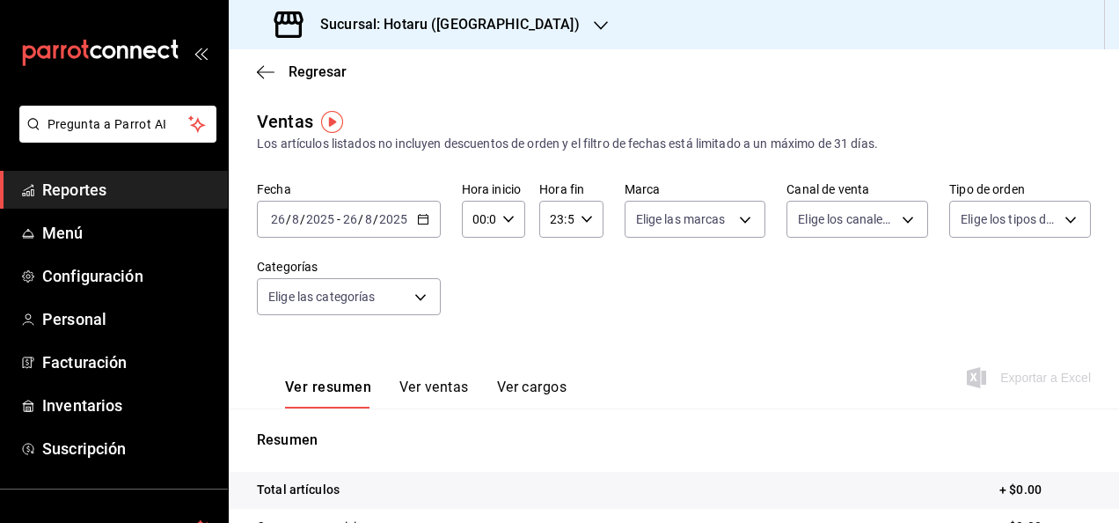
click at [424, 217] on icon "button" at bounding box center [423, 219] width 12 height 12
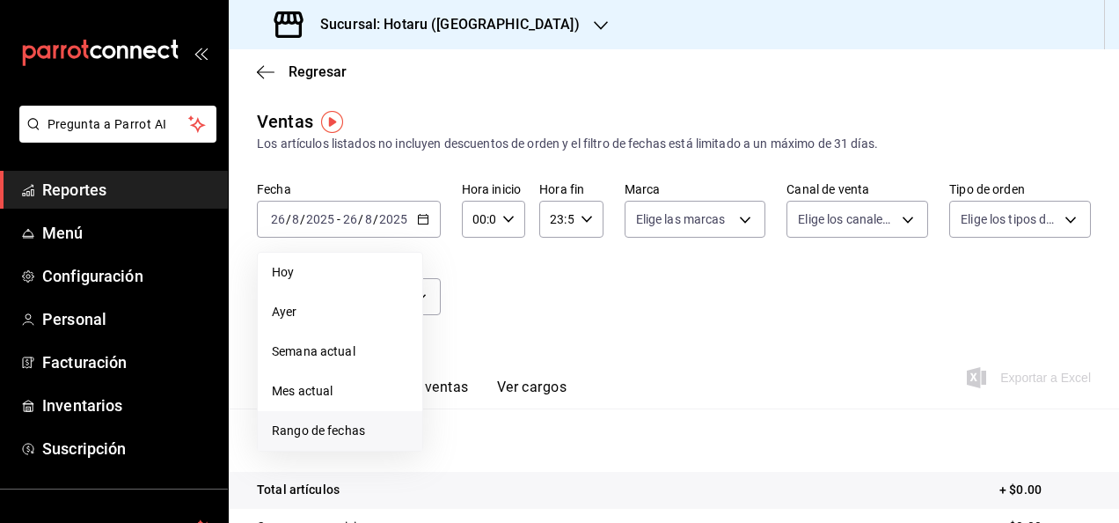
click at [354, 435] on span "Rango de fechas" at bounding box center [340, 431] width 136 height 18
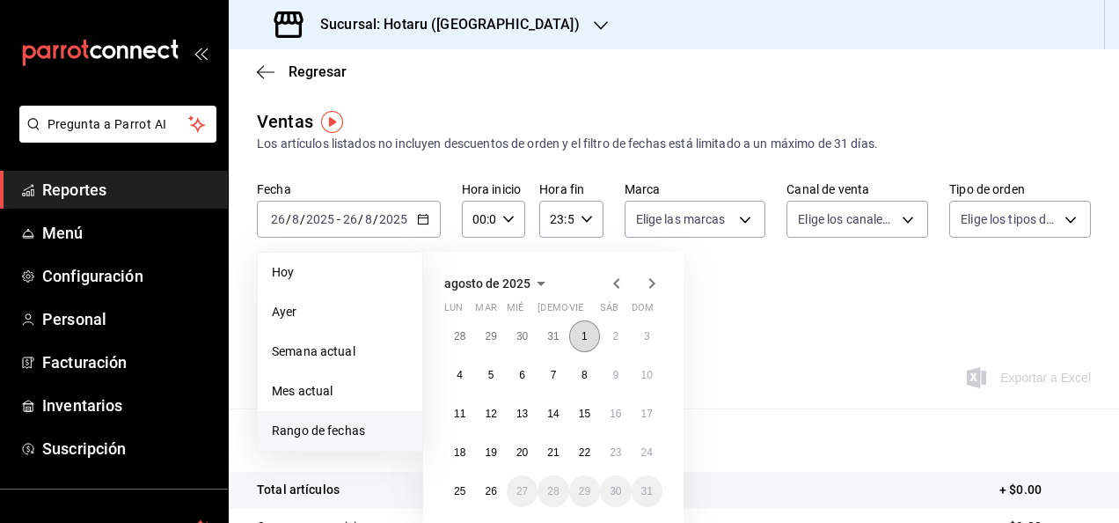
click at [576, 340] on button "1" at bounding box center [584, 336] width 31 height 32
click at [494, 498] on button "26" at bounding box center [490, 491] width 31 height 32
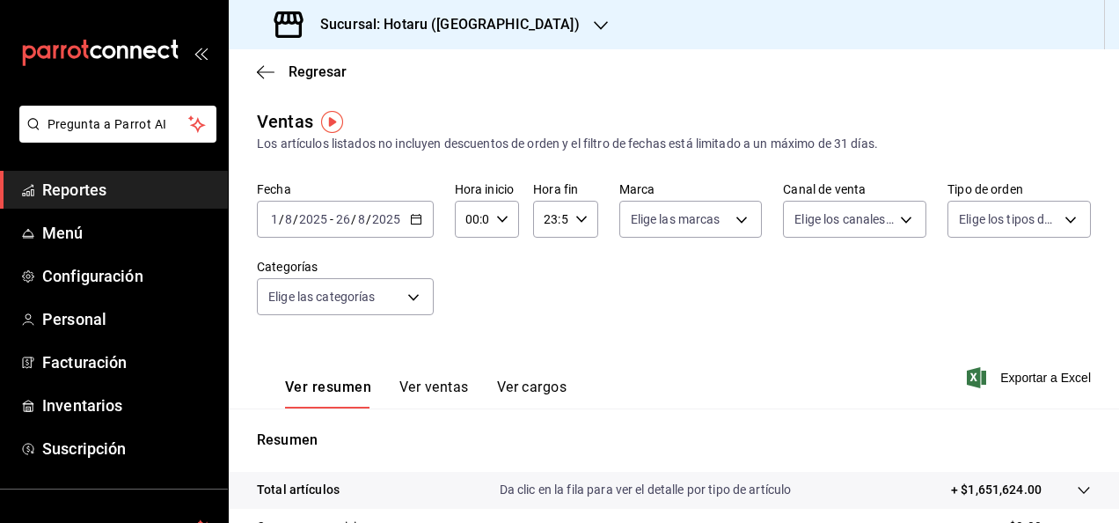
click at [504, 216] on icon "button" at bounding box center [502, 219] width 12 height 12
click at [471, 303] on span "05" at bounding box center [469, 299] width 4 height 14
type input "05:00"
click at [585, 230] on div at bounding box center [559, 261] width 1119 height 523
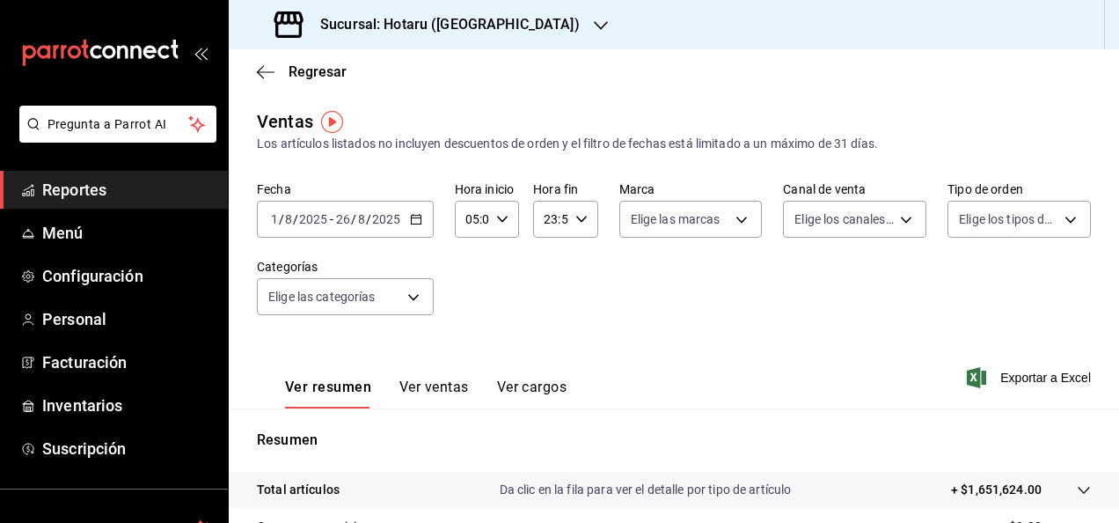
click at [579, 222] on icon "button" at bounding box center [582, 219] width 12 height 12
click at [545, 306] on span "05" at bounding box center [547, 306] width 4 height 14
click at [577, 269] on span "00" at bounding box center [578, 264] width 4 height 14
type input "05:00"
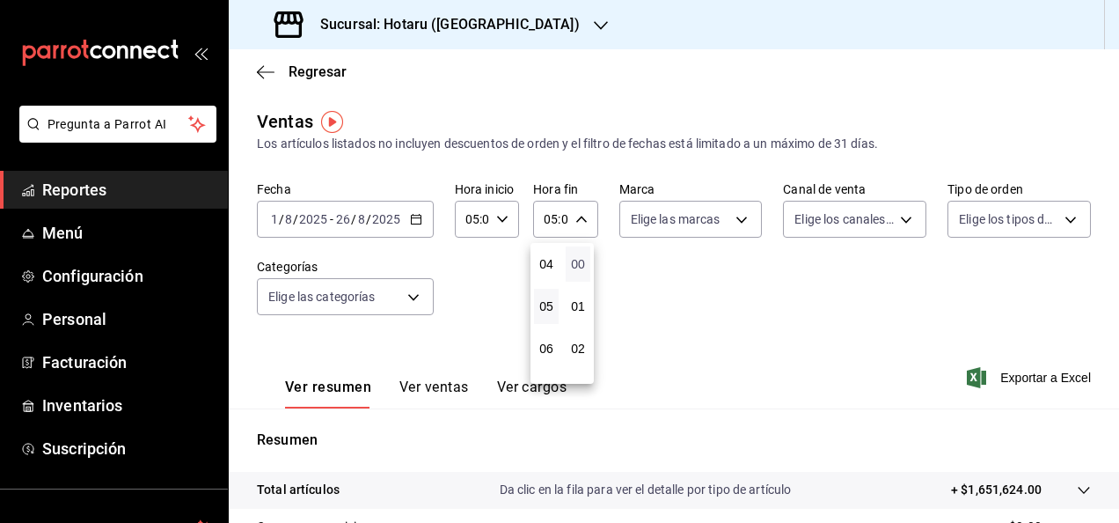
click at [577, 269] on span "00" at bounding box center [578, 264] width 4 height 14
click at [656, 288] on div at bounding box center [559, 261] width 1119 height 523
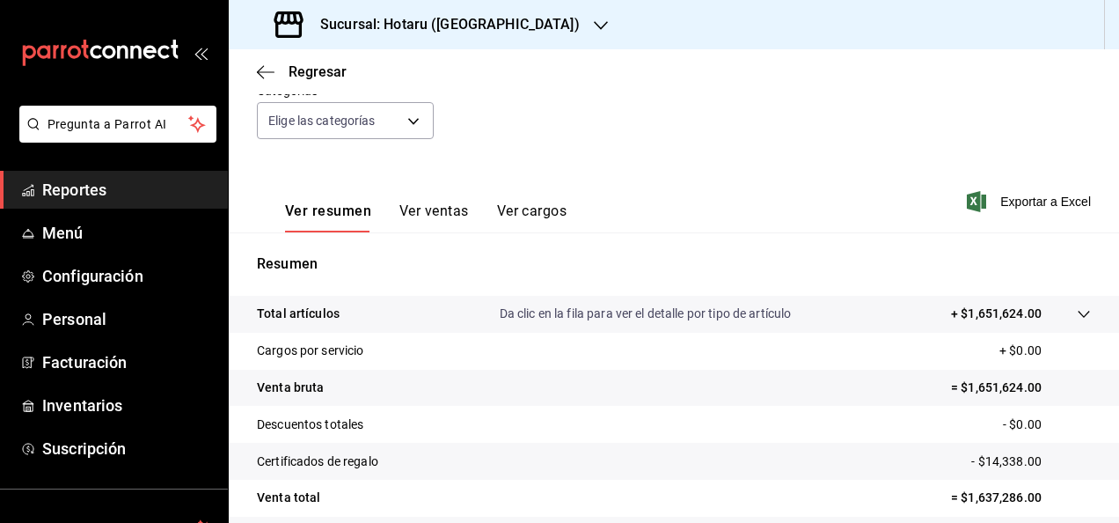
scroll to position [264, 0]
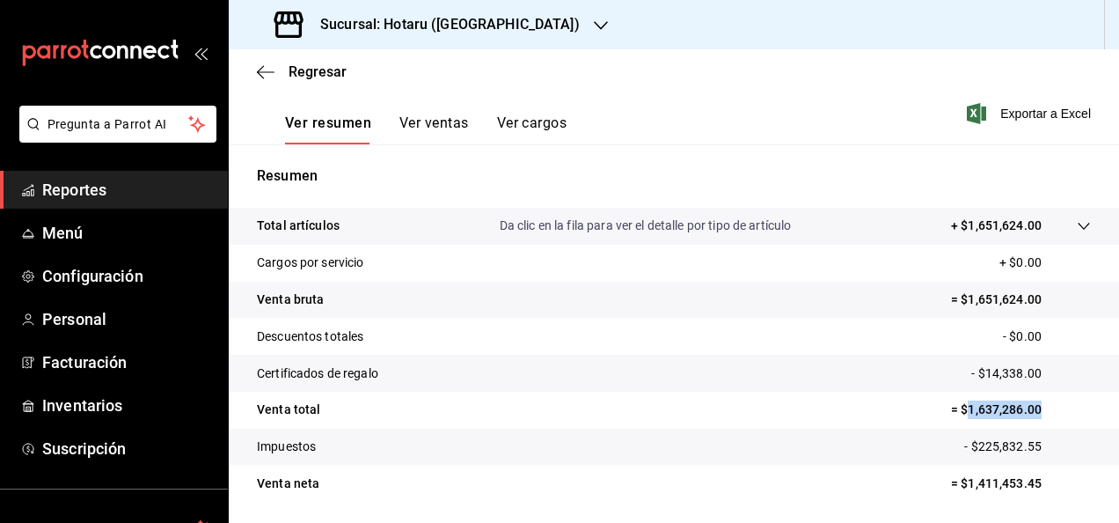
drag, startPoint x: 955, startPoint y: 411, endPoint x: 1037, endPoint y: 407, distance: 82.0
click at [1037, 407] on p "= $1,637,286.00" at bounding box center [1021, 409] width 140 height 18
copy p "1,637,286.00"
